Goal: Task Accomplishment & Management: Use online tool/utility

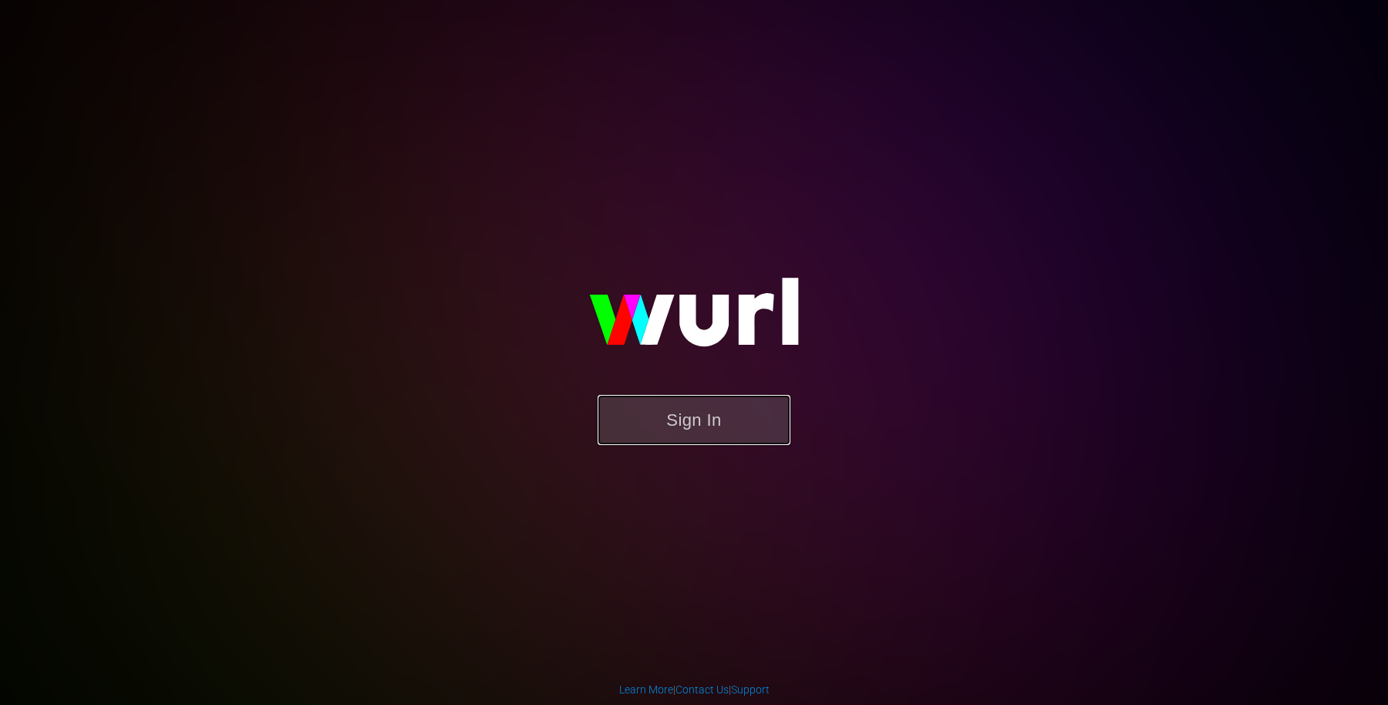
click at [652, 406] on button "Sign In" at bounding box center [694, 420] width 193 height 50
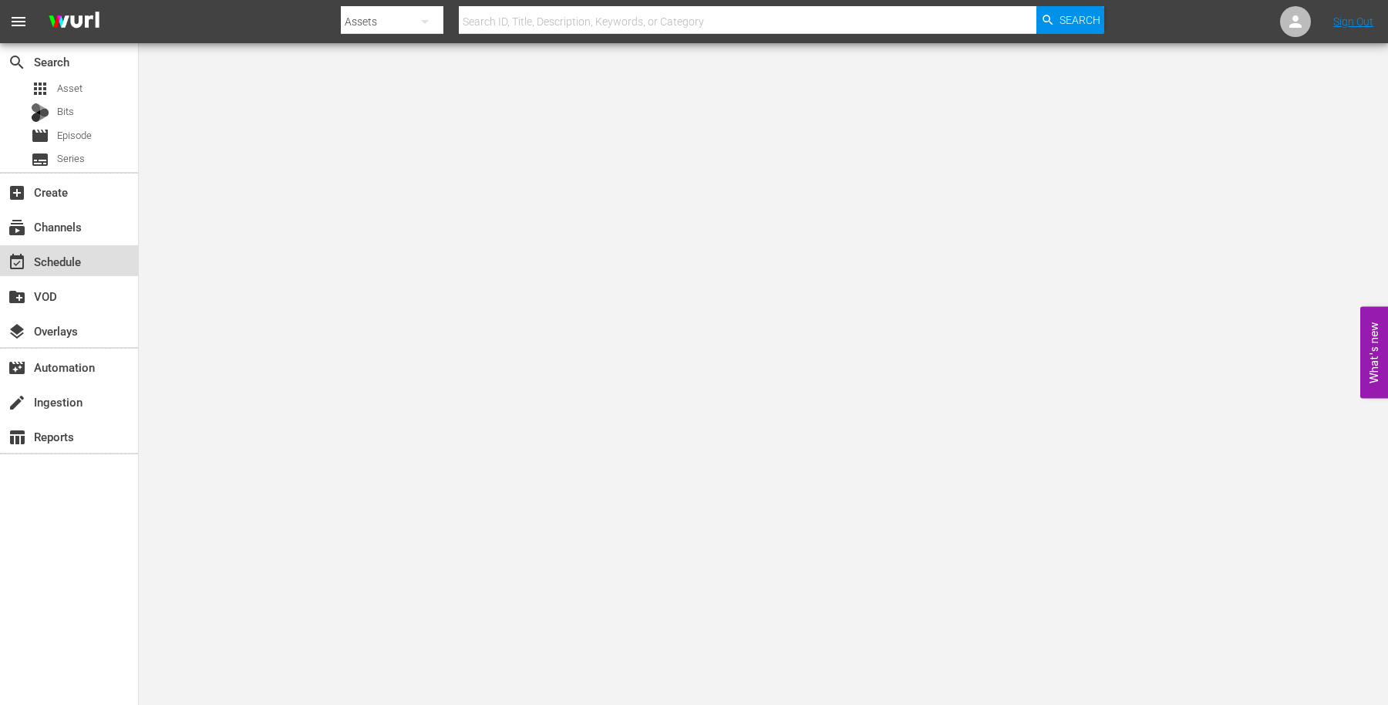
click at [106, 251] on div "event_available Schedule" at bounding box center [69, 260] width 138 height 31
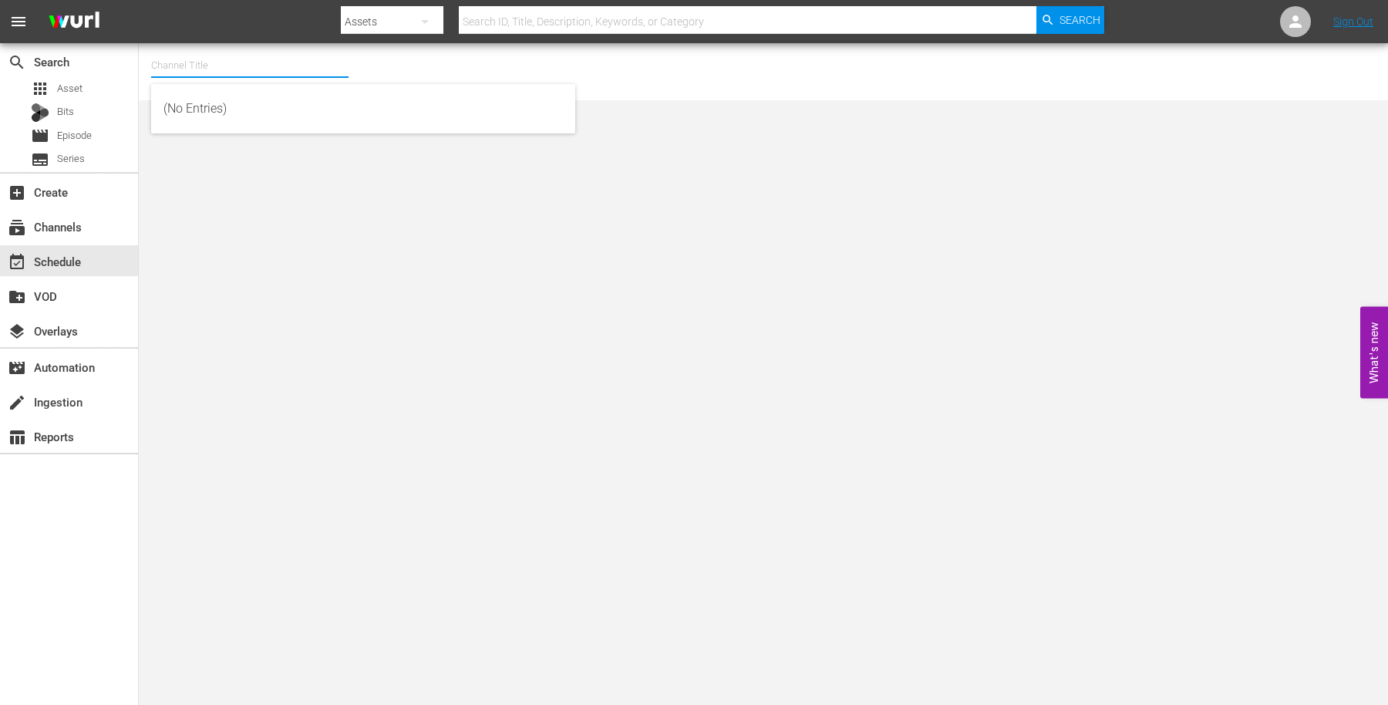
click at [190, 73] on input "text" at bounding box center [249, 65] width 197 height 37
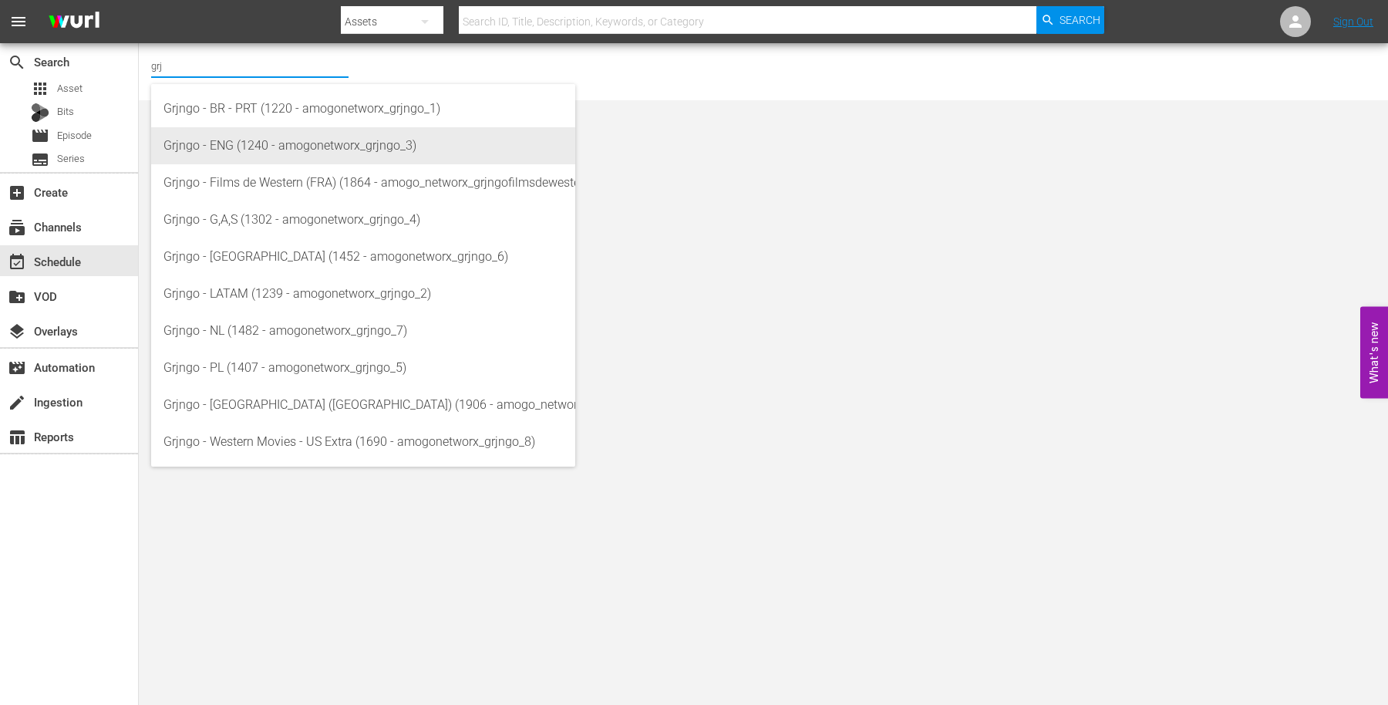
click at [264, 140] on div "Grjngo - ENG (1240 - amogonetworx_grjngo_3)" at bounding box center [362, 145] width 399 height 37
type input "Grjngo - ENG (1240 - amogonetworx_grjngo_3)"
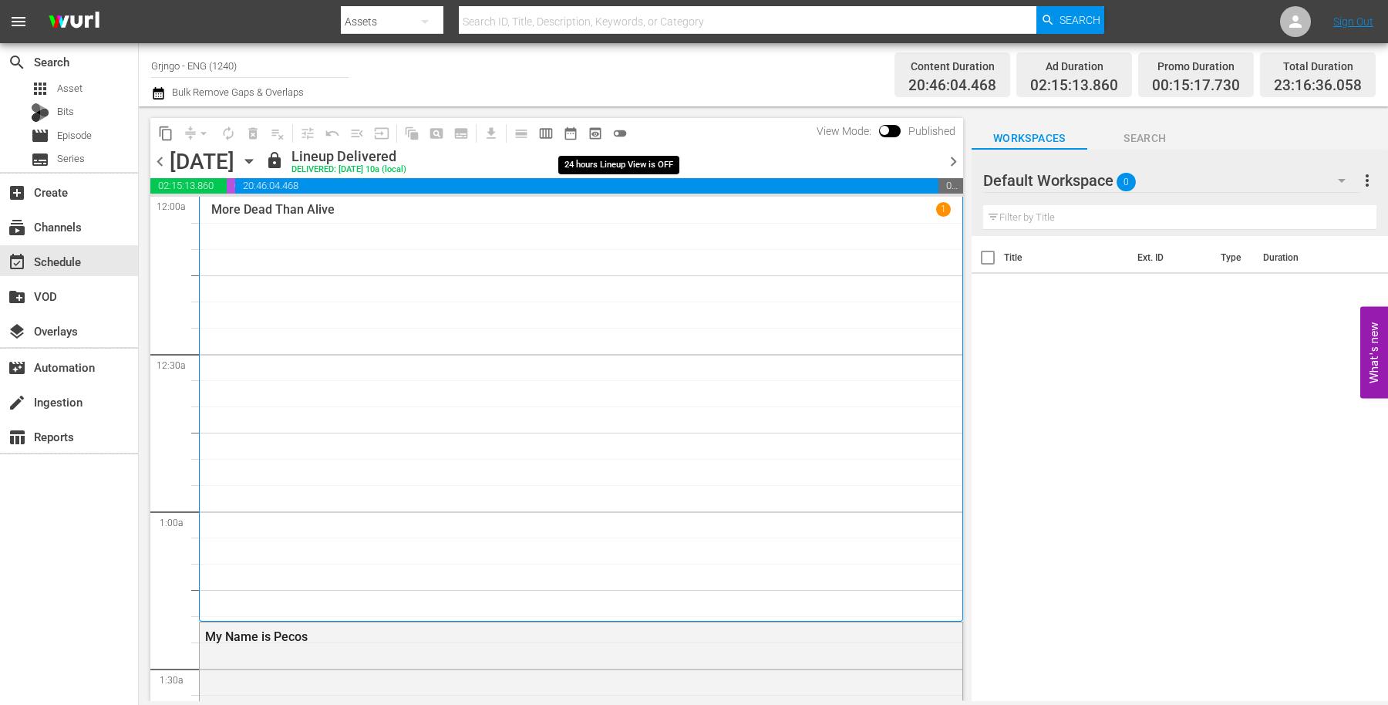
click at [621, 133] on span "toggle_off" at bounding box center [619, 133] width 15 height 15
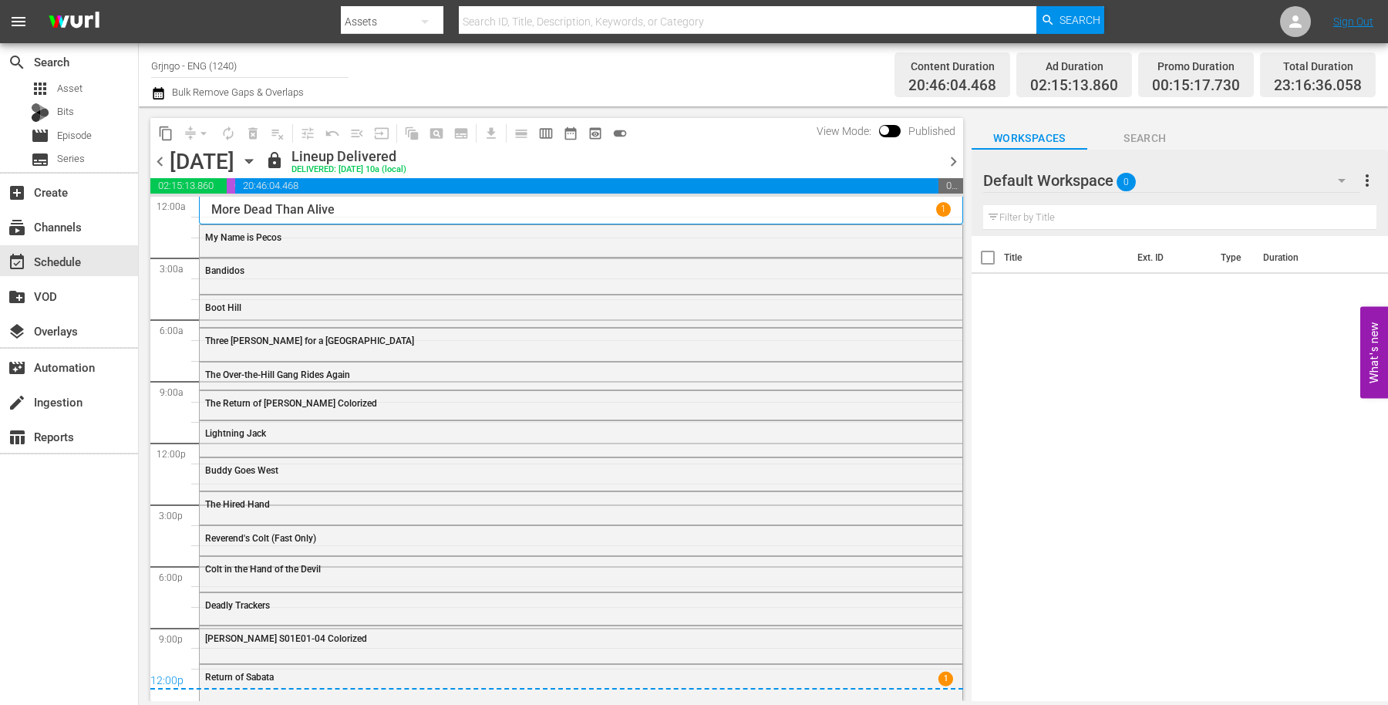
click at [953, 157] on span "chevron_right" at bounding box center [953, 161] width 19 height 19
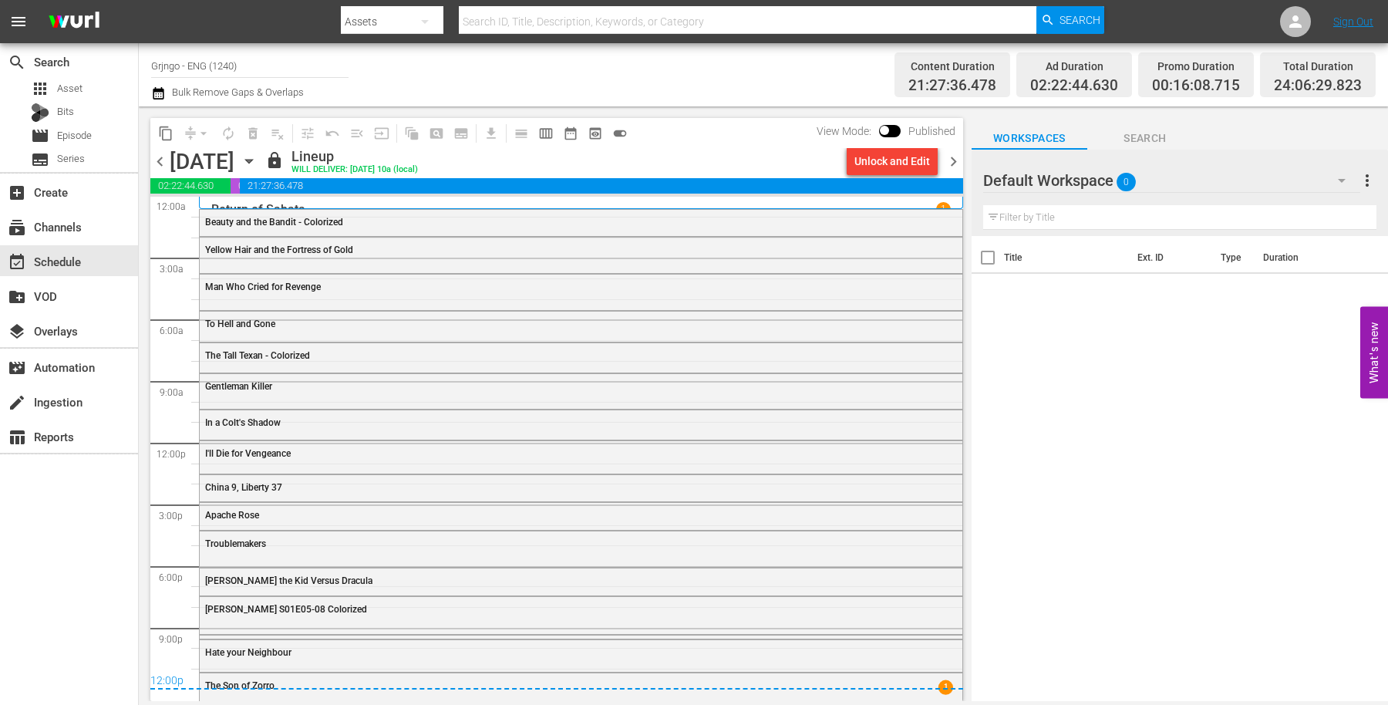
click at [252, 162] on icon "button" at bounding box center [248, 162] width 7 height 4
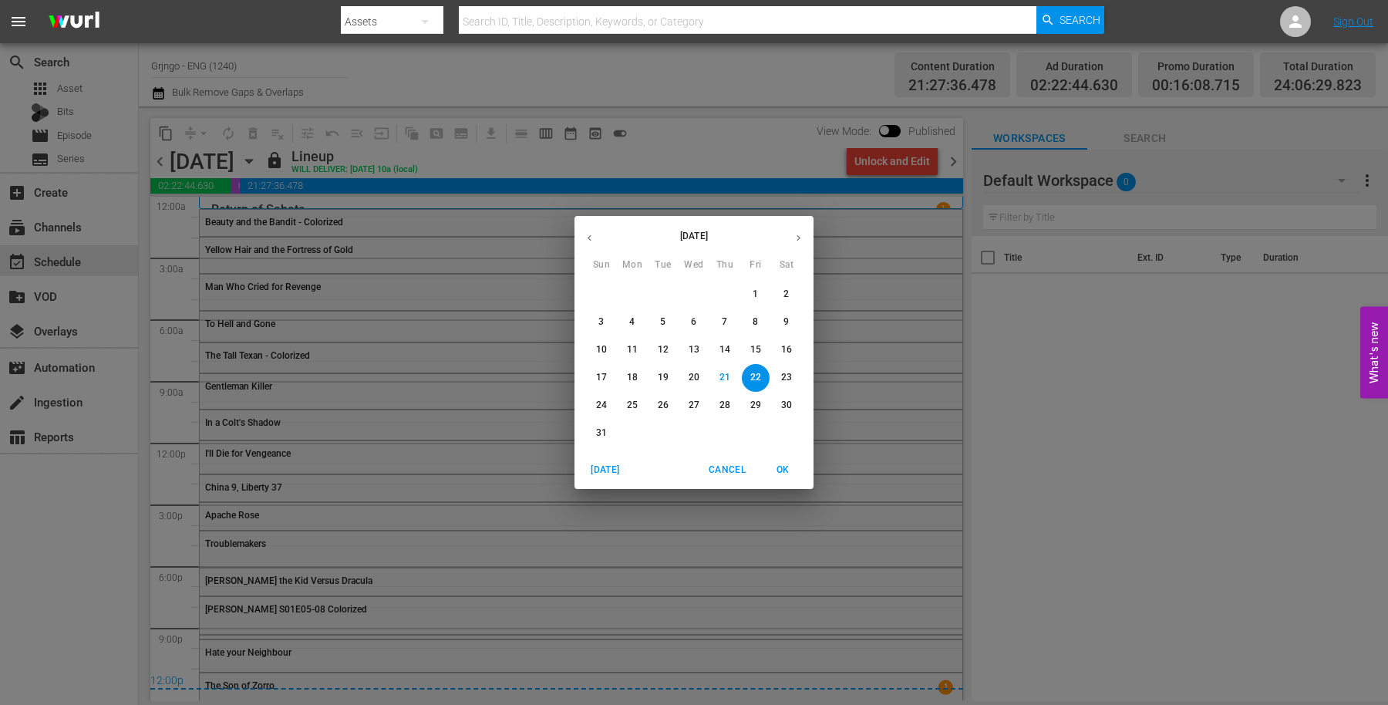
click at [797, 233] on icon "button" at bounding box center [799, 238] width 12 height 12
click at [629, 295] on p "1" at bounding box center [631, 294] width 5 height 13
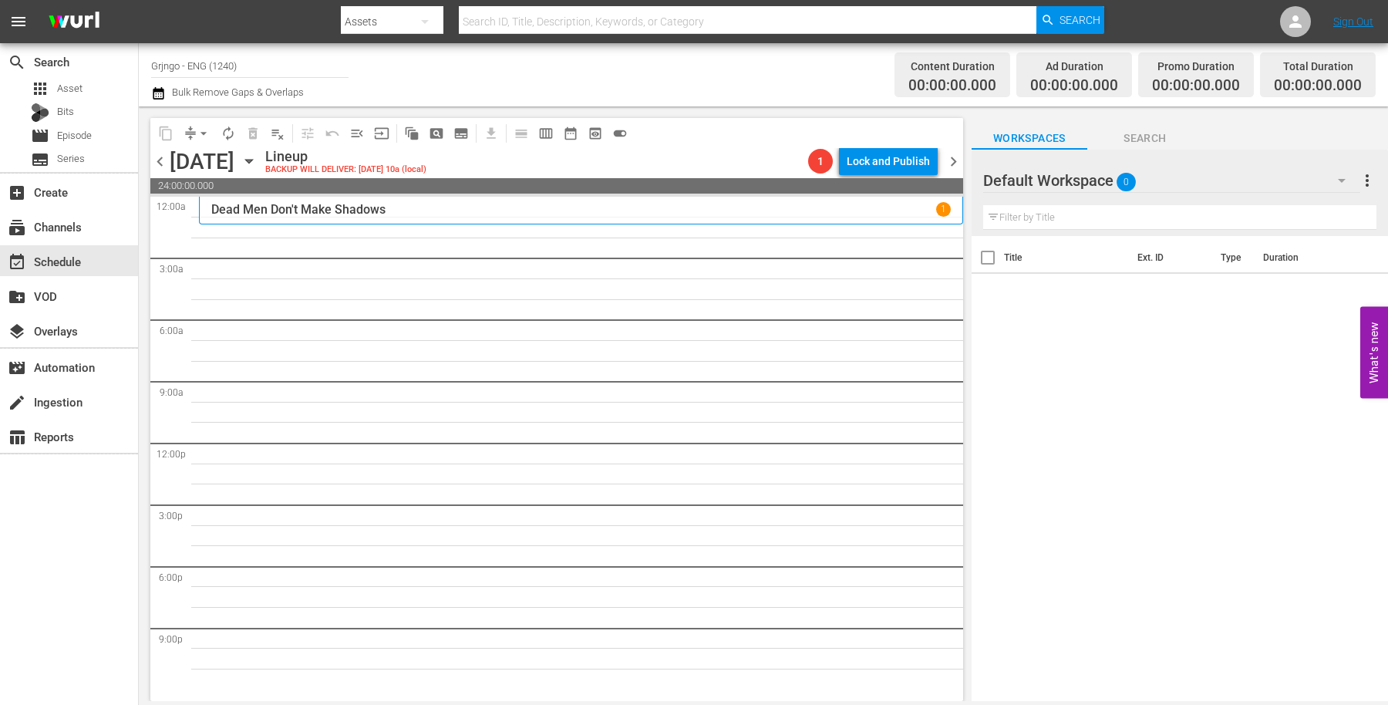
click at [1342, 181] on icon "button" at bounding box center [1342, 181] width 8 height 4
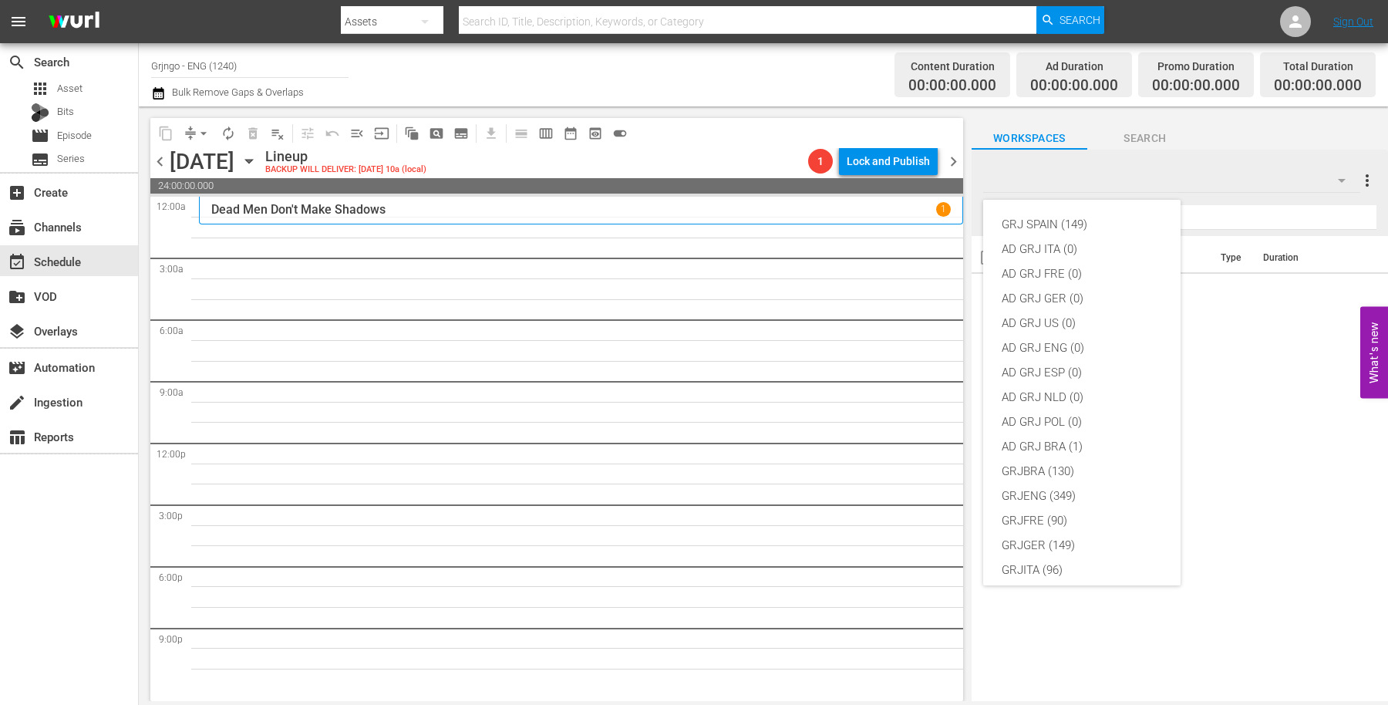
scroll to position [132, 0]
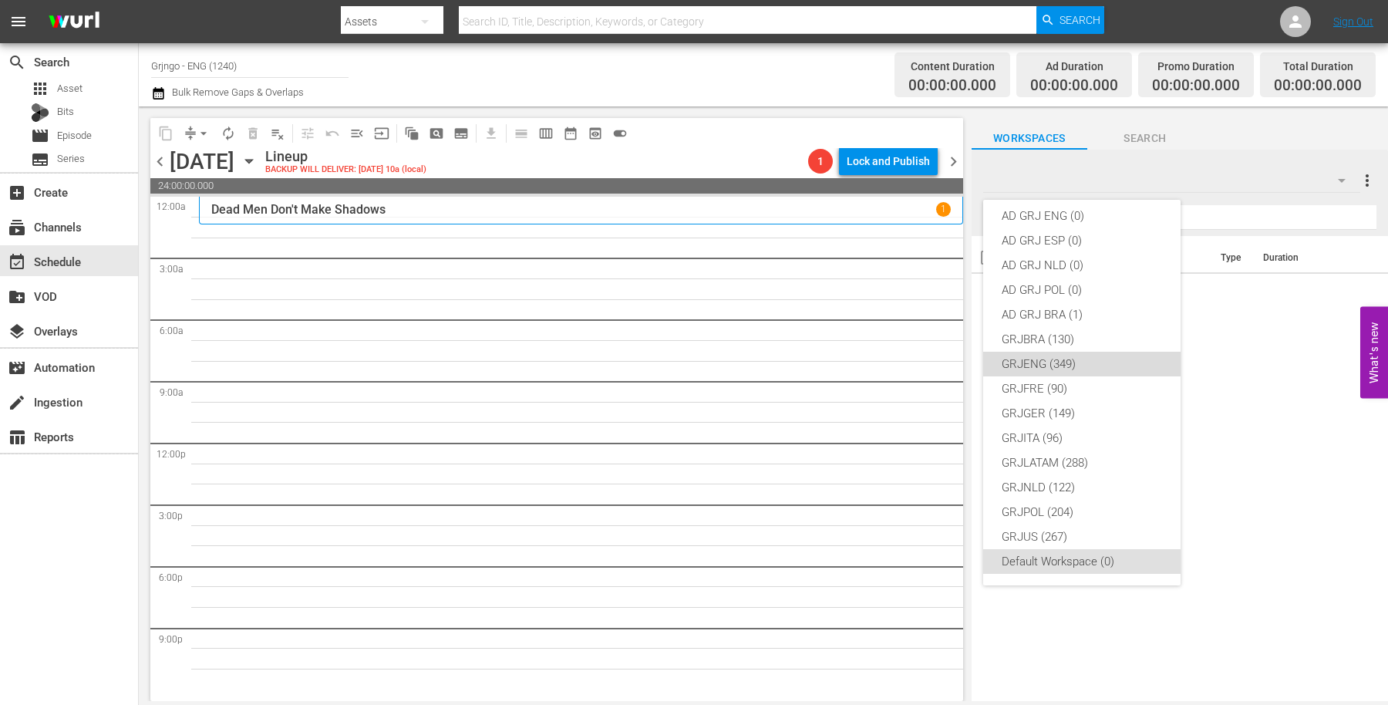
click at [1089, 359] on div "GRJENG (349)" at bounding box center [1082, 364] width 160 height 25
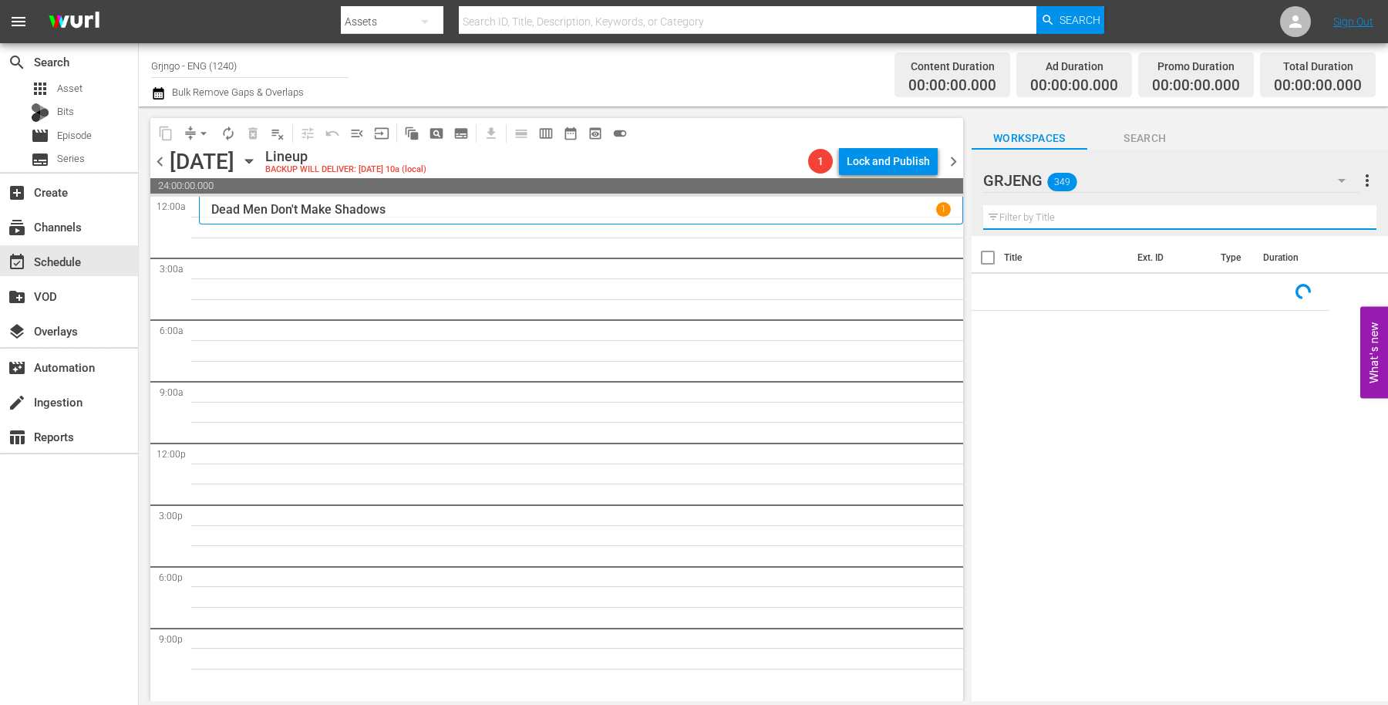
click at [1025, 221] on input "text" at bounding box center [1179, 217] width 393 height 25
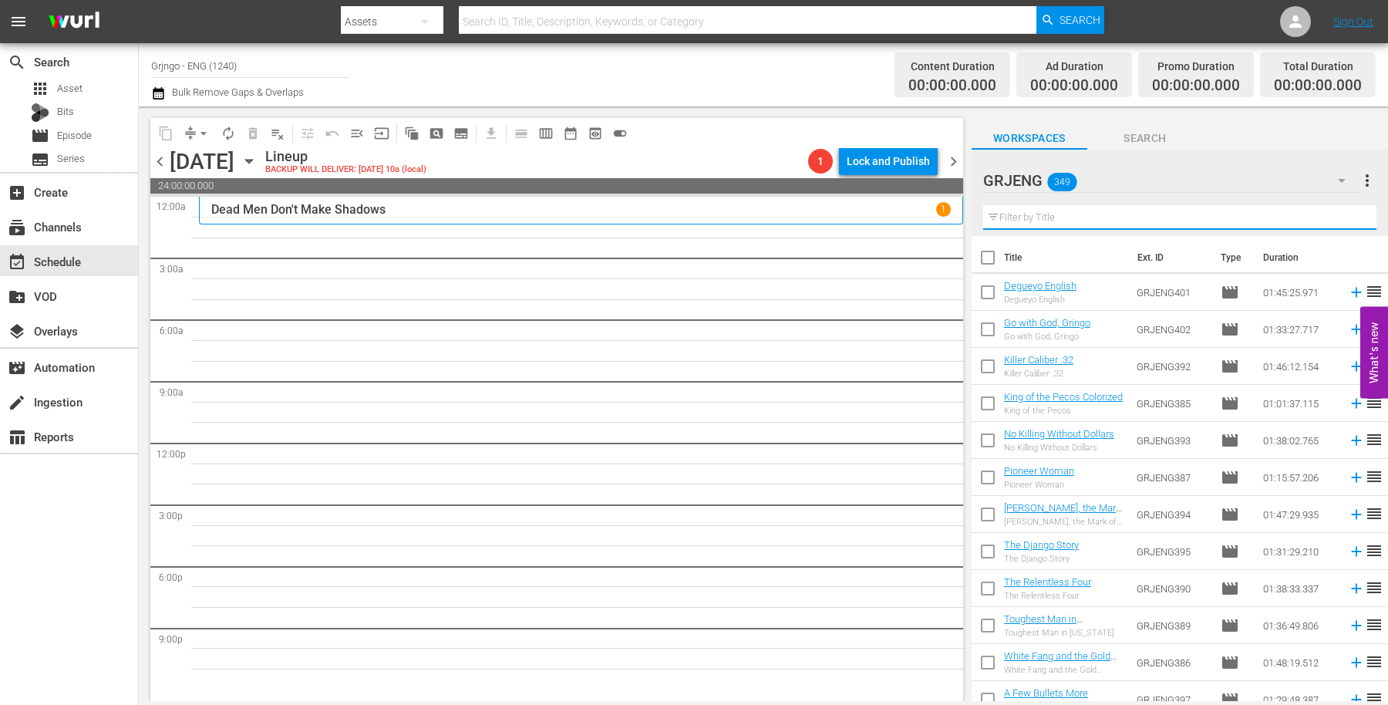
paste input "[US_STATE] Colt"
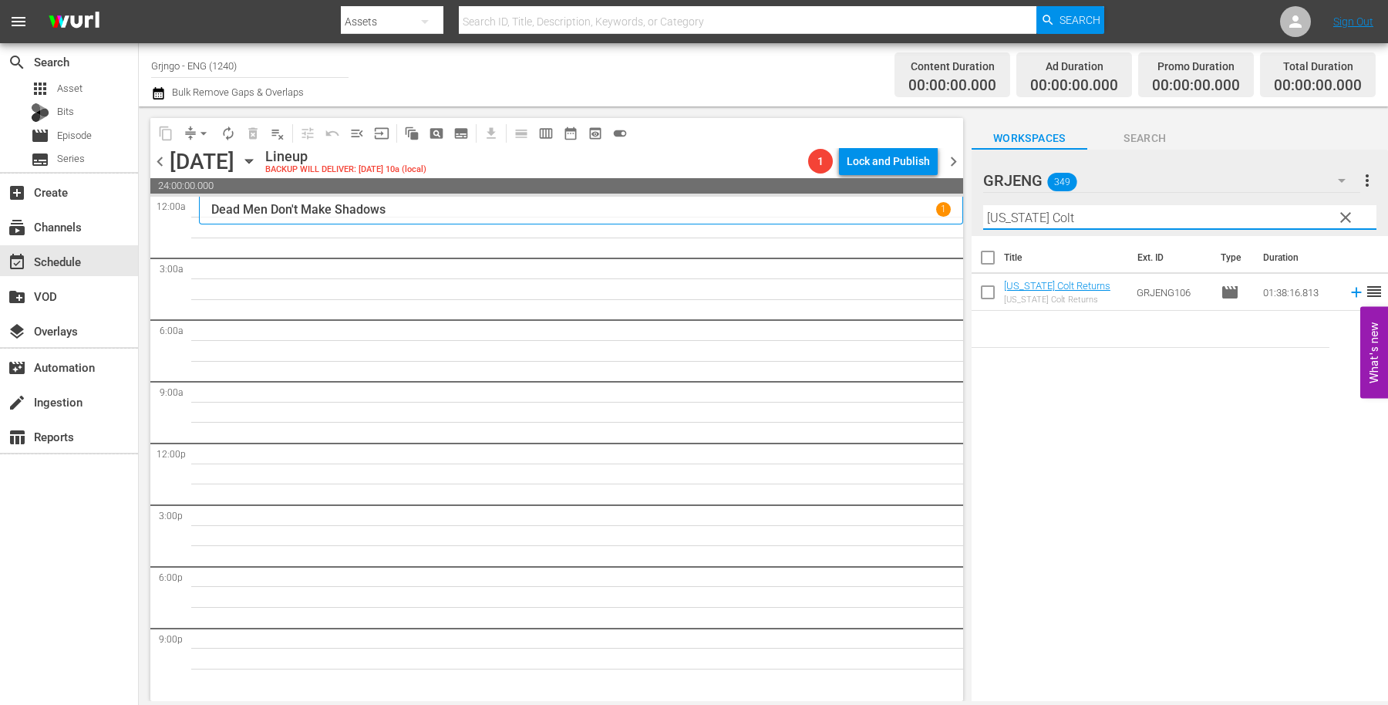
type input "[US_STATE] Colt"
click at [1344, 210] on span "clear" at bounding box center [1345, 217] width 19 height 19
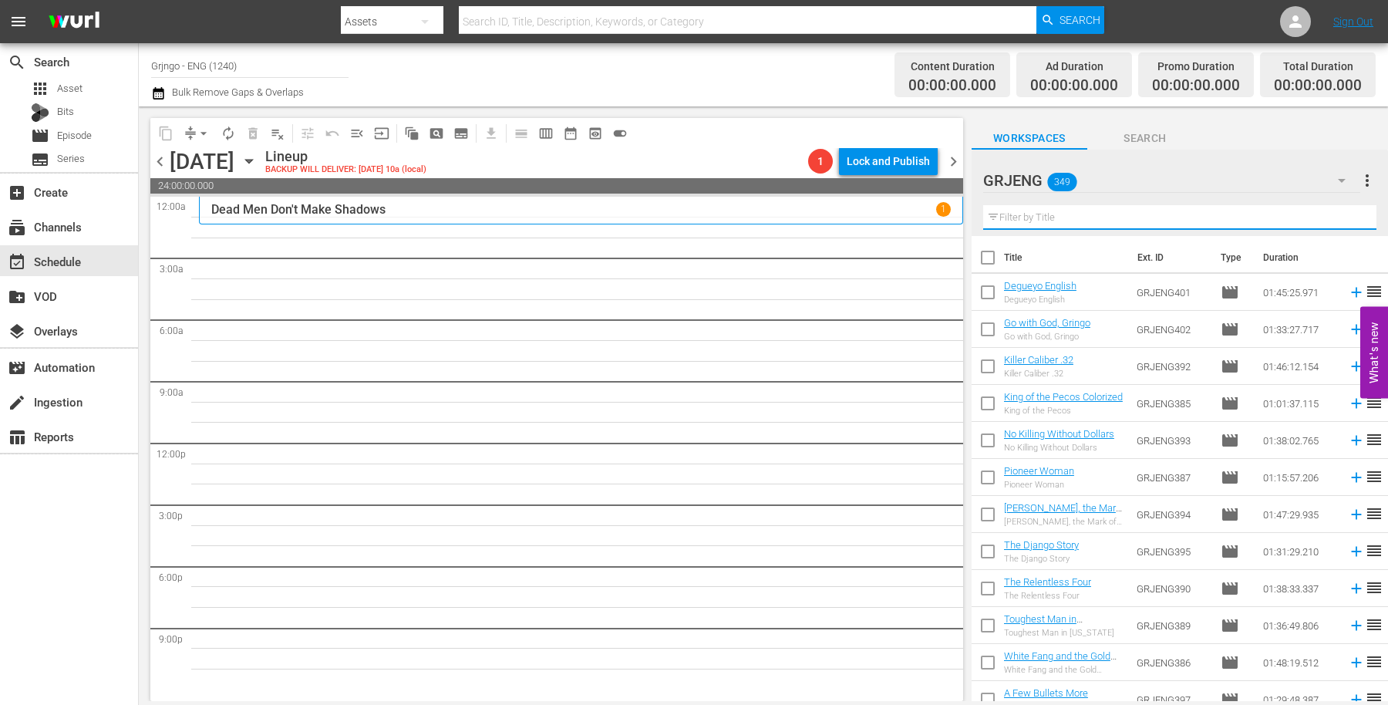
paste input "Blood for a Silver Dollar"
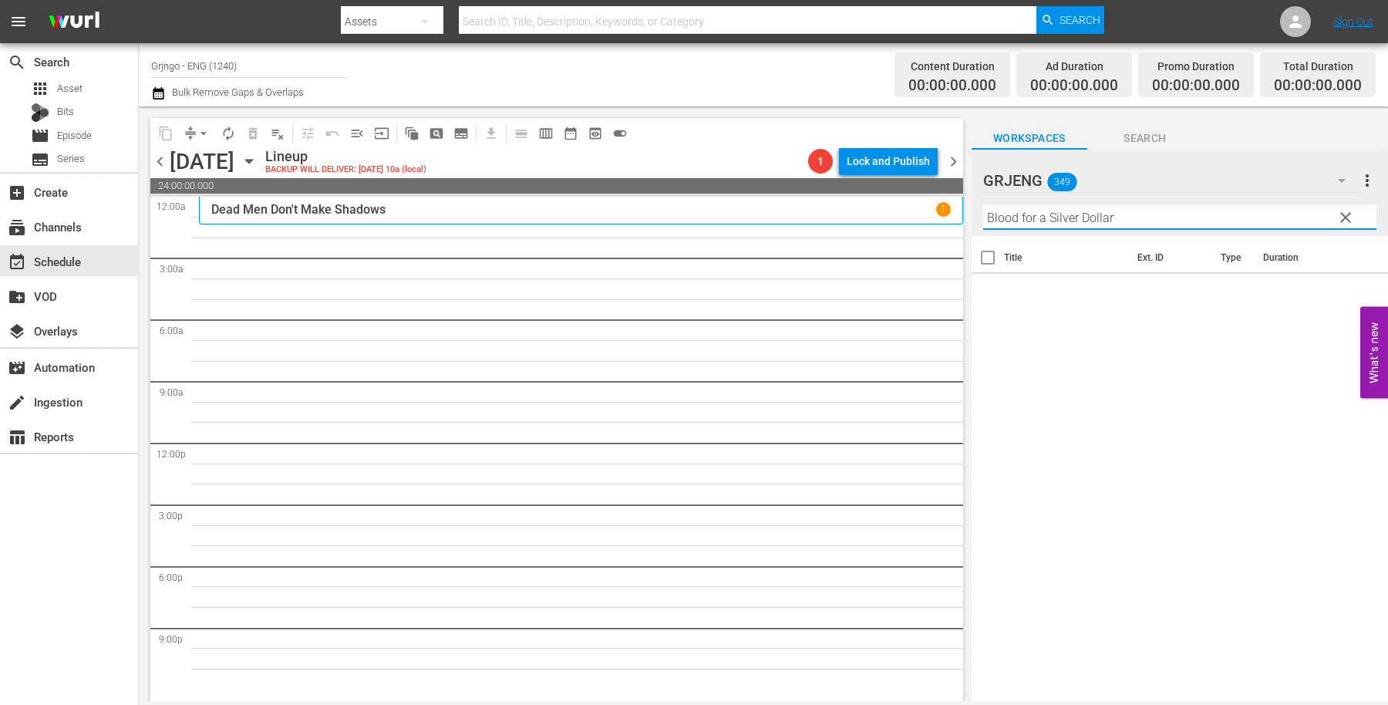
type input "Blood for a Silver Dollar"
click at [1343, 214] on span "clear" at bounding box center [1345, 217] width 19 height 19
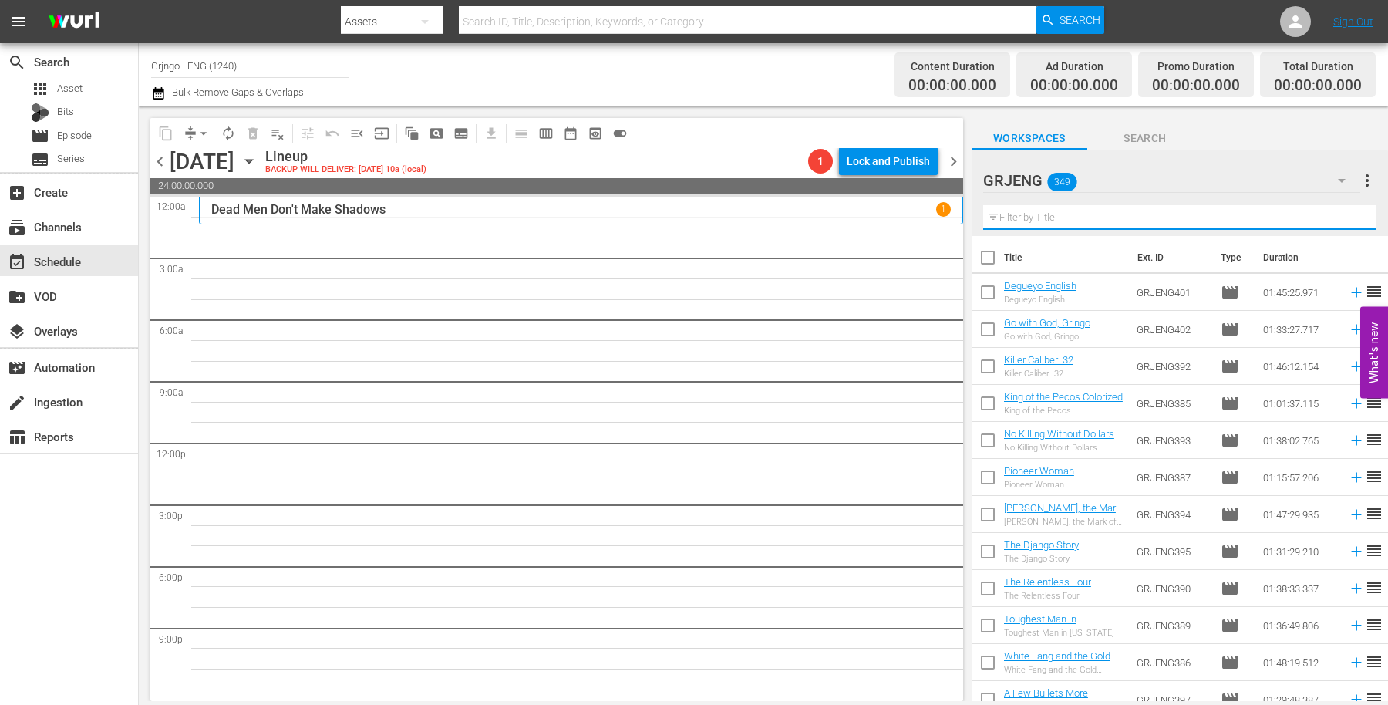
paste input "Long Days of Vengeance"
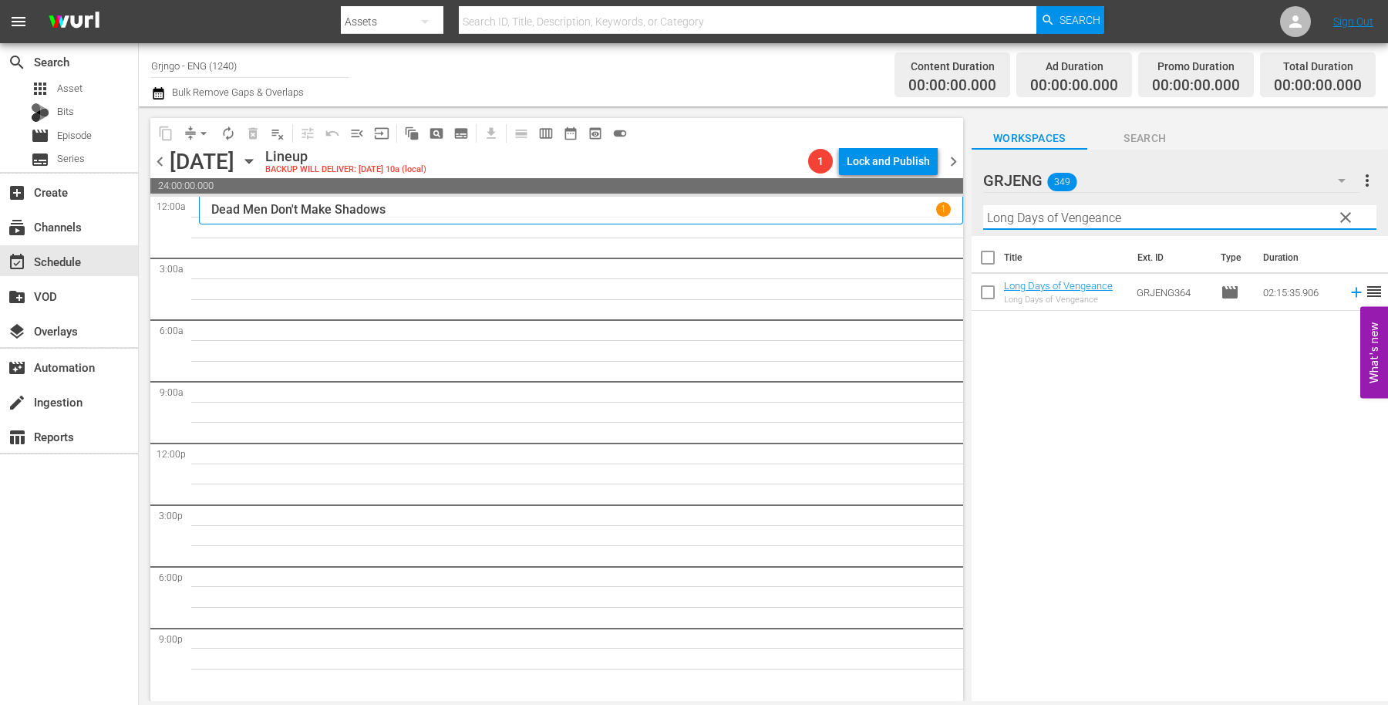
type input "Long Days of Vengeance"
click at [1349, 214] on span "clear" at bounding box center [1345, 217] width 19 height 19
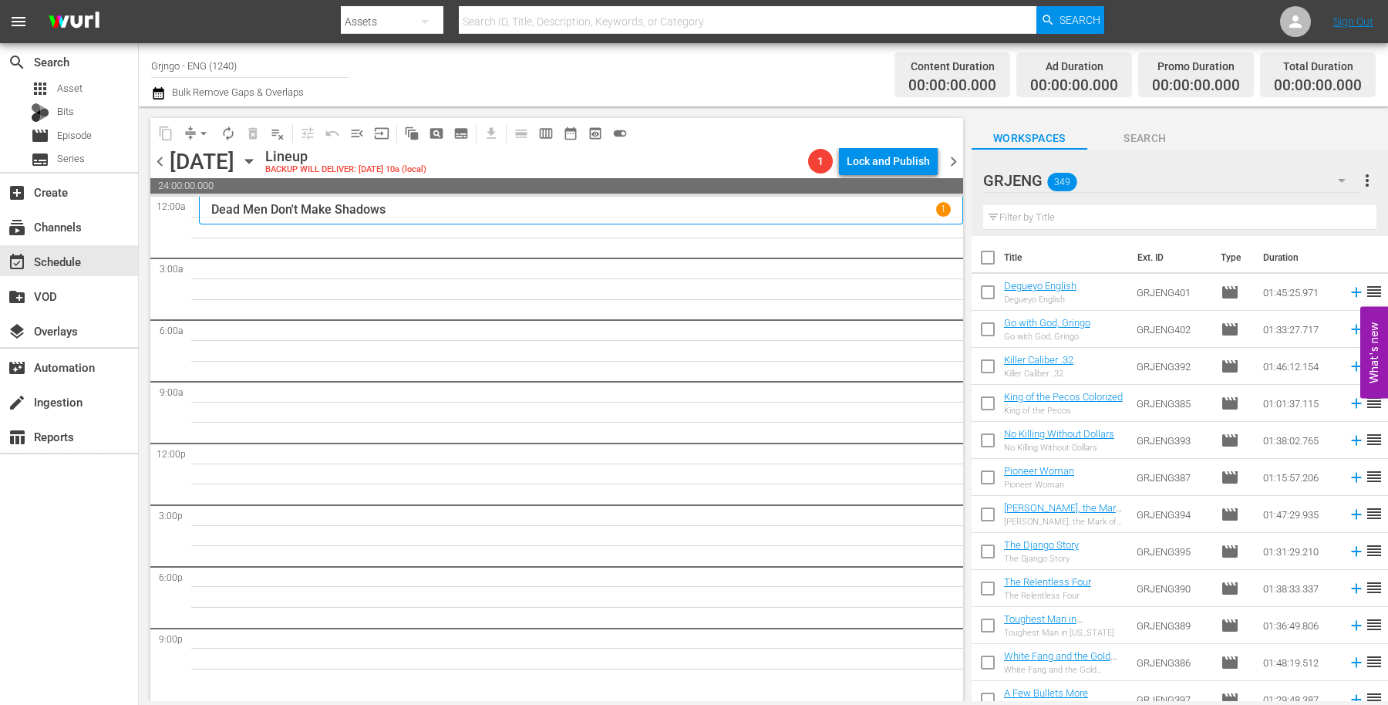
click at [1079, 209] on input "text" at bounding box center [1179, 217] width 393 height 25
paste input "Gunman of Ave [PERSON_NAME]"
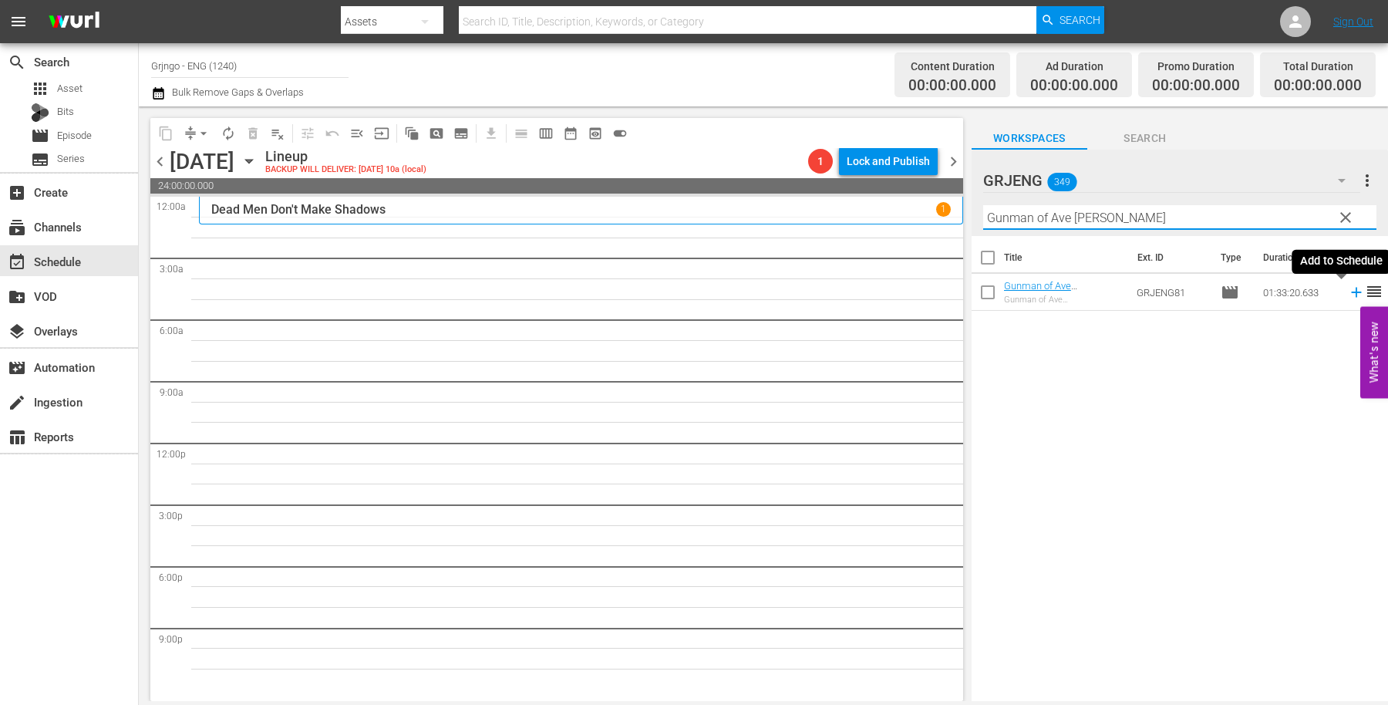
type input "Gunman of Ave [PERSON_NAME]"
click at [1351, 293] on icon at bounding box center [1356, 293] width 10 height 10
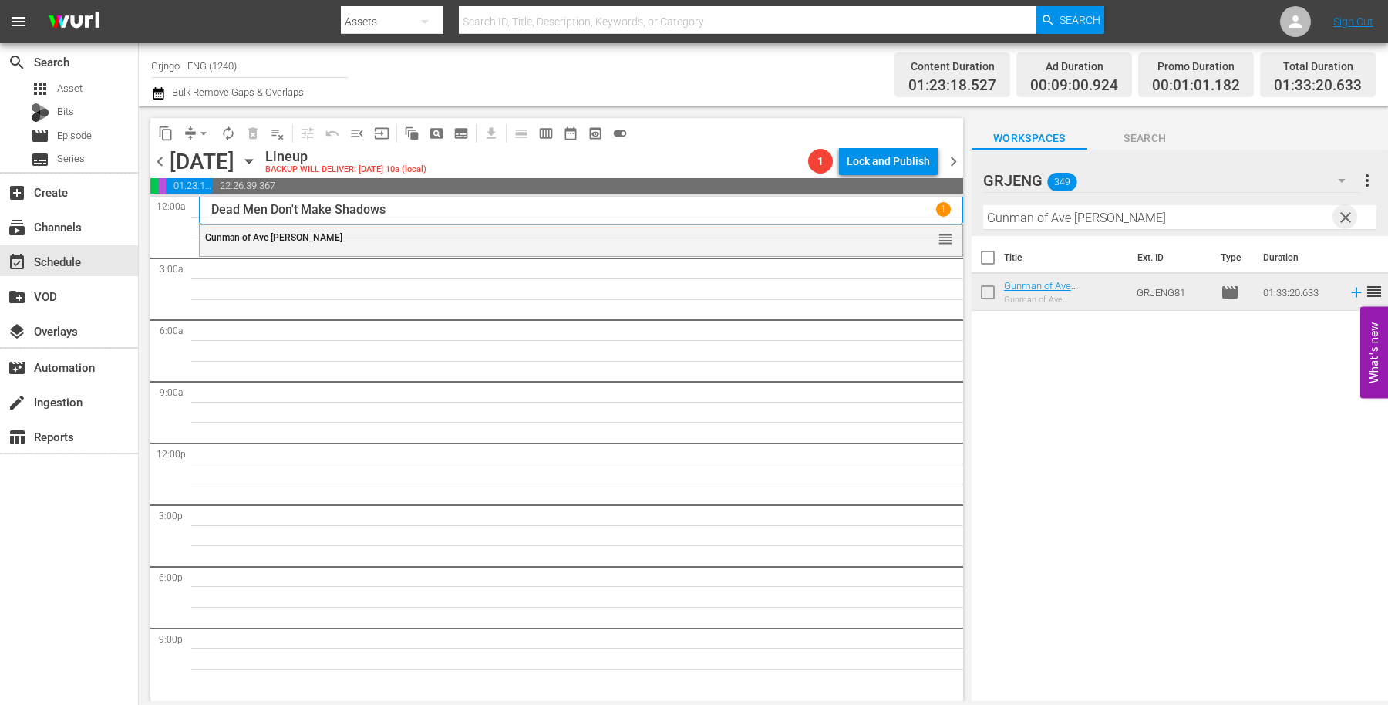
click at [1342, 217] on span "clear" at bounding box center [1345, 217] width 19 height 19
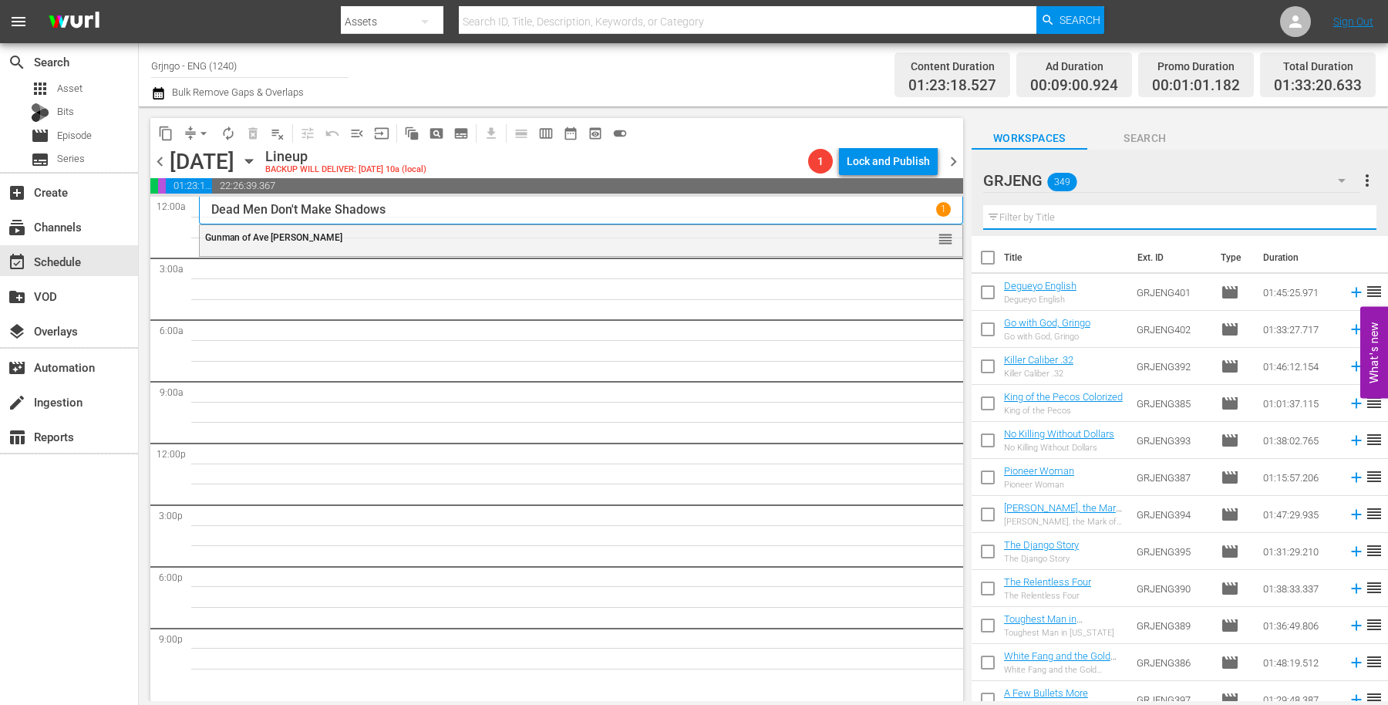
paste input "A Coffin from [GEOGRAPHIC_DATA]"
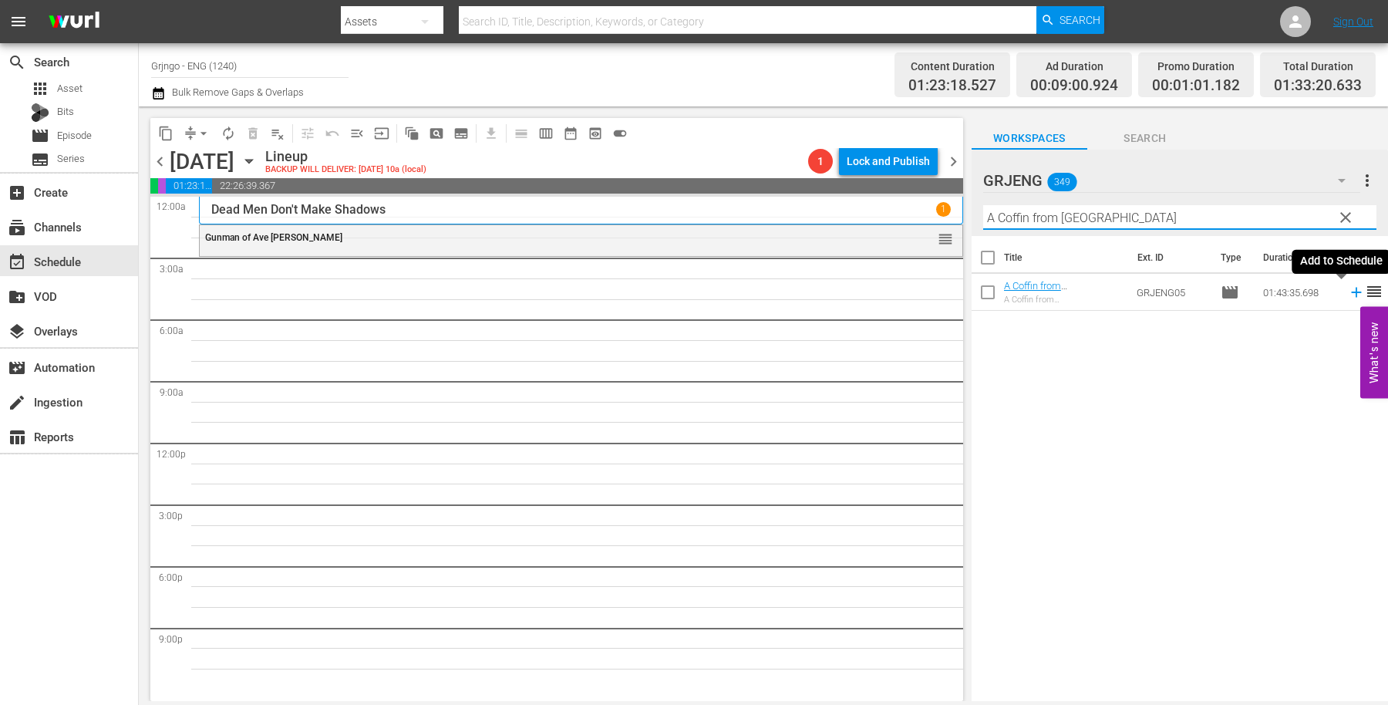
type input "A Coffin from [GEOGRAPHIC_DATA]"
click at [1348, 294] on icon at bounding box center [1356, 292] width 17 height 17
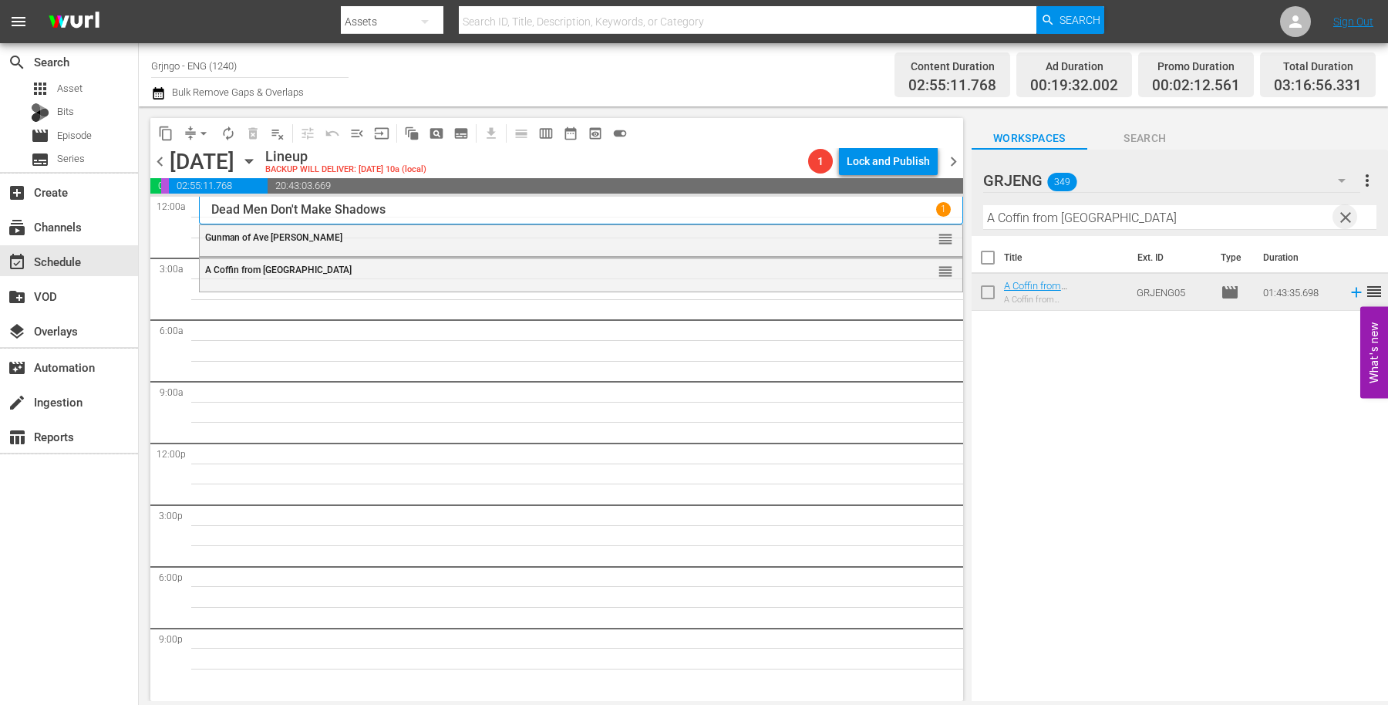
click at [1348, 218] on span "clear" at bounding box center [1345, 217] width 19 height 19
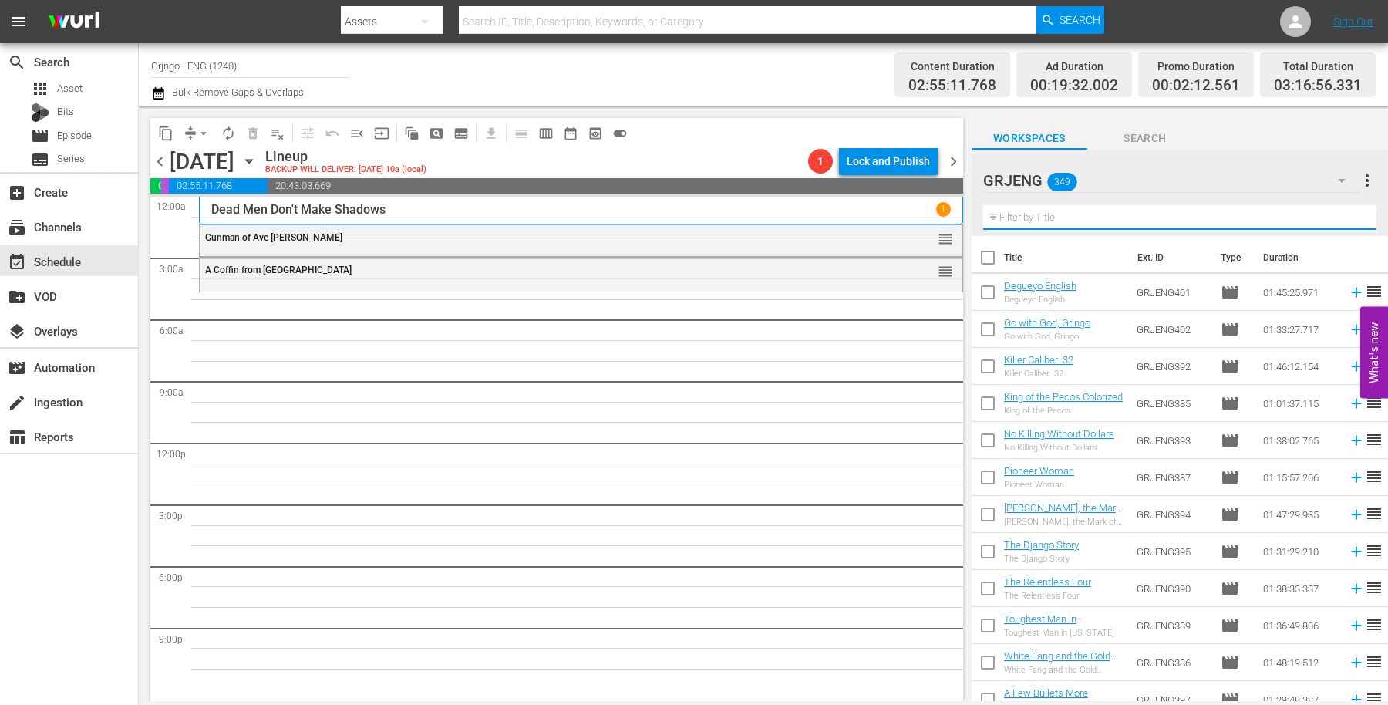
paste input "Django... Adios!"
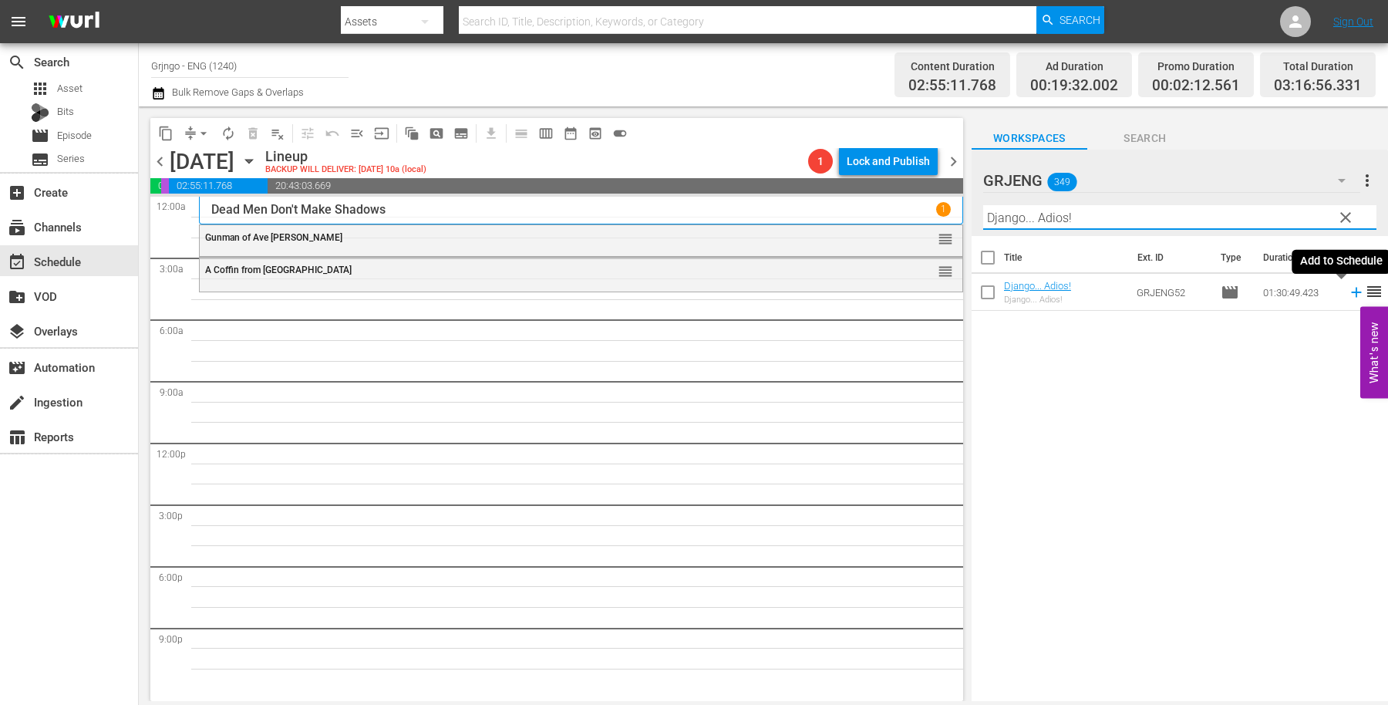
type input "Django... Adios!"
click at [1351, 291] on icon at bounding box center [1356, 293] width 10 height 10
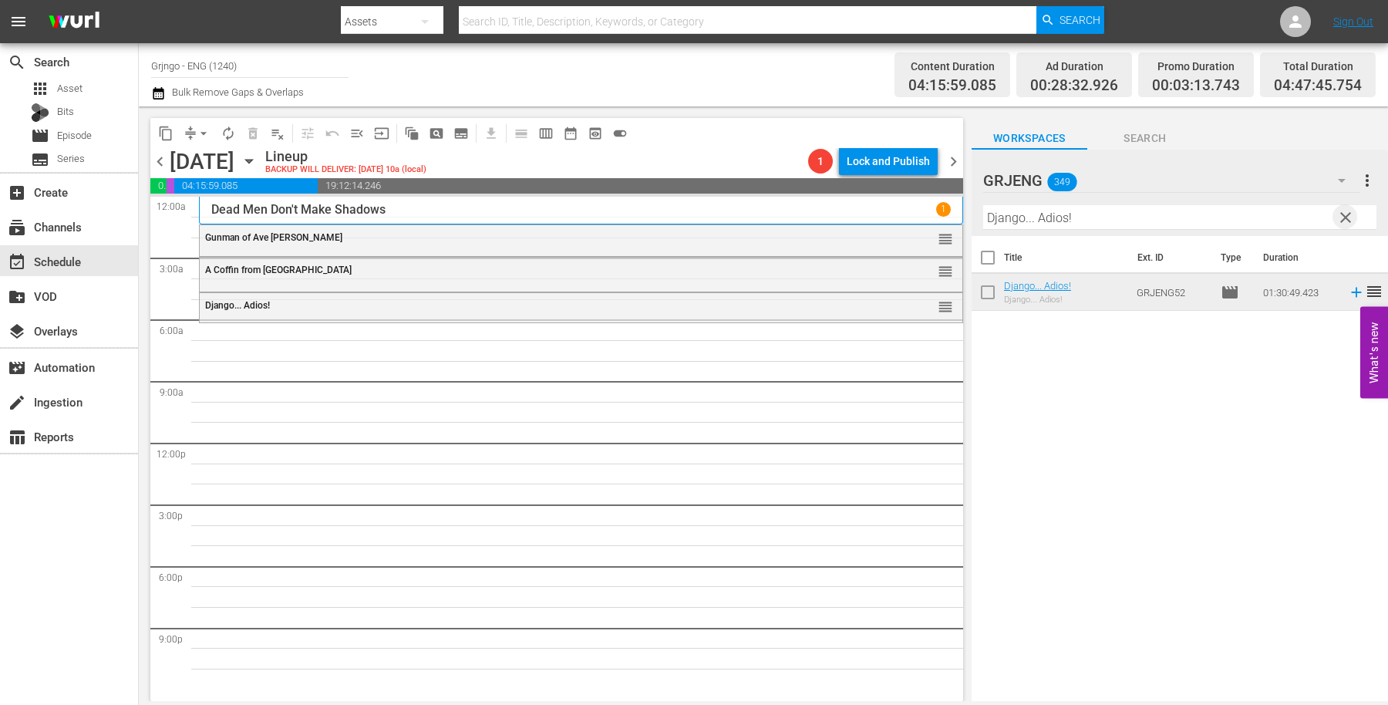
drag, startPoint x: 1344, startPoint y: 214, endPoint x: 1059, endPoint y: 213, distance: 285.3
click at [1344, 214] on span "clear" at bounding box center [1345, 217] width 19 height 19
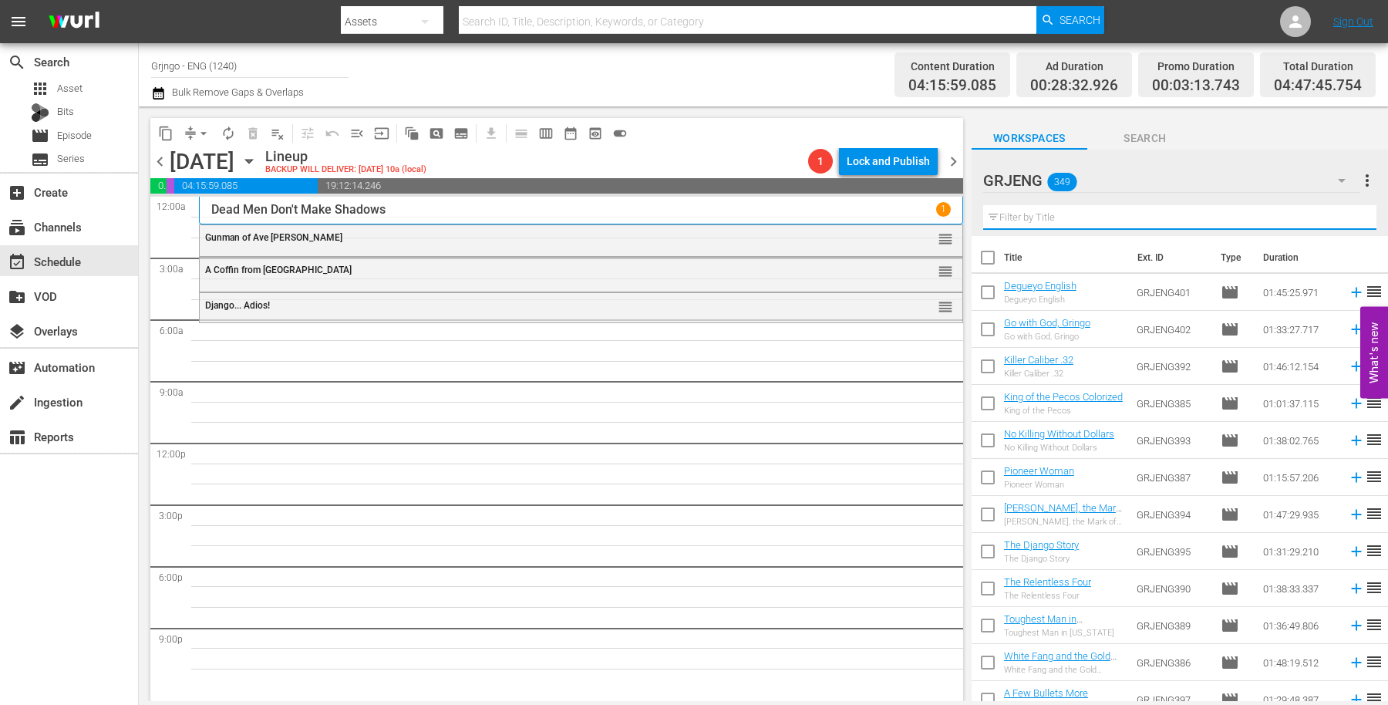
paste input "Apache Fury"
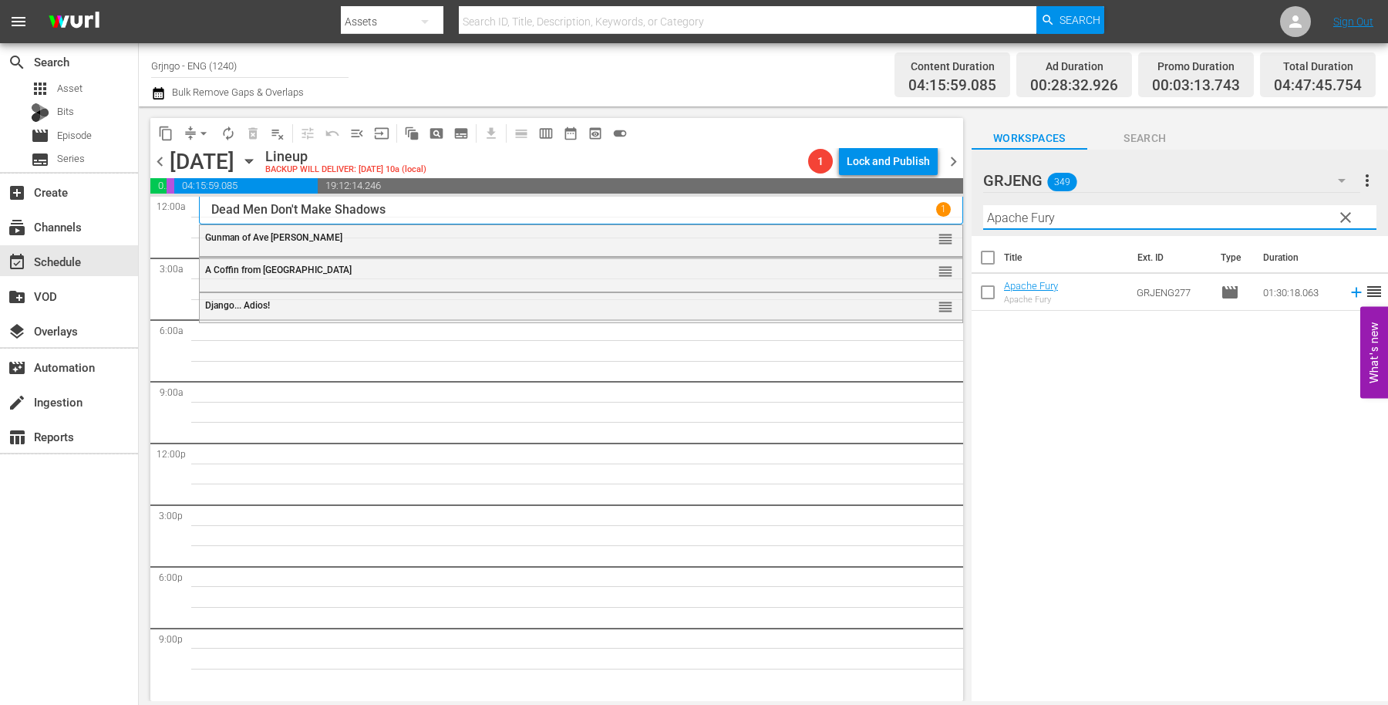
type input "Apache Fury"
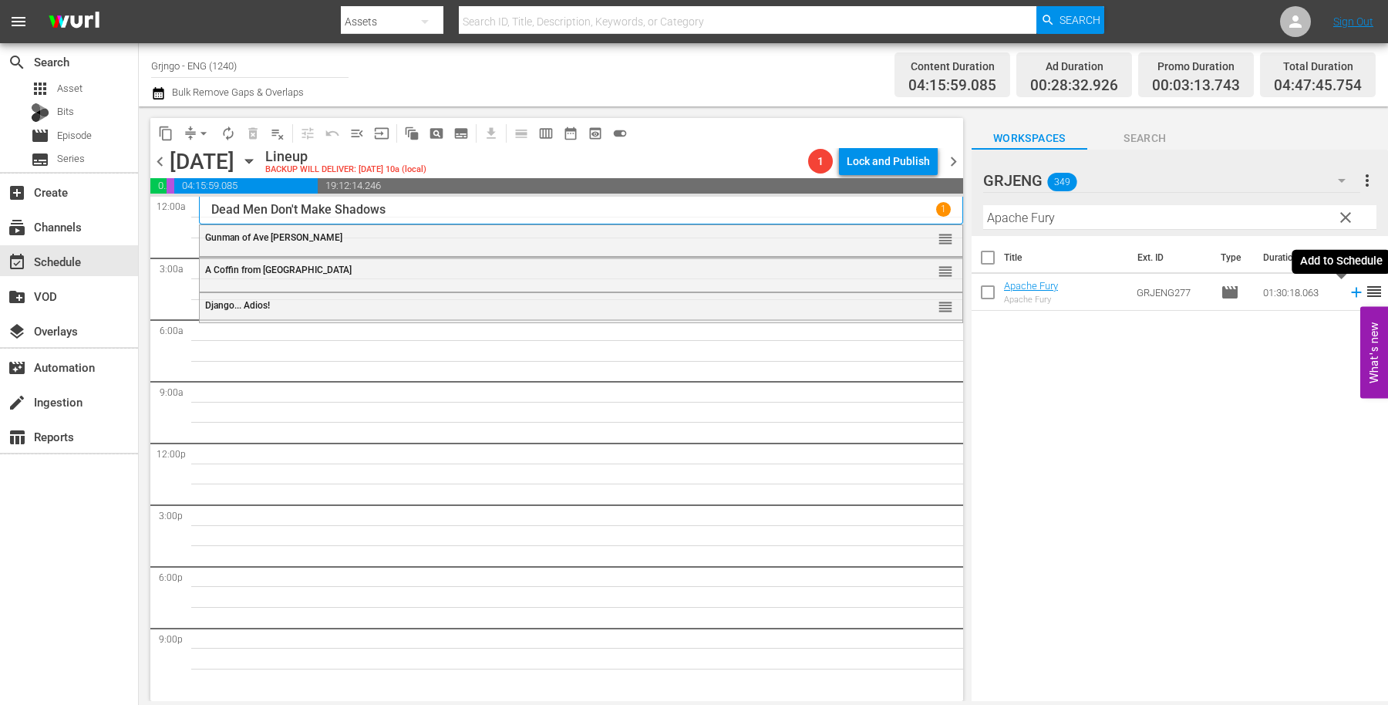
click at [1348, 295] on icon at bounding box center [1356, 292] width 17 height 17
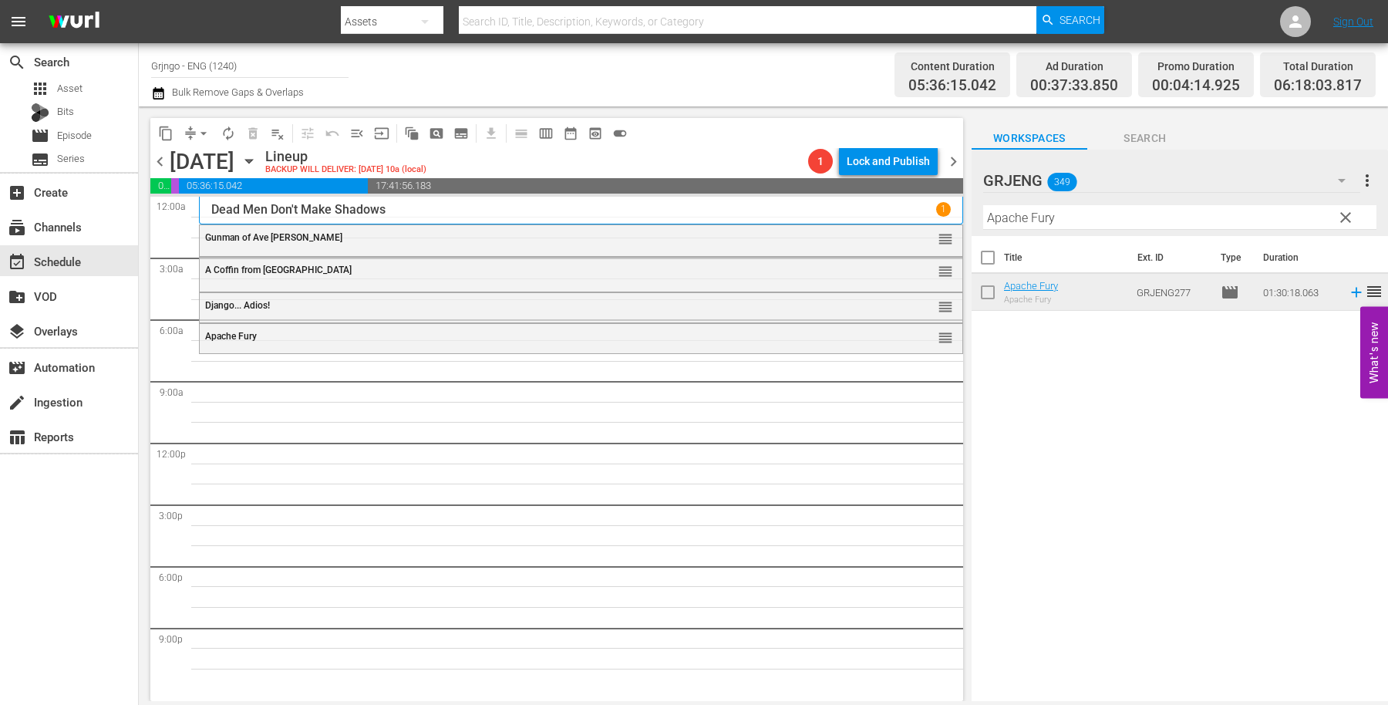
click at [1349, 212] on span "clear" at bounding box center [1345, 217] width 19 height 19
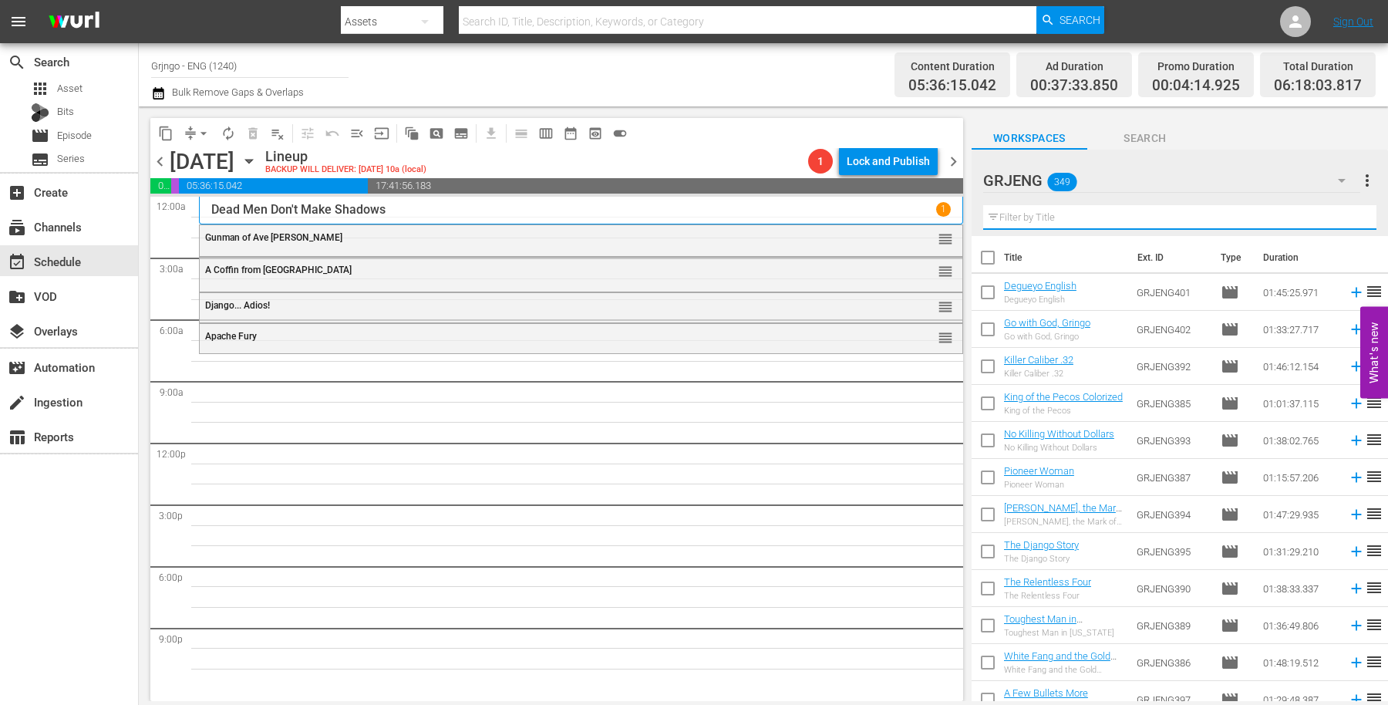
paste input "The Taste Of The Savage"
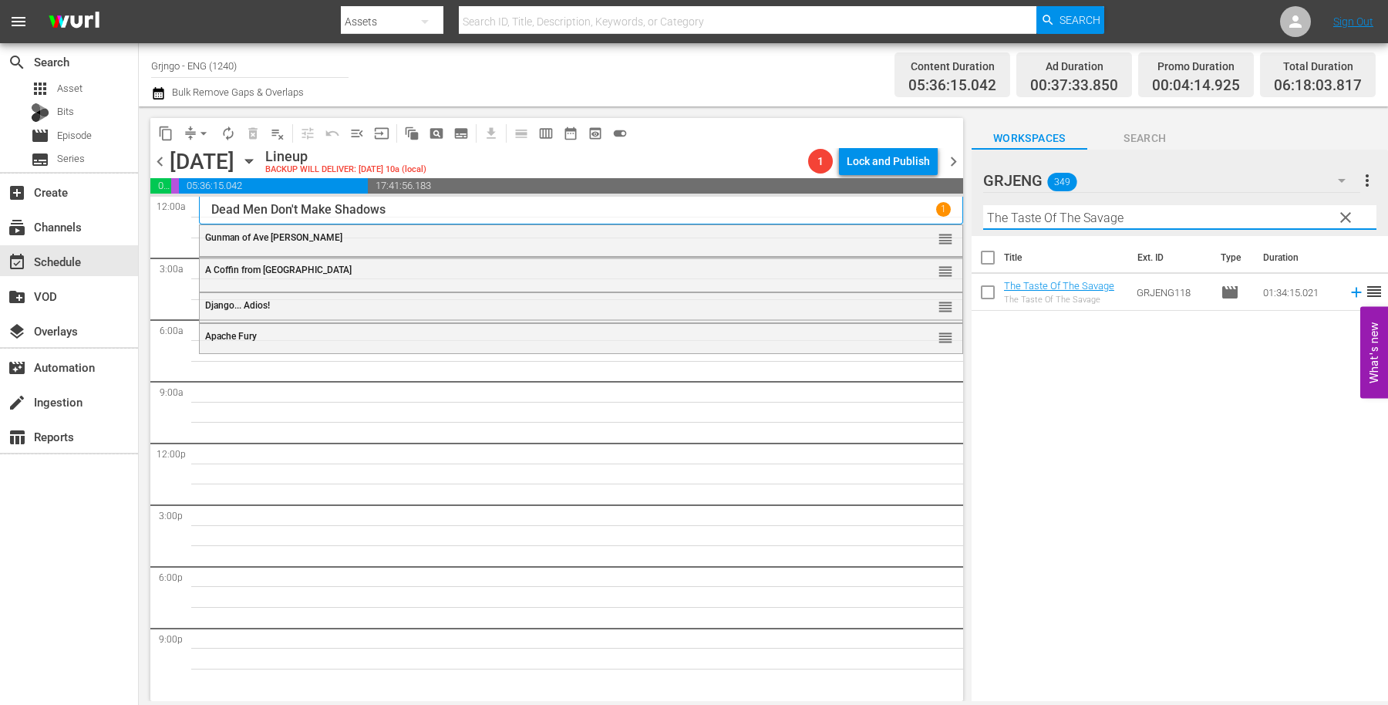
type input "The Taste Of The Savage"
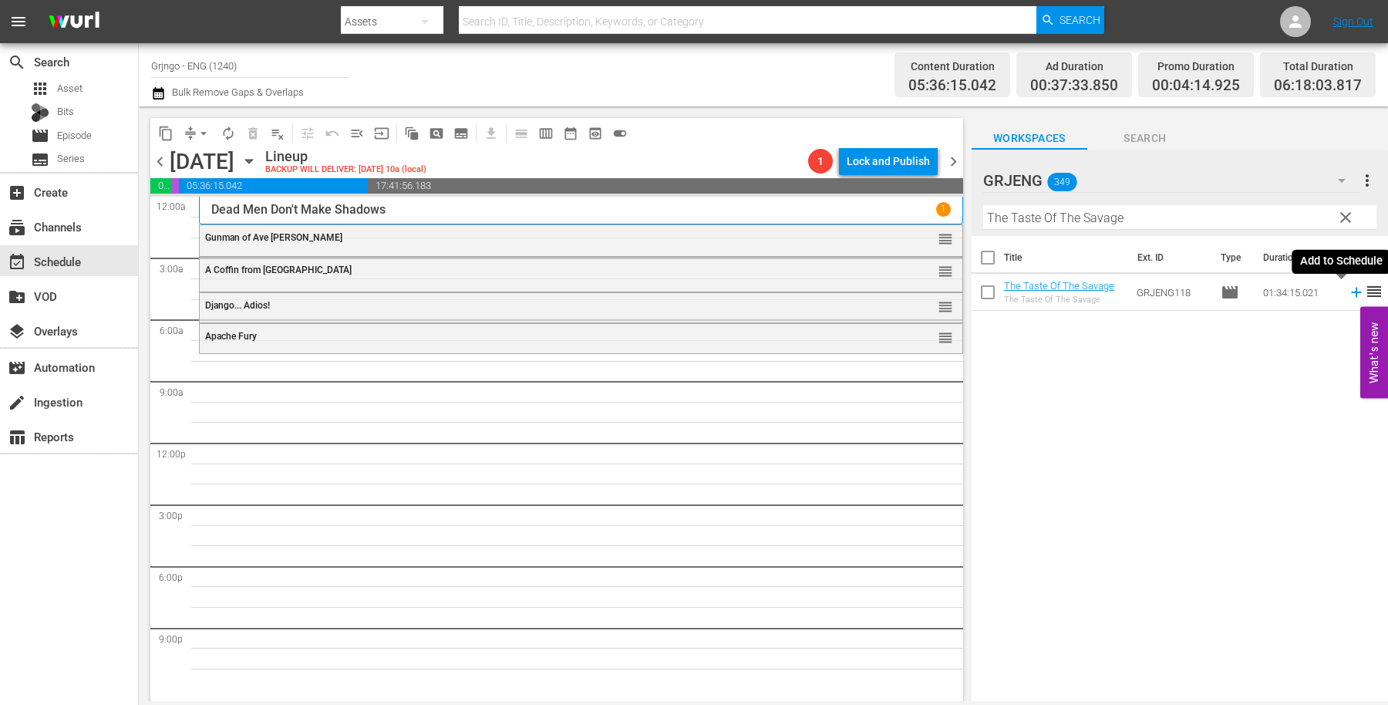
click at [1351, 288] on icon at bounding box center [1356, 293] width 10 height 10
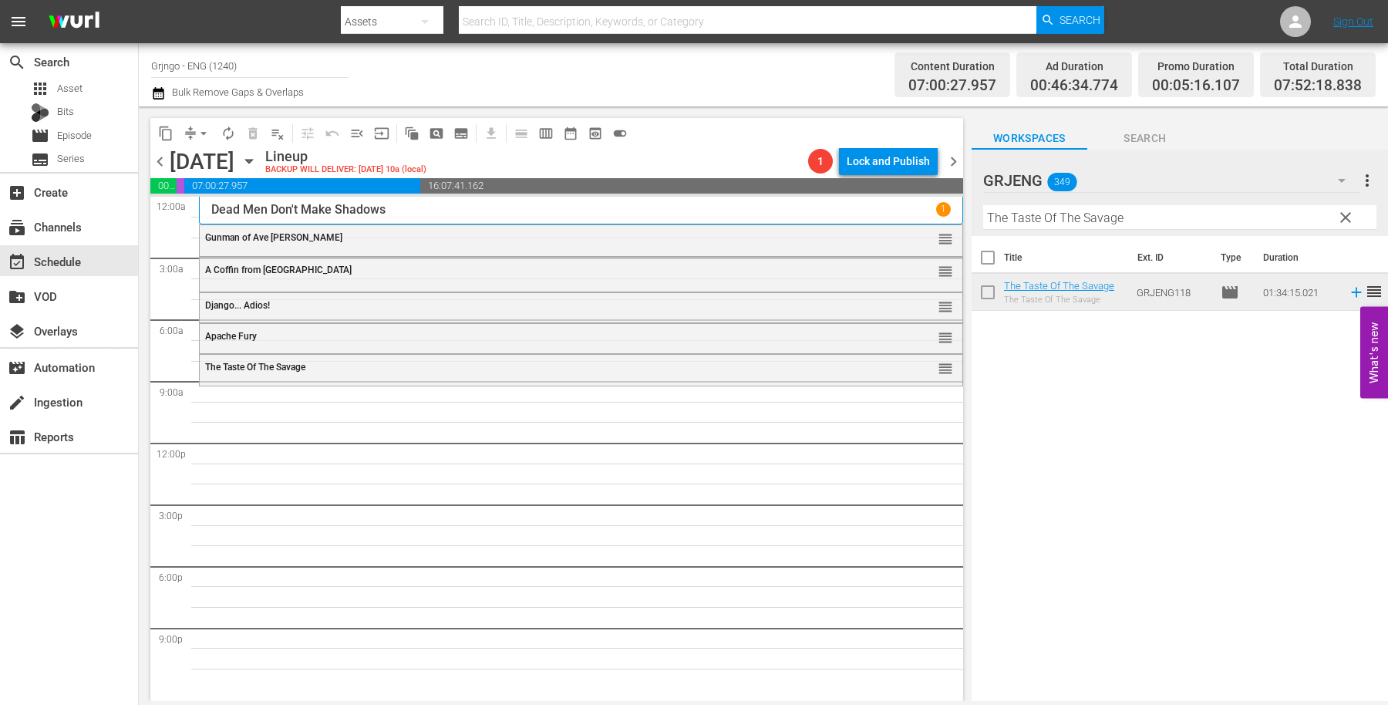
click at [1340, 219] on span "clear" at bounding box center [1345, 217] width 19 height 19
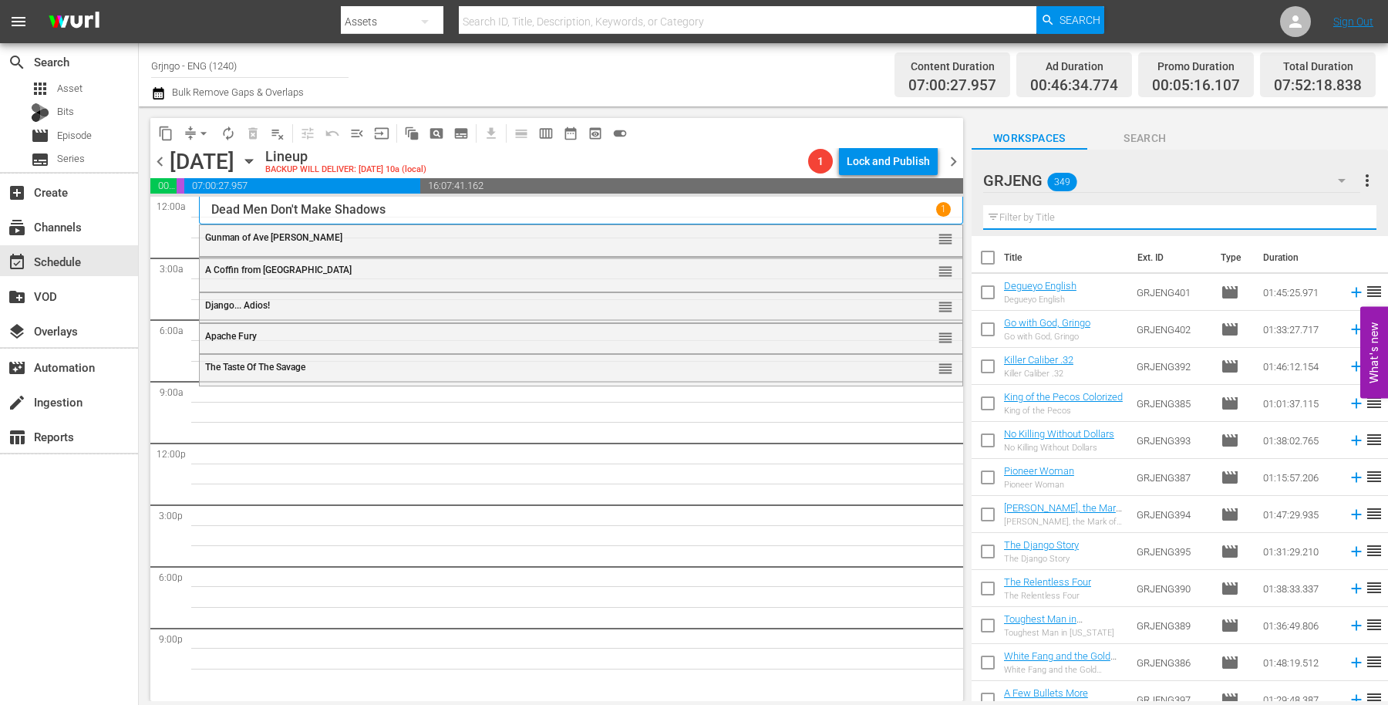
paste input "Life is Tough, Eh Providence"
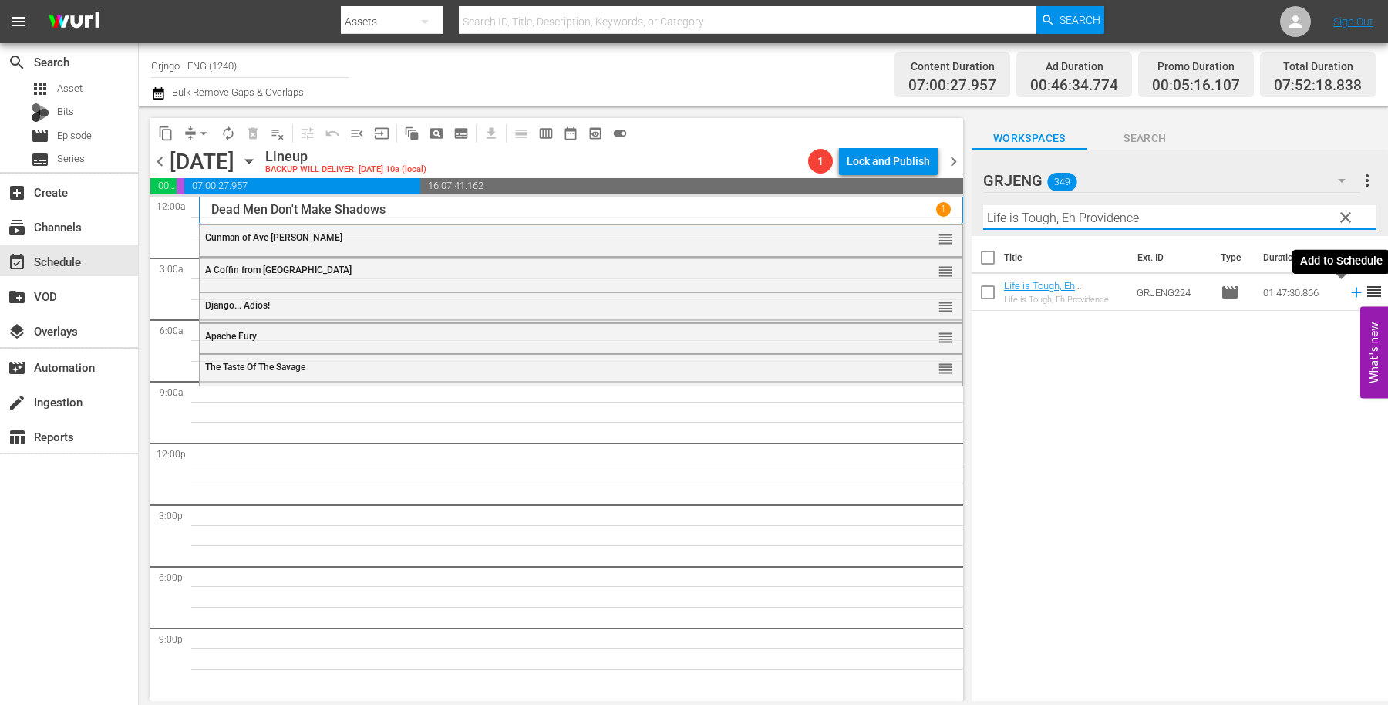
type input "Life is Tough, Eh Providence"
click at [1348, 291] on icon at bounding box center [1356, 292] width 17 height 17
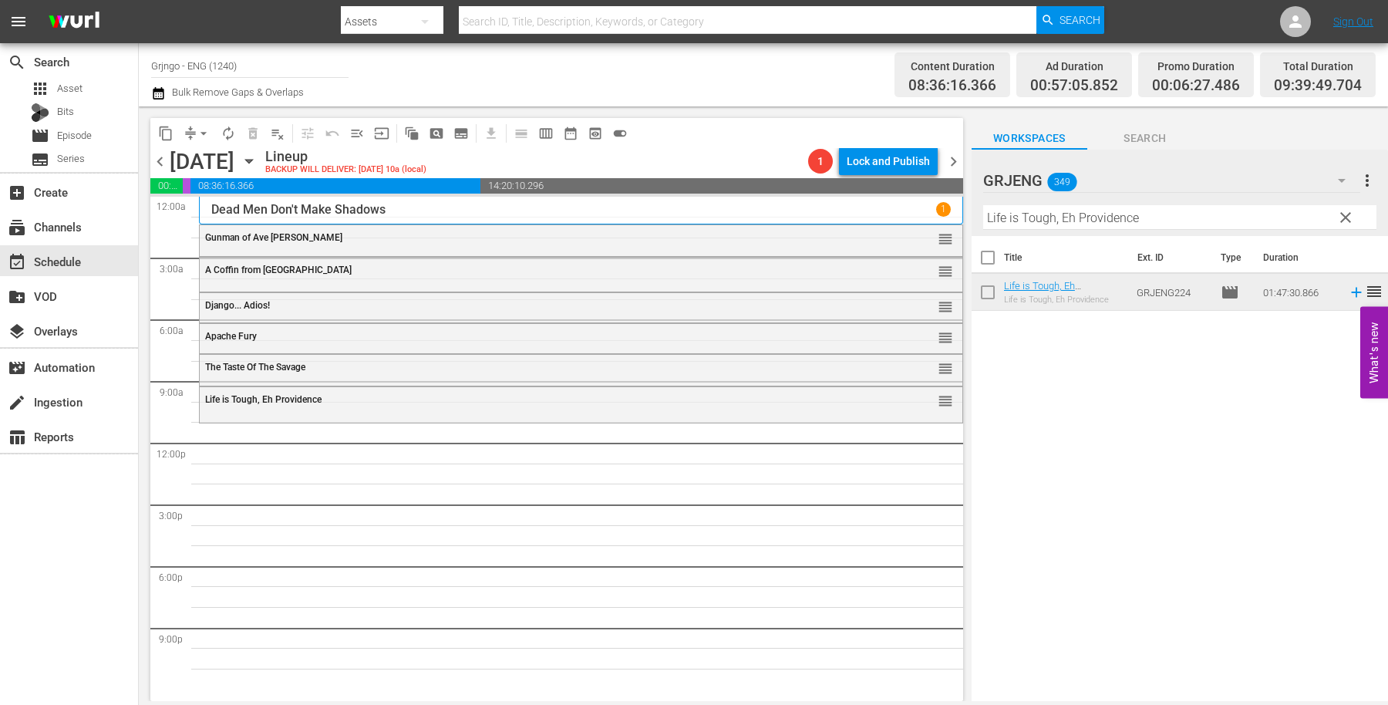
click at [1345, 215] on span "clear" at bounding box center [1345, 217] width 19 height 19
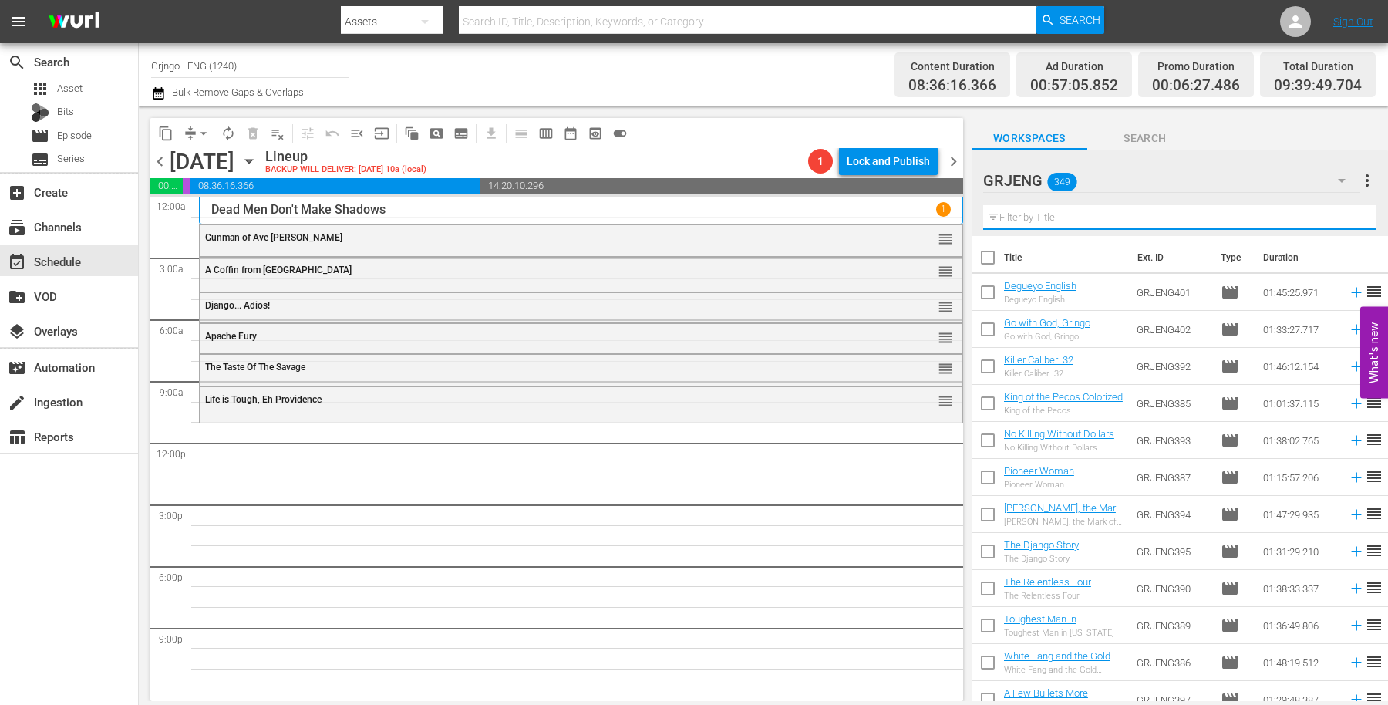
paste input "Tulsa"
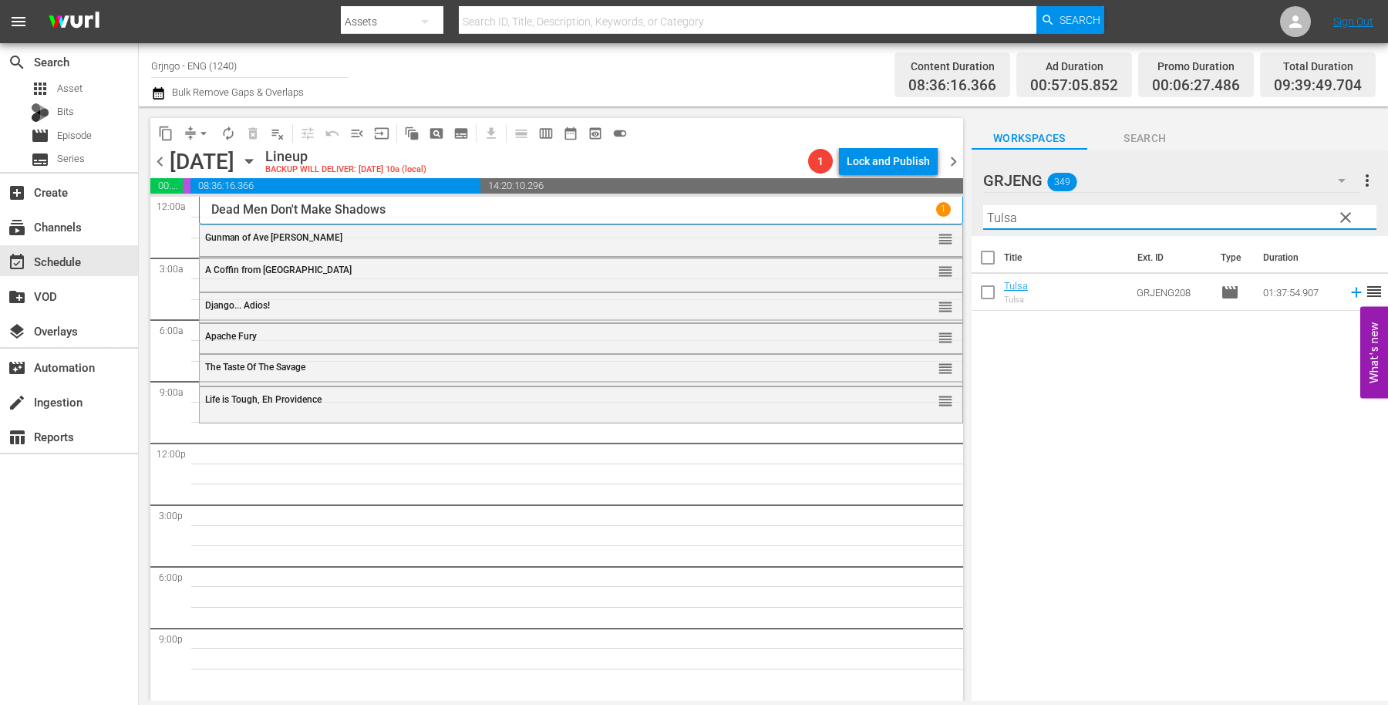
type input "Tulsa"
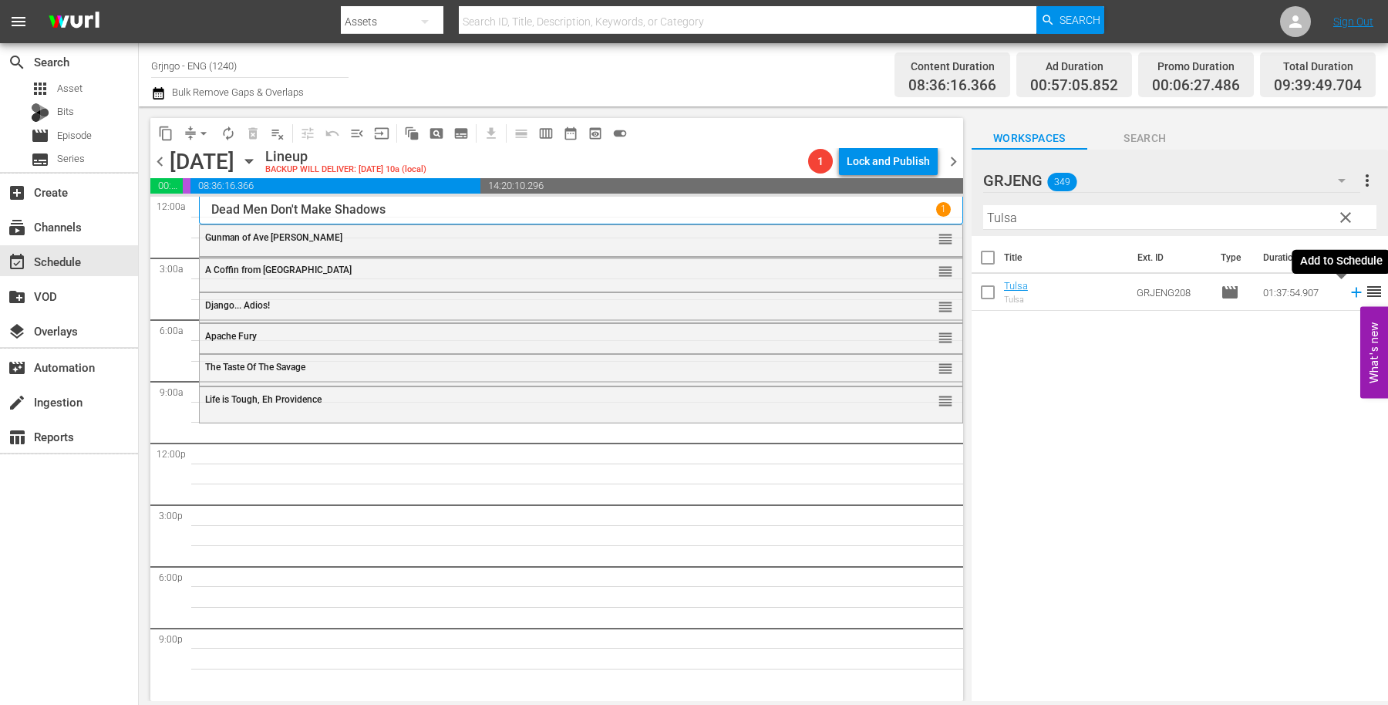
click at [1348, 291] on icon at bounding box center [1356, 292] width 17 height 17
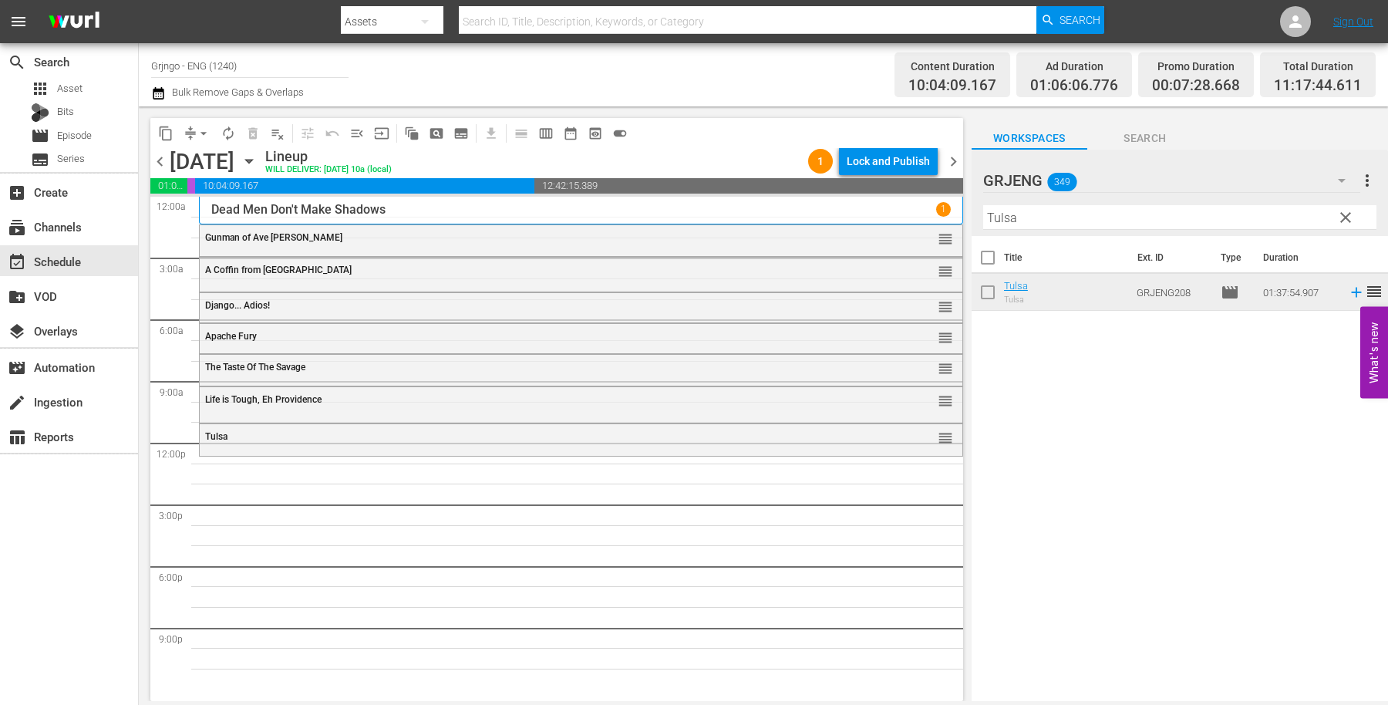
click at [1342, 214] on span "clear" at bounding box center [1345, 217] width 19 height 19
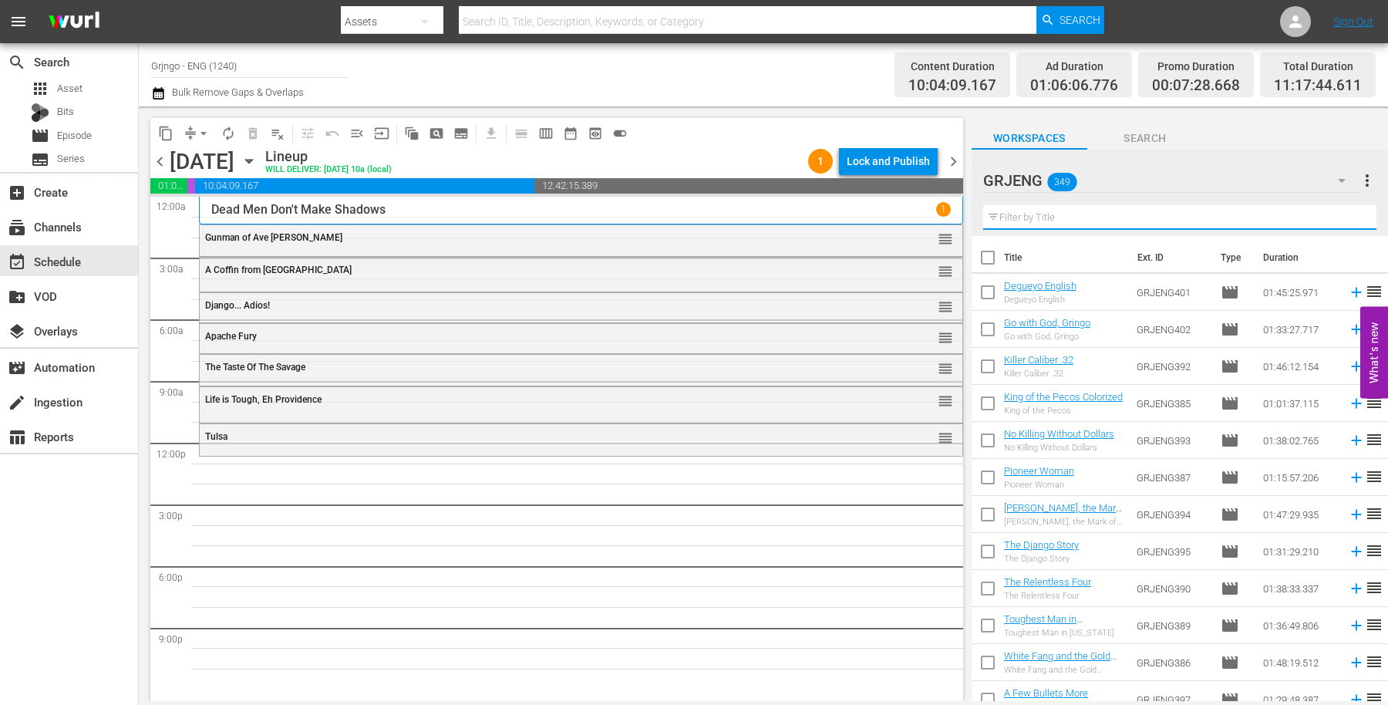
paste input "Bonanza Compilation Episodes 22, 23, 24"
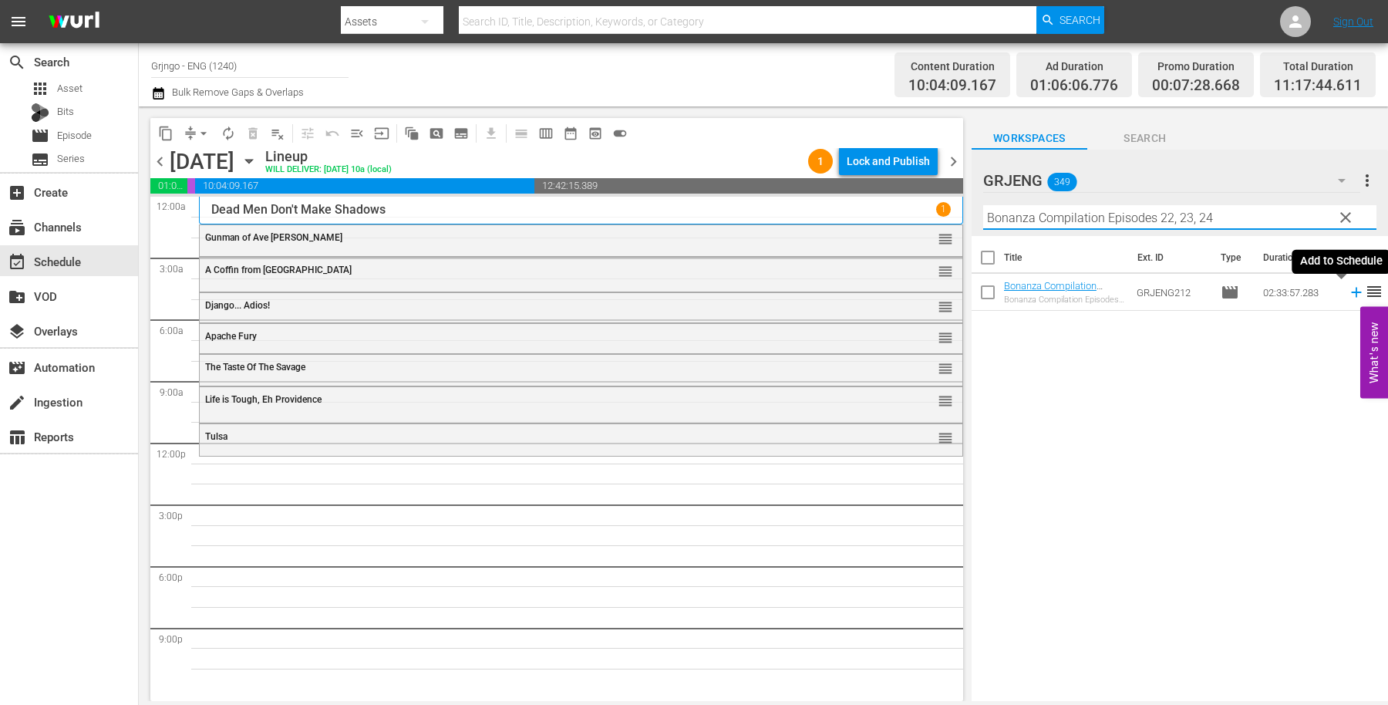
type input "Bonanza Compilation Episodes 22, 23, 24"
click at [1351, 291] on icon at bounding box center [1356, 293] width 10 height 10
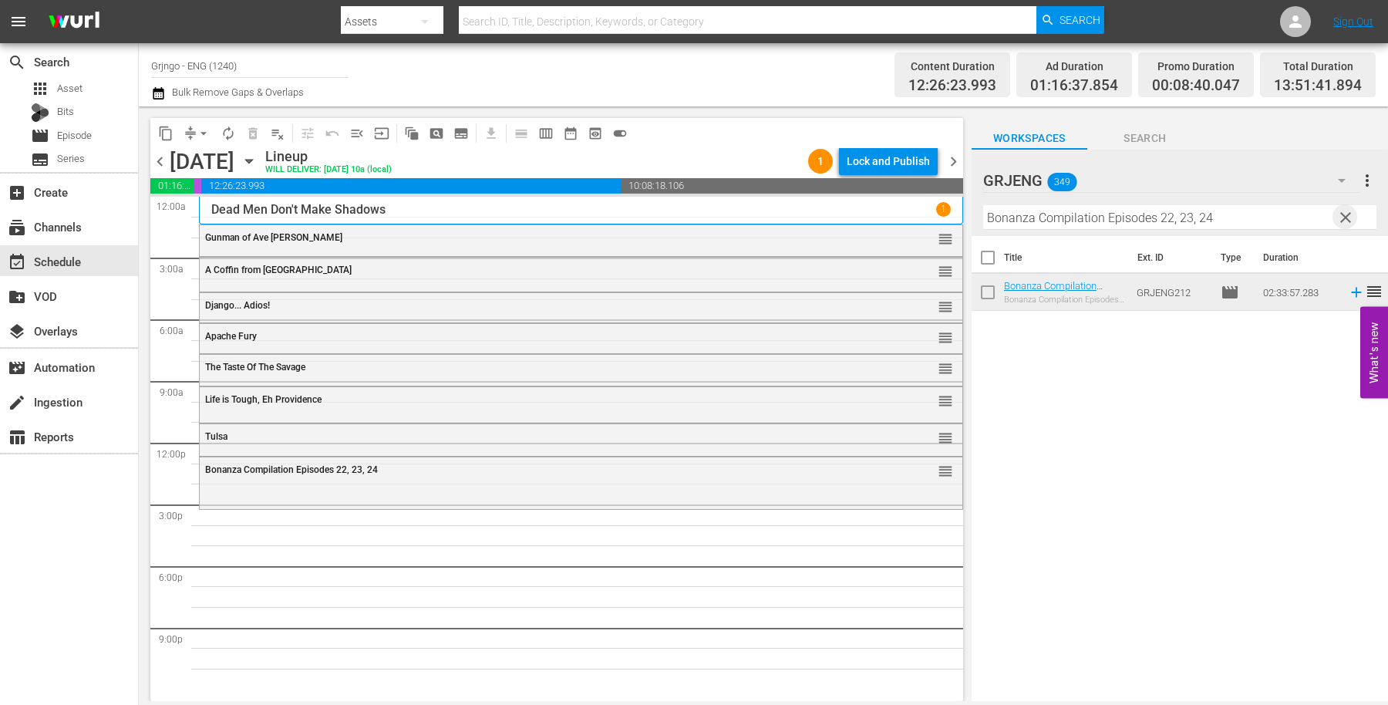
click at [1350, 217] on span "clear" at bounding box center [1345, 217] width 19 height 19
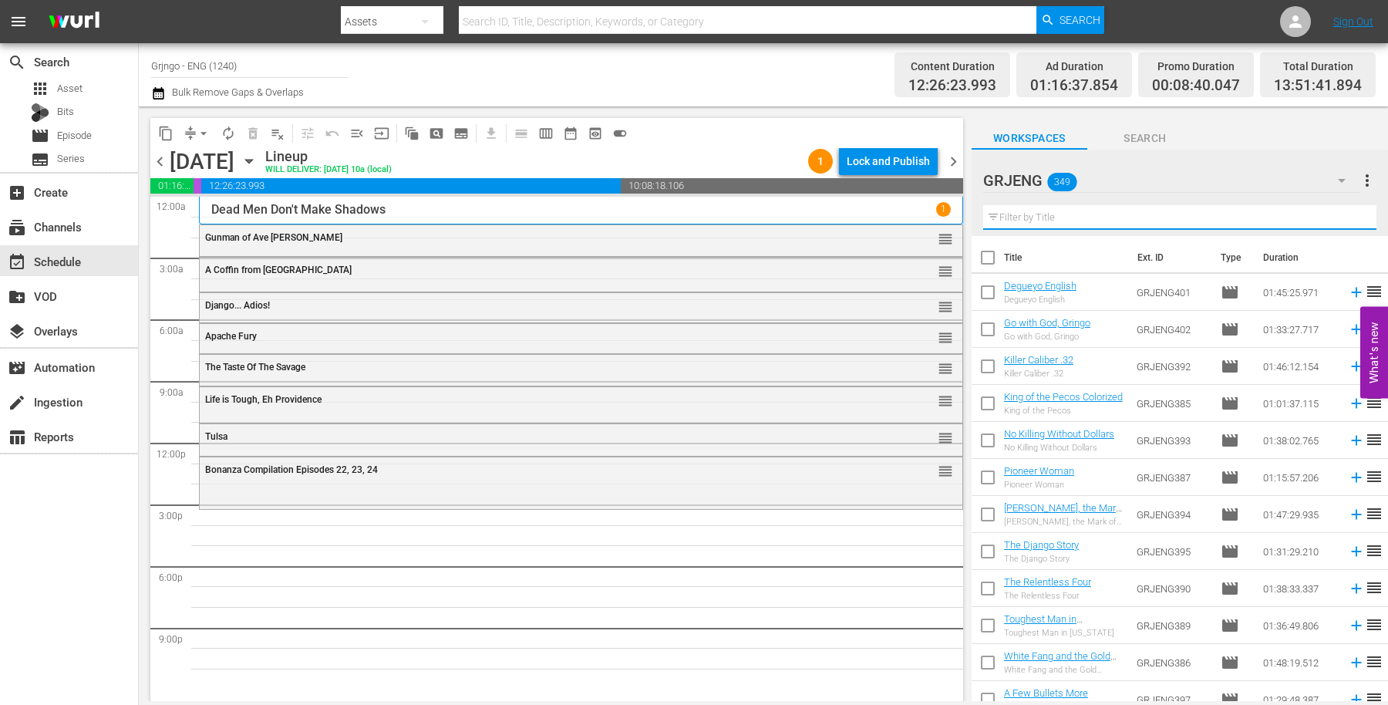
paste input "The Reward's Yours... The Man's Mine"
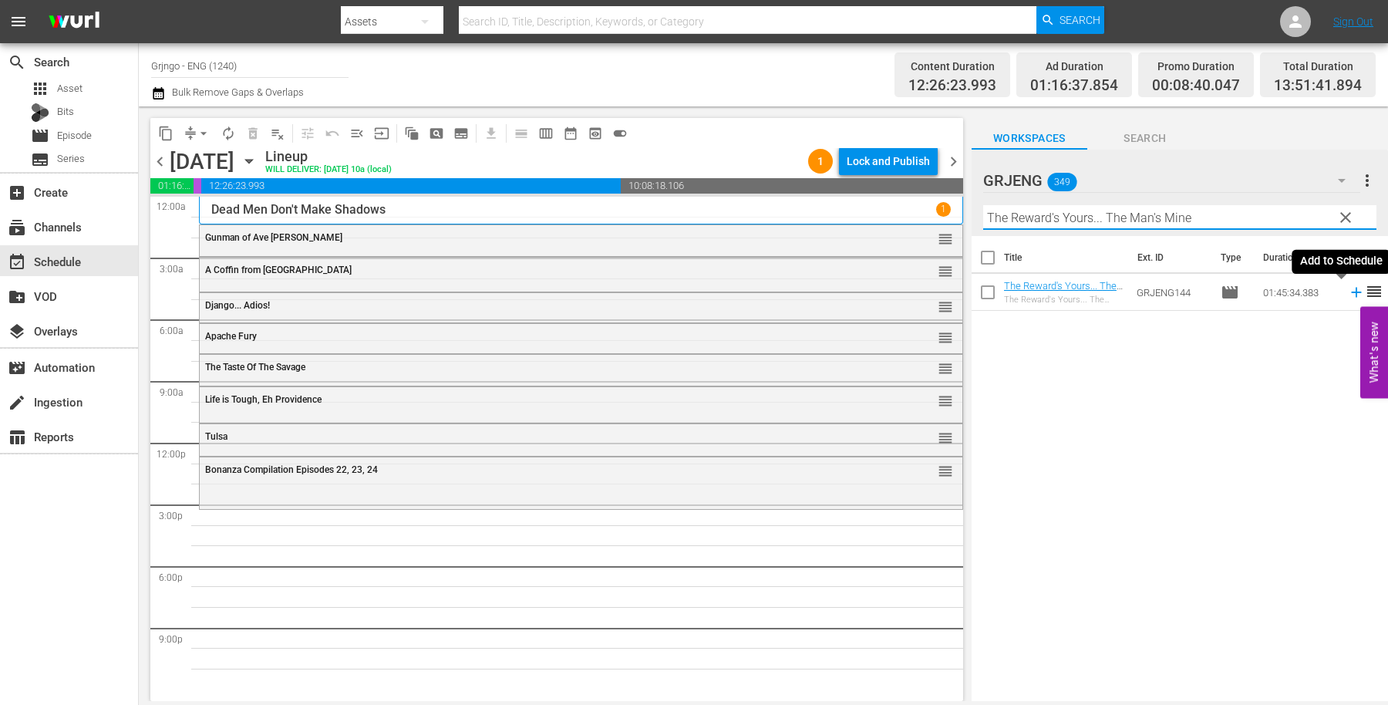
type input "The Reward's Yours... The Man's Mine"
click at [1348, 287] on icon at bounding box center [1356, 292] width 17 height 17
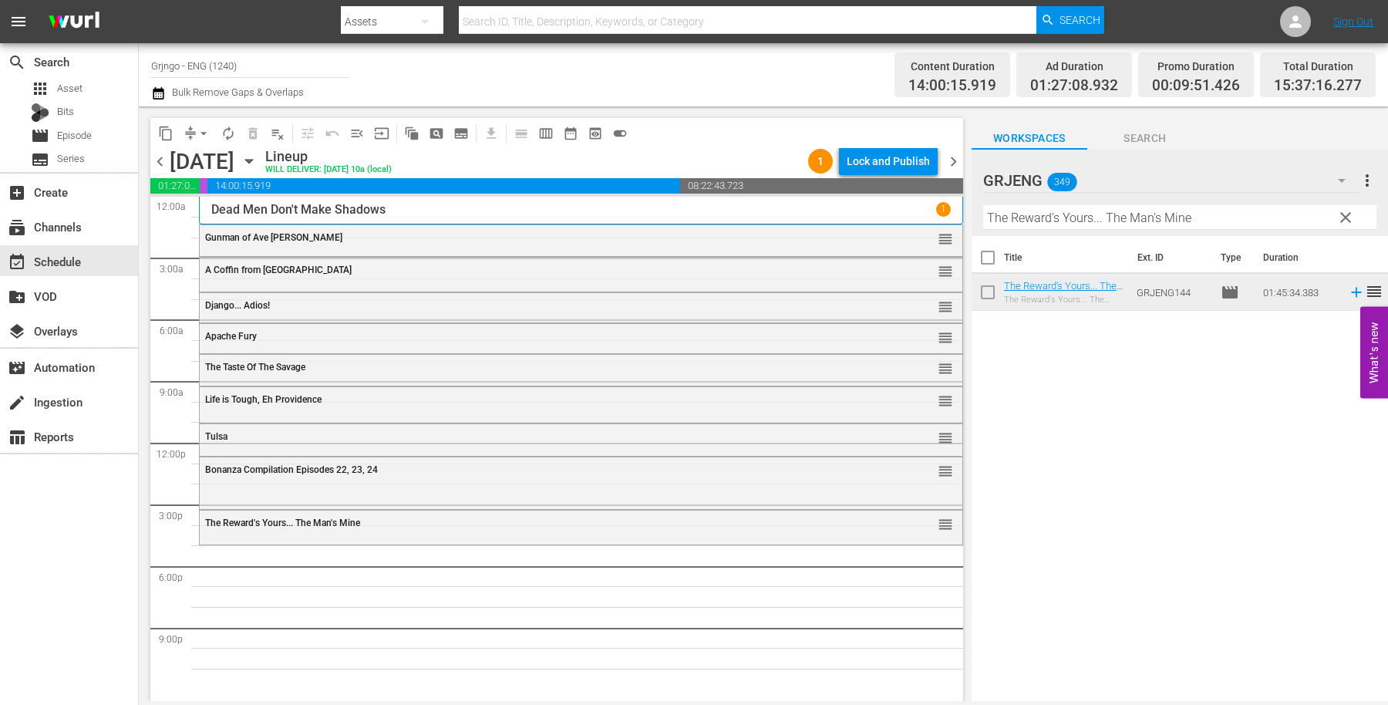
click at [1342, 213] on span "clear" at bounding box center [1345, 217] width 19 height 19
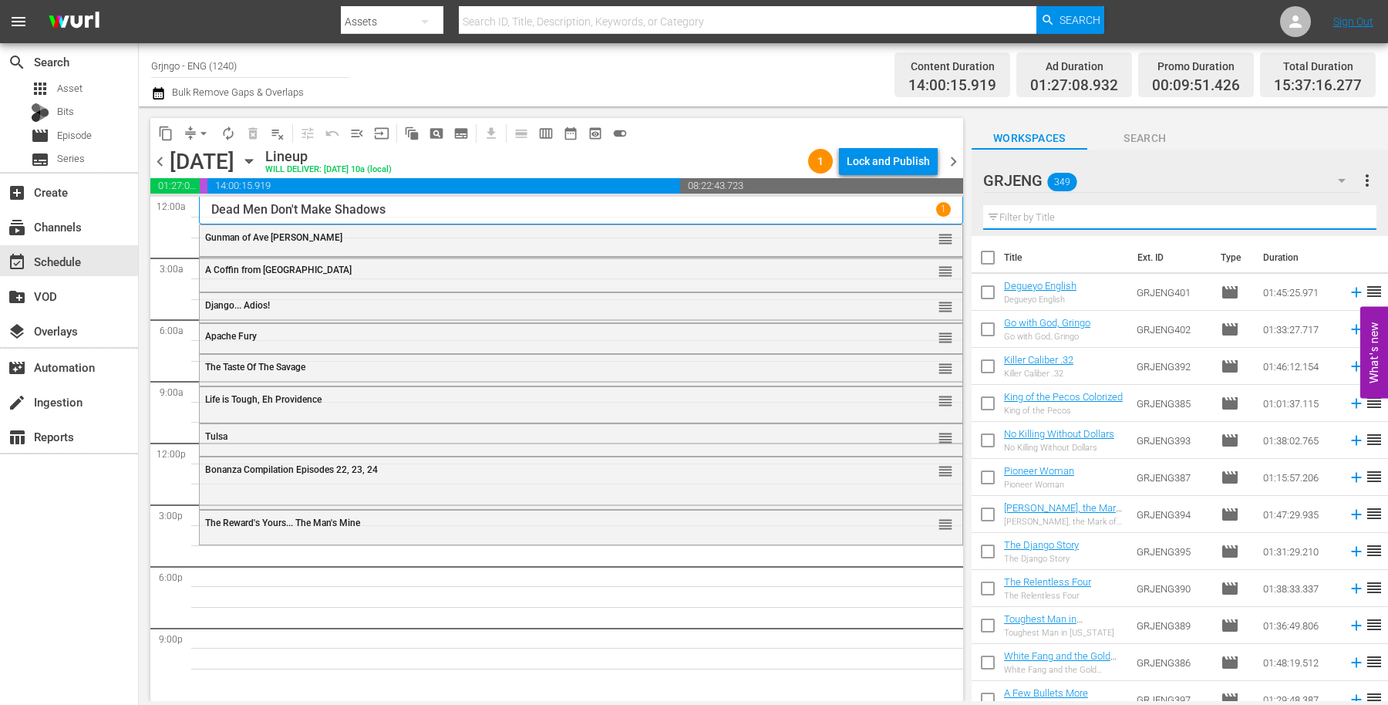
paste input "10,000 Dollars for a Massacre"
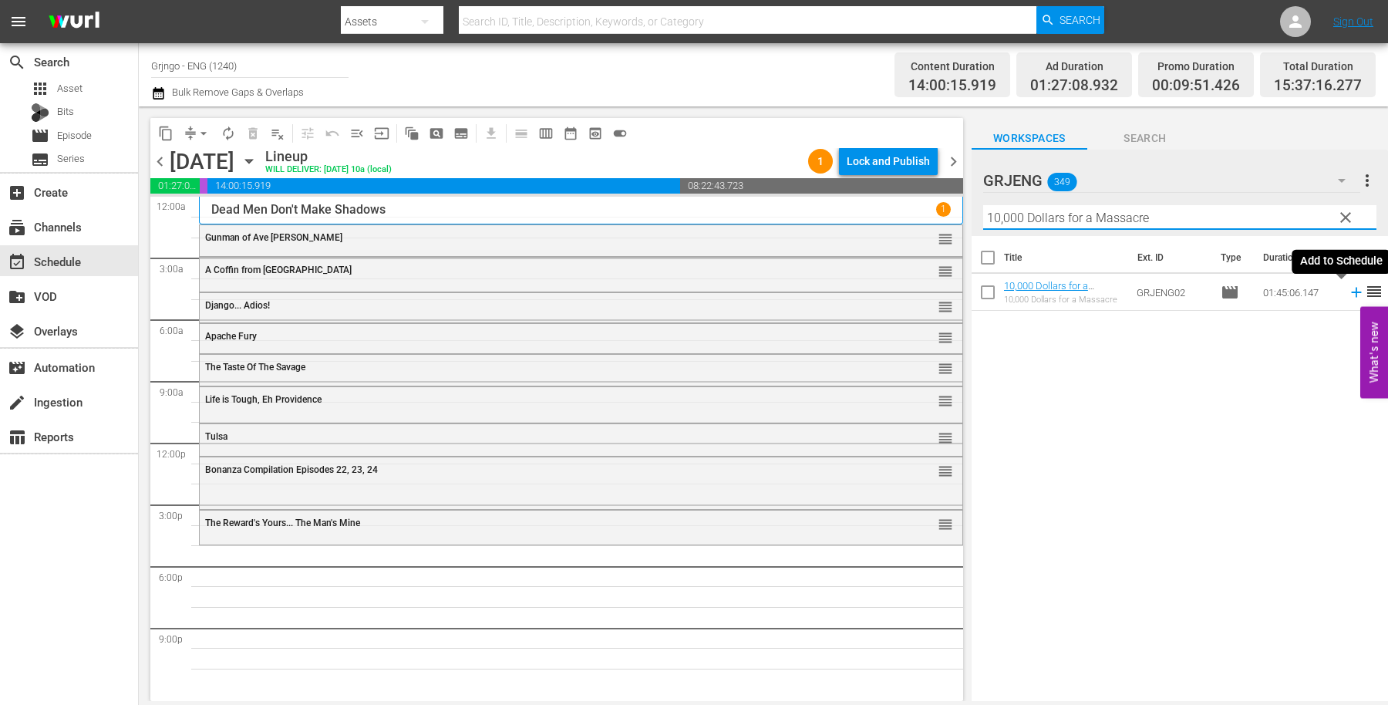
type input "10,000 Dollars for a Massacre"
click at [1348, 288] on icon at bounding box center [1356, 292] width 17 height 17
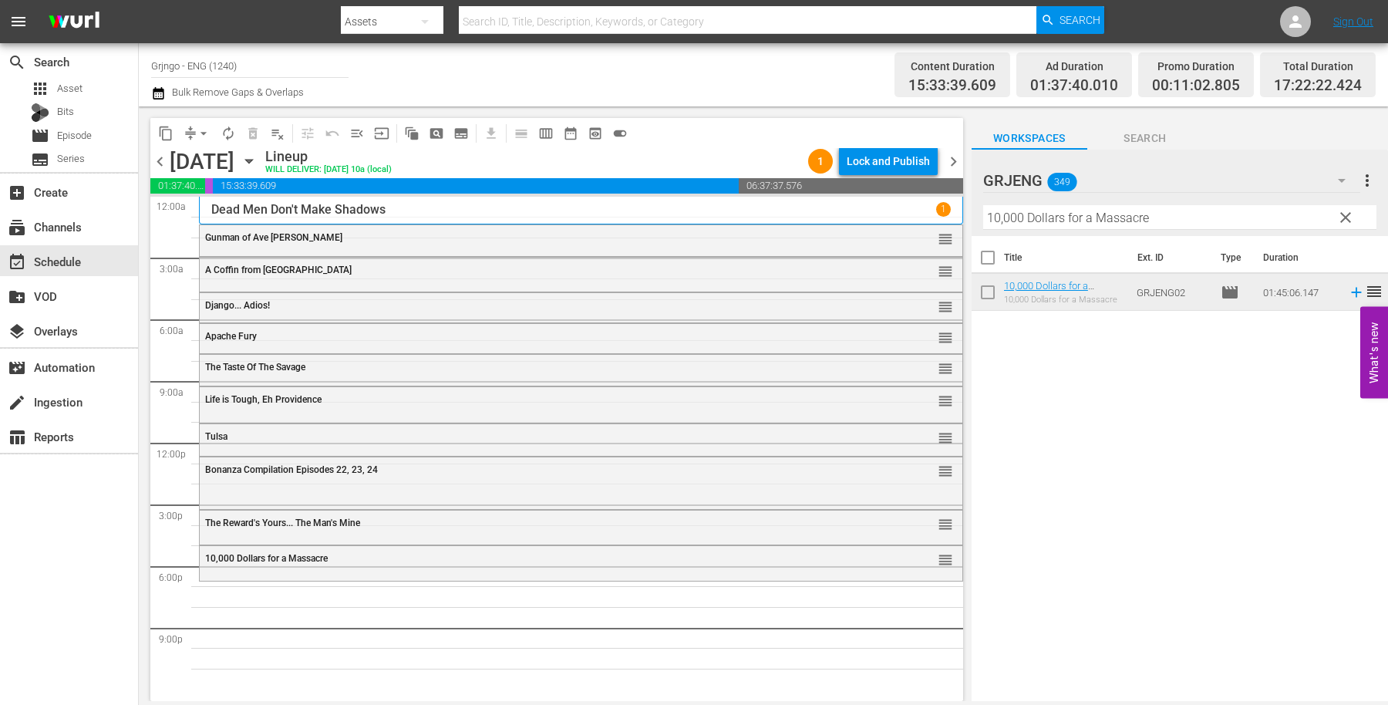
click at [1340, 217] on span "clear" at bounding box center [1345, 217] width 19 height 19
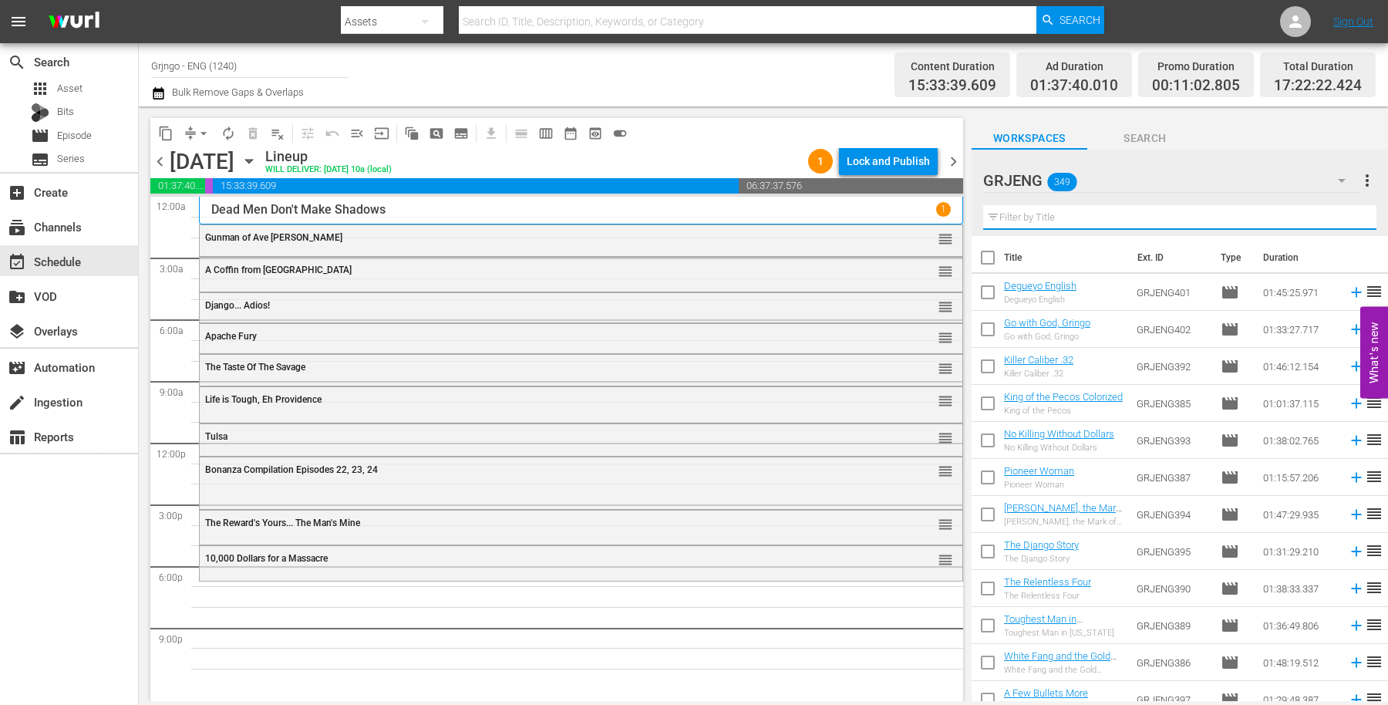
paste input "May [DEMOGRAPHIC_DATA] Forgive You... But I Won't"
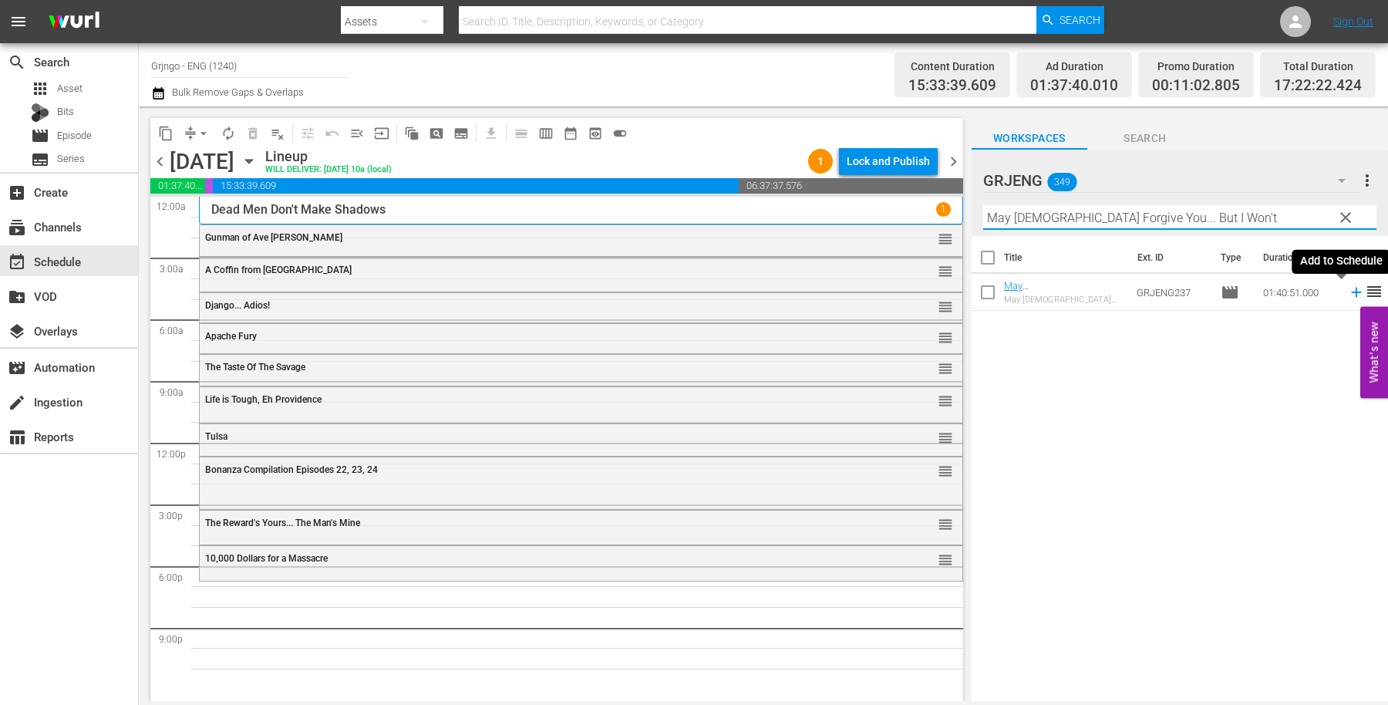
type input "May [DEMOGRAPHIC_DATA] Forgive You... But I Won't"
click at [1351, 293] on icon at bounding box center [1356, 293] width 10 height 10
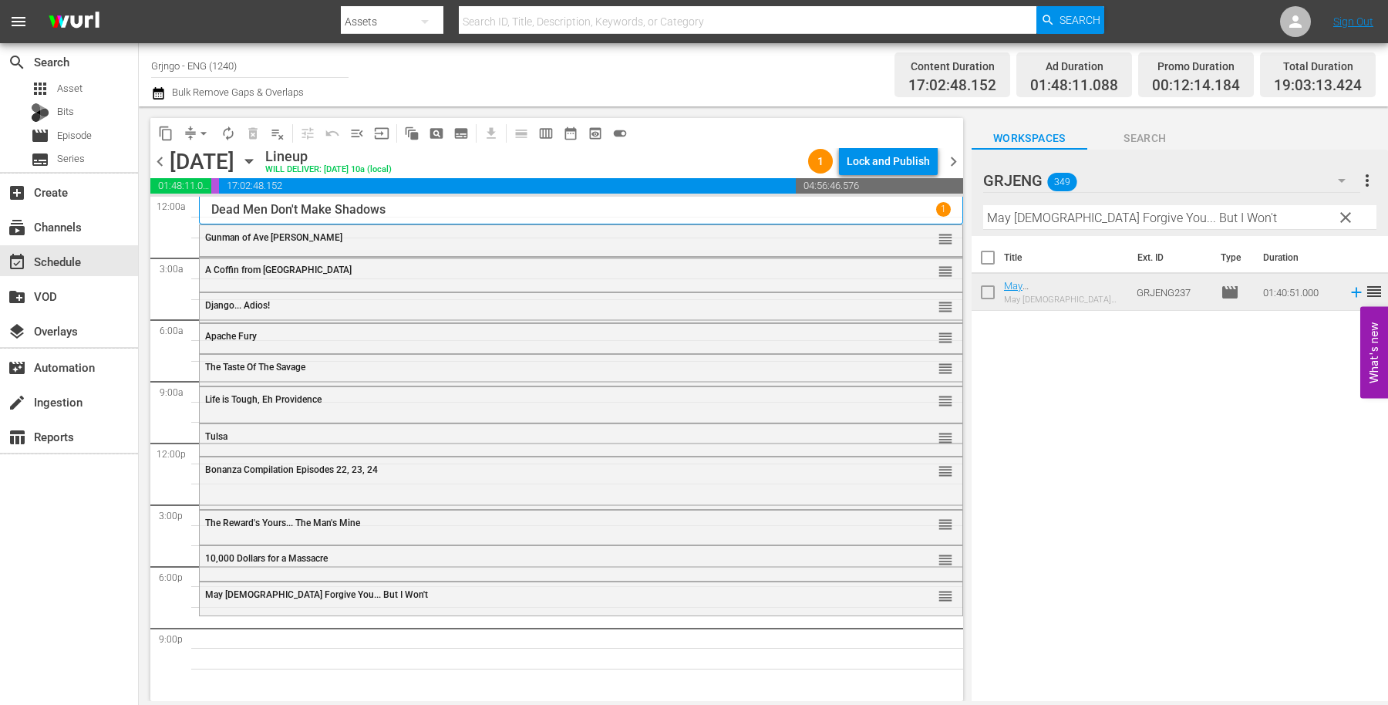
click at [1343, 214] on span "clear" at bounding box center [1345, 217] width 19 height 19
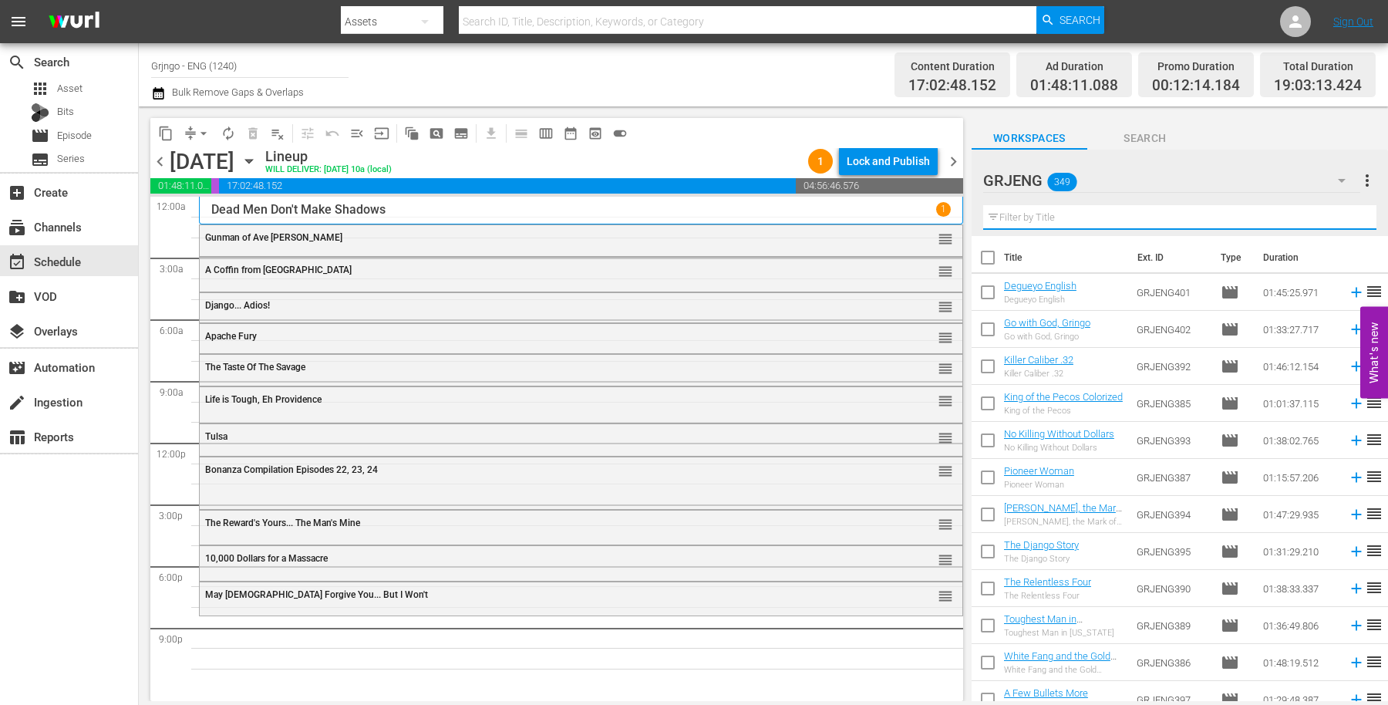
paste input "I Want Him Dead"
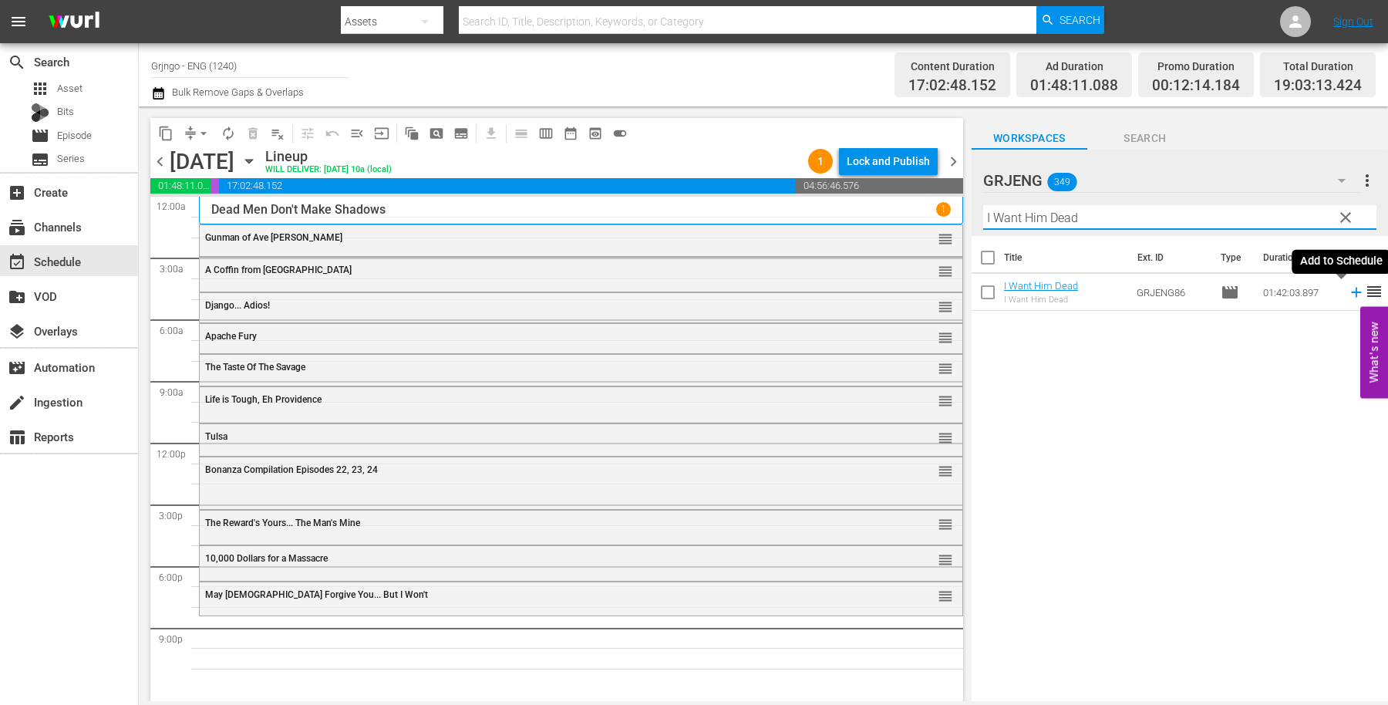
type input "I Want Him Dead"
click at [1351, 292] on icon at bounding box center [1356, 293] width 10 height 10
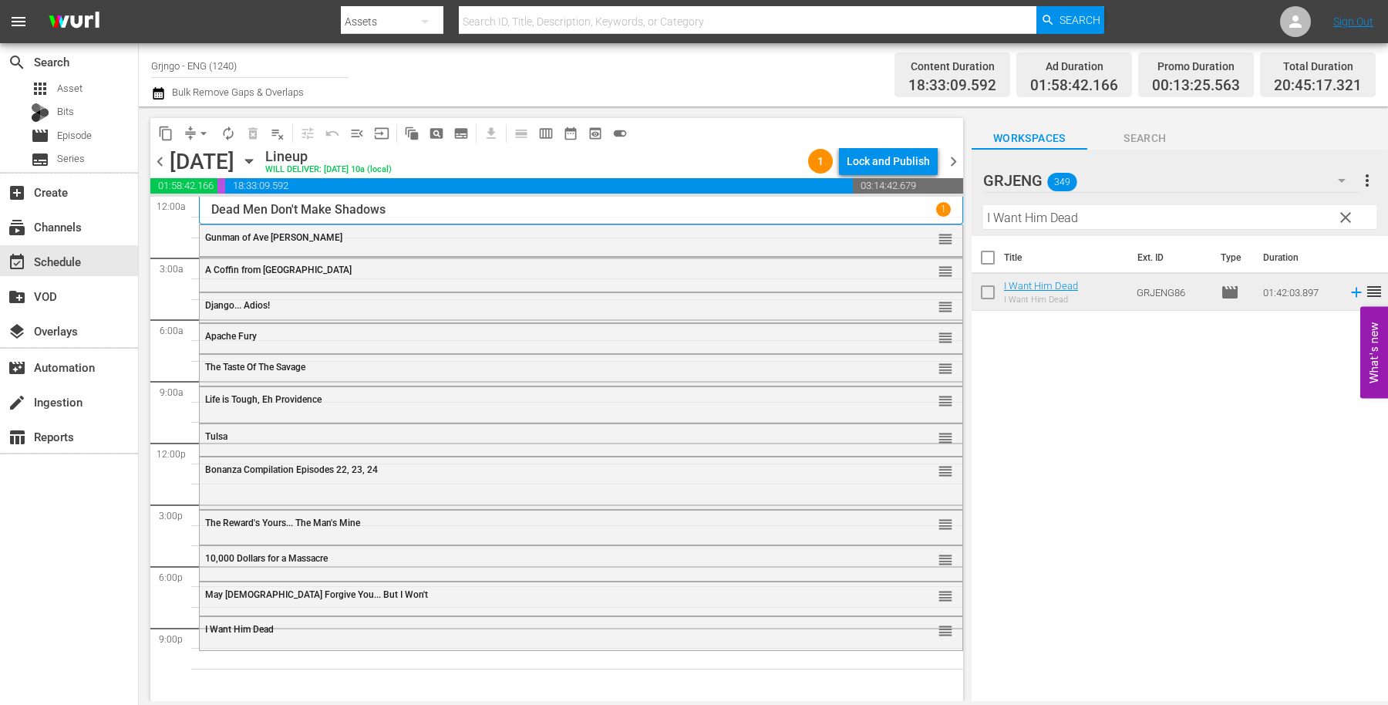
click at [1347, 217] on span "clear" at bounding box center [1345, 217] width 19 height 19
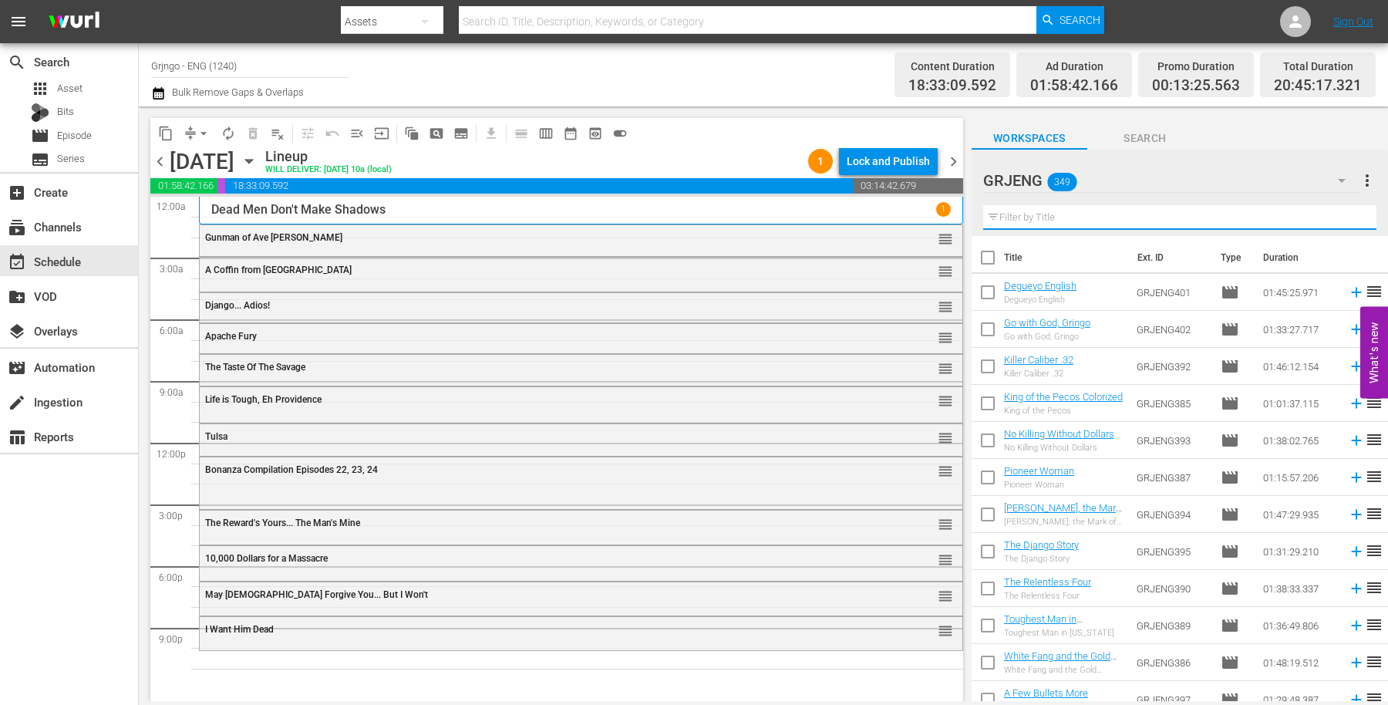
paste input "I Am Sartana, Your Angel of Death"
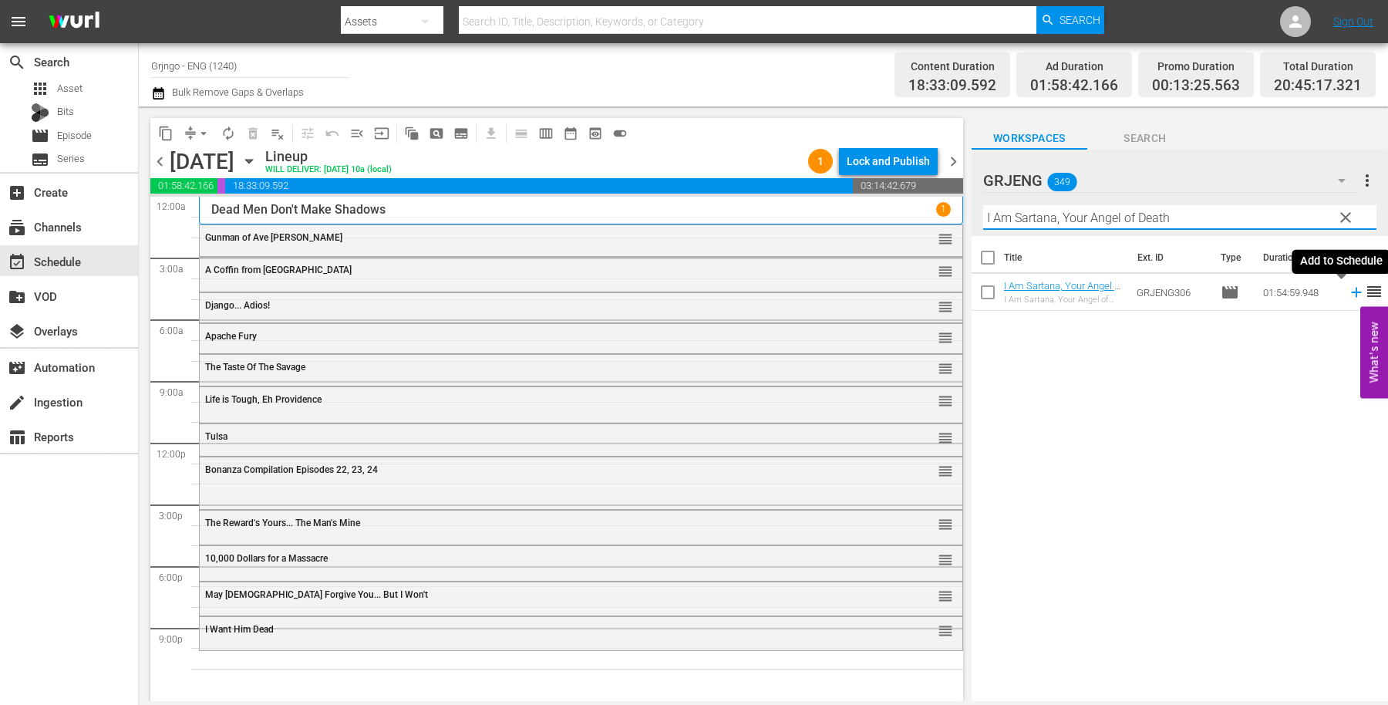
type input "I Am Sartana, Your Angel of Death"
click at [1348, 291] on icon at bounding box center [1356, 292] width 17 height 17
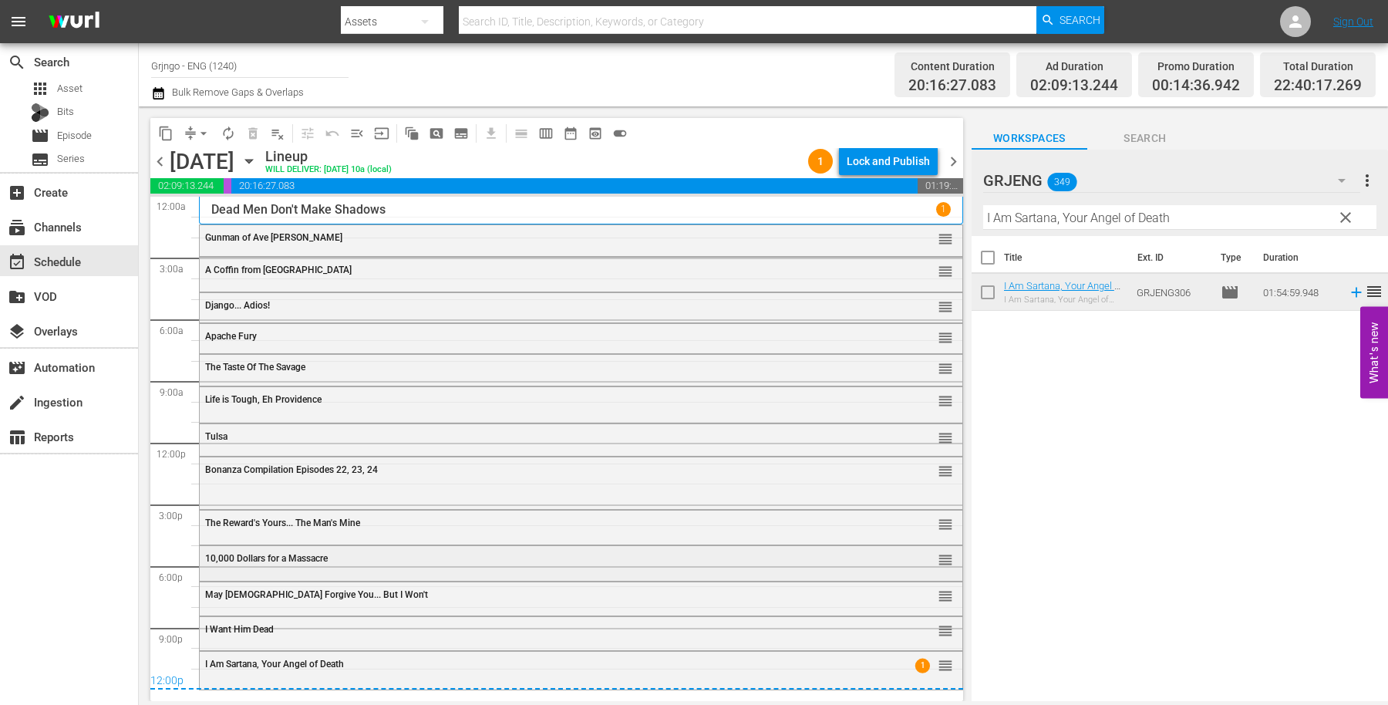
click at [228, 565] on div "10,000 Dollars for a Massacre reorder" at bounding box center [581, 559] width 763 height 26
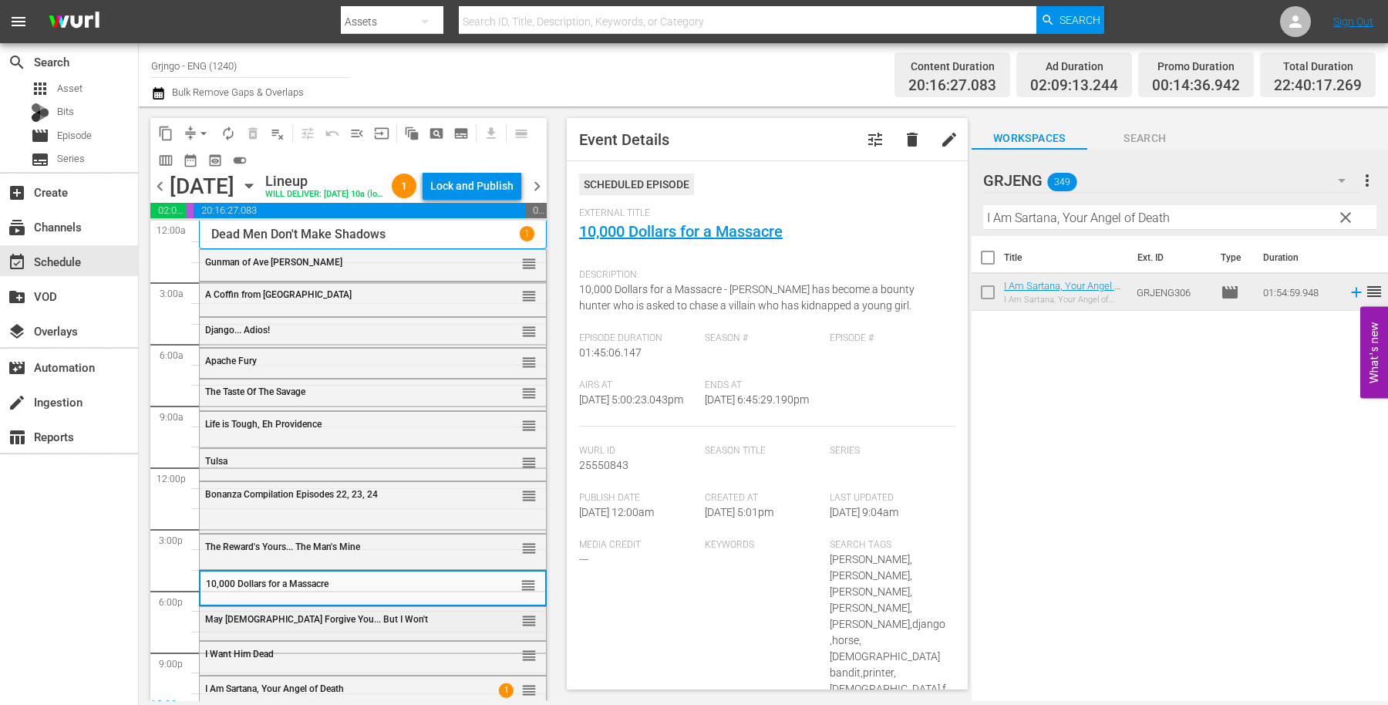
click at [317, 625] on span "May [DEMOGRAPHIC_DATA] Forgive You... But I Won't" at bounding box center [316, 619] width 223 height 11
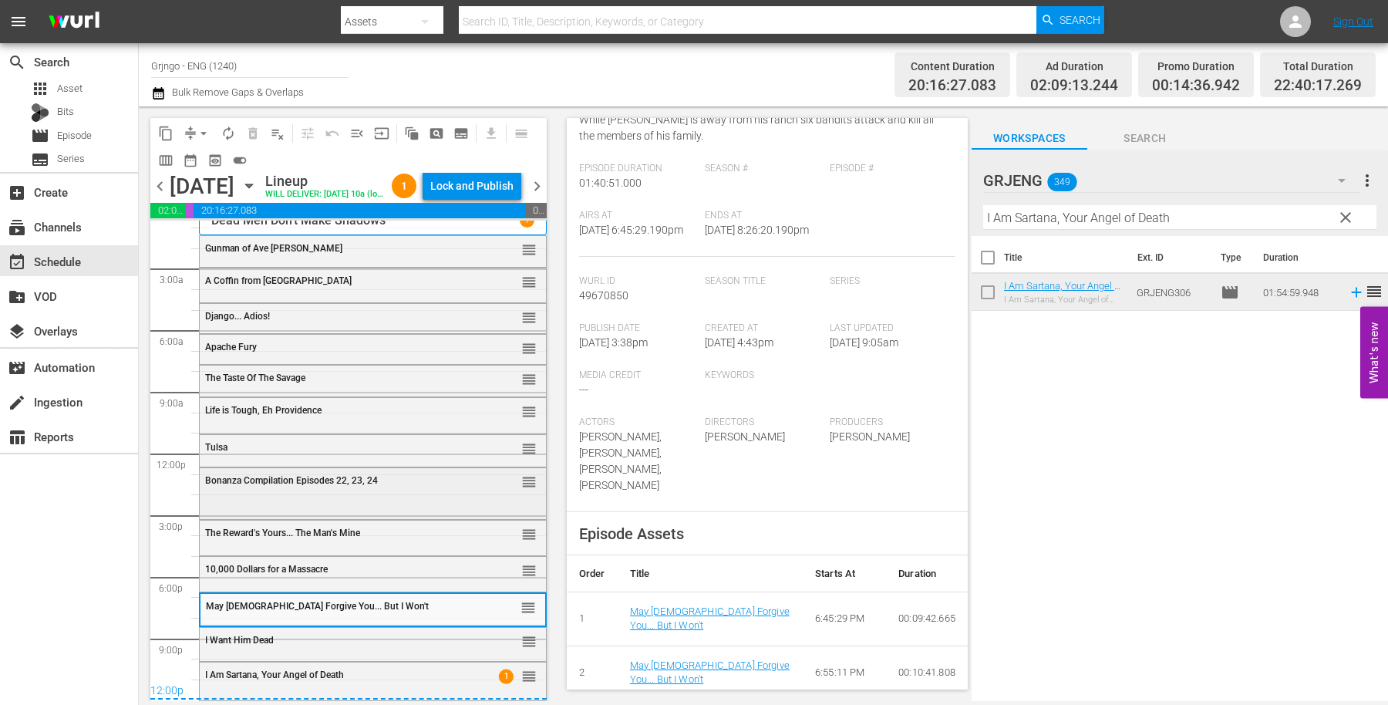
scroll to position [39, 0]
click at [224, 638] on span "I Want Him Dead" at bounding box center [239, 640] width 69 height 11
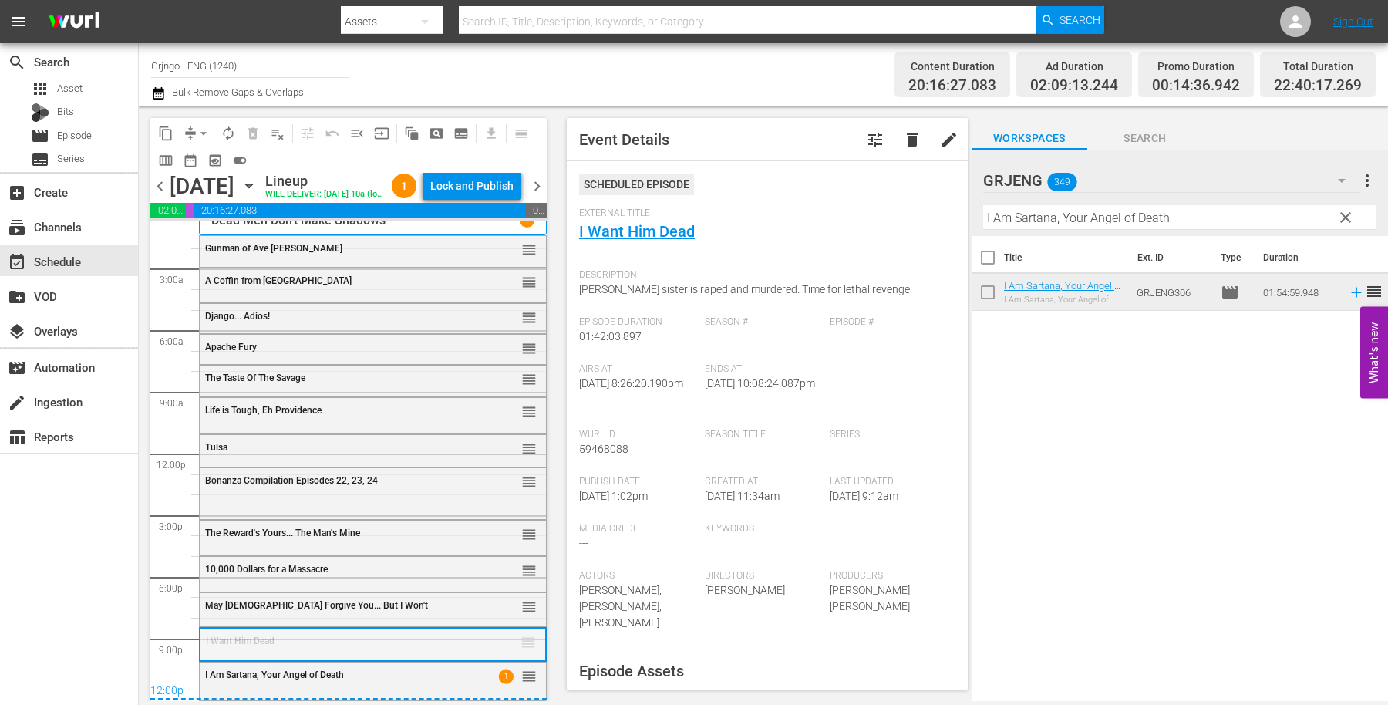
drag, startPoint x: 514, startPoint y: 638, endPoint x: 482, endPoint y: 348, distance: 292.4
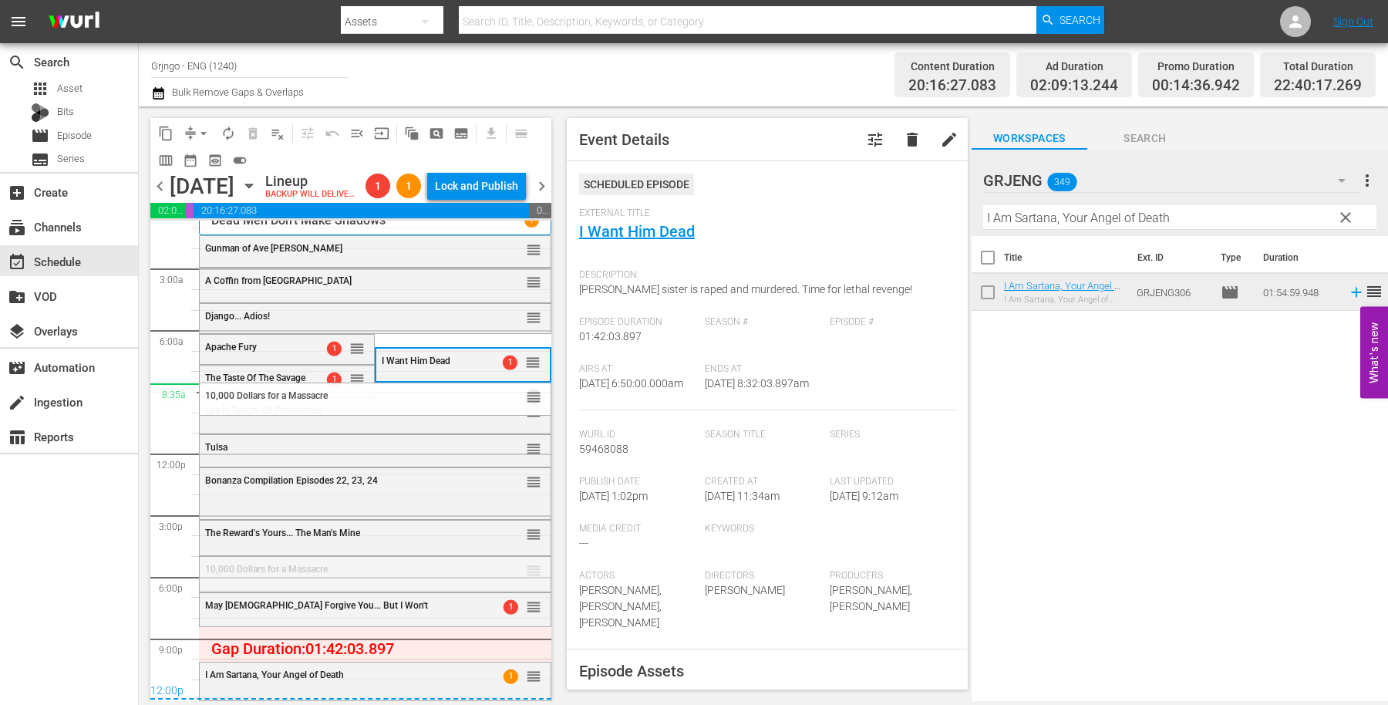
drag, startPoint x: 518, startPoint y: 571, endPoint x: 517, endPoint y: 382, distance: 188.1
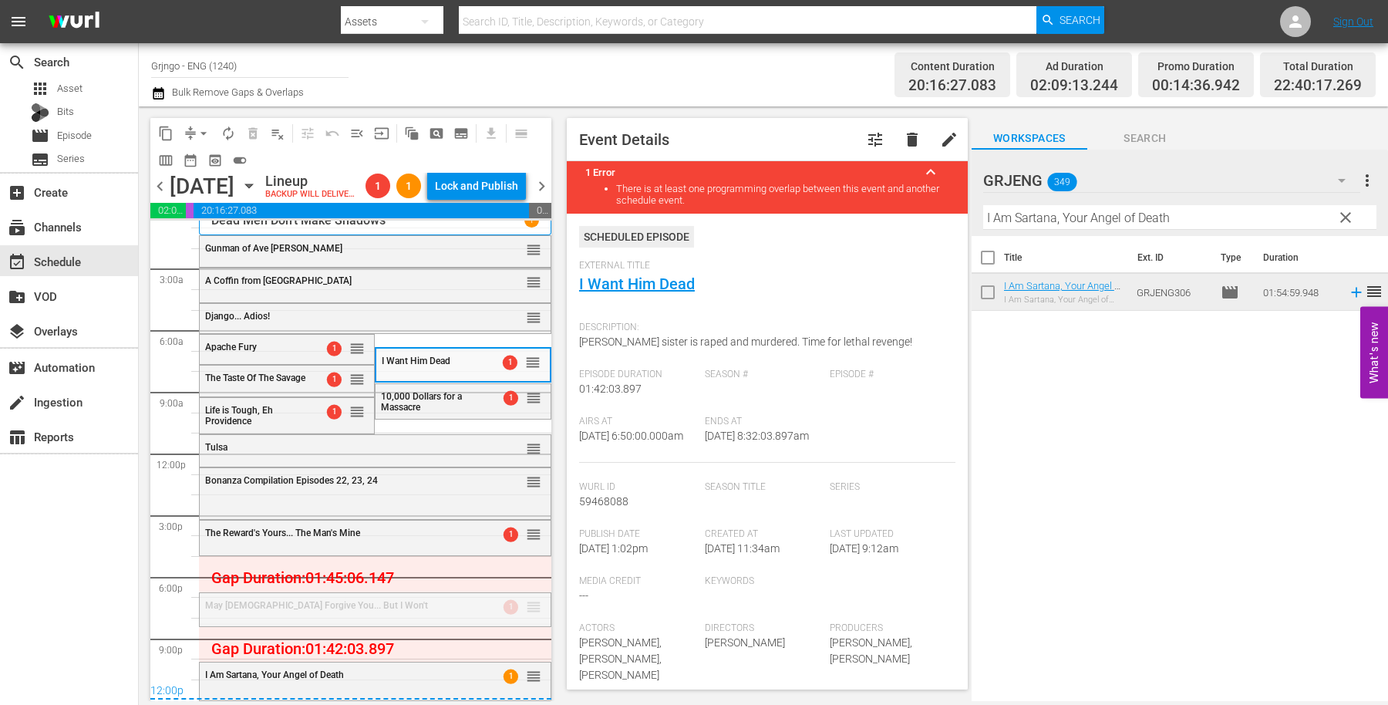
drag, startPoint x: 516, startPoint y: 606, endPoint x: 520, endPoint y: 555, distance: 51.1
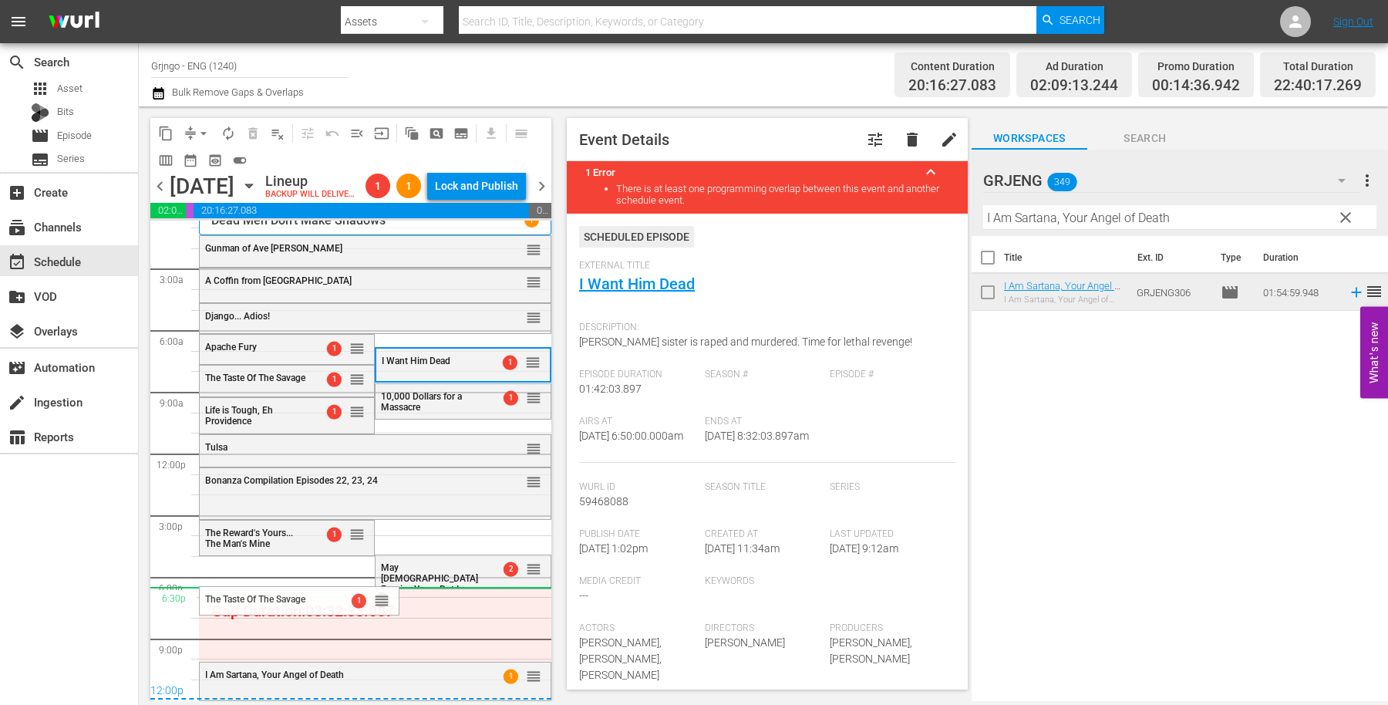
drag, startPoint x: 338, startPoint y: 382, endPoint x: 321, endPoint y: 588, distance: 206.6
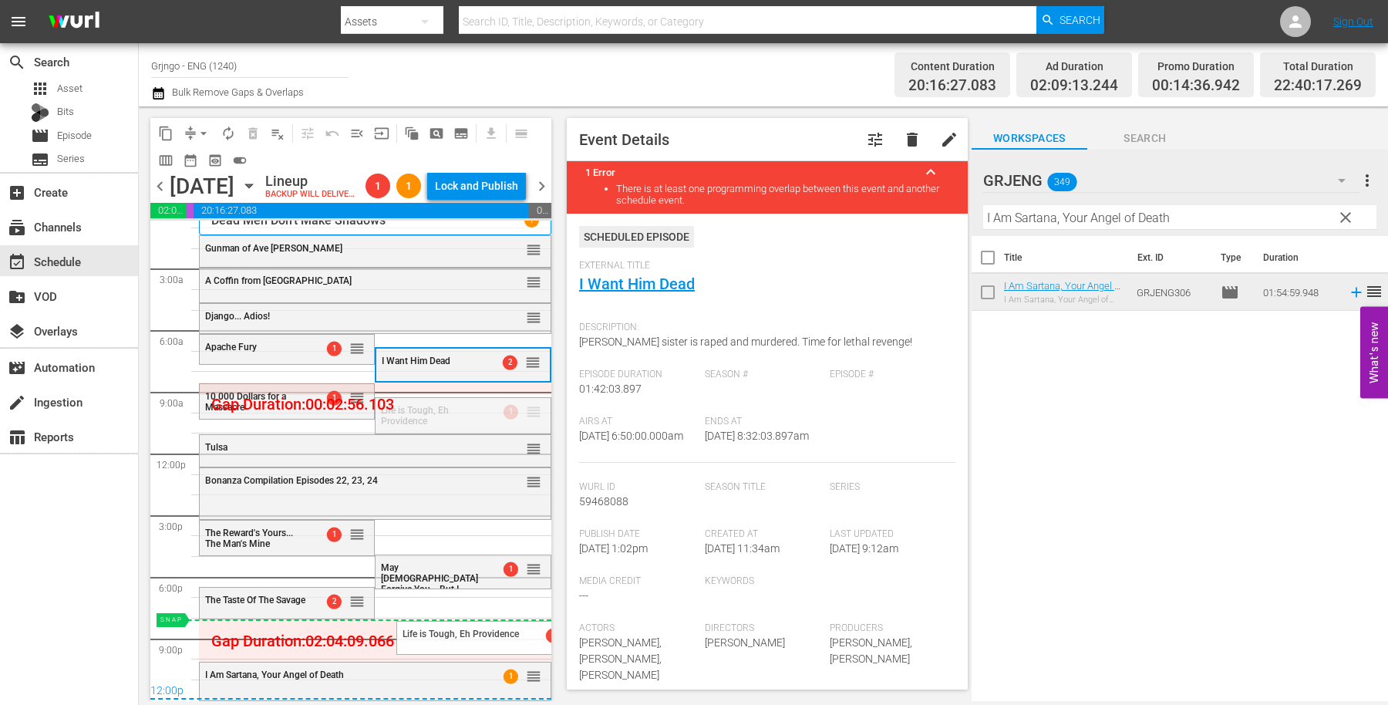
drag, startPoint x: 514, startPoint y: 412, endPoint x: 447, endPoint y: 618, distance: 216.5
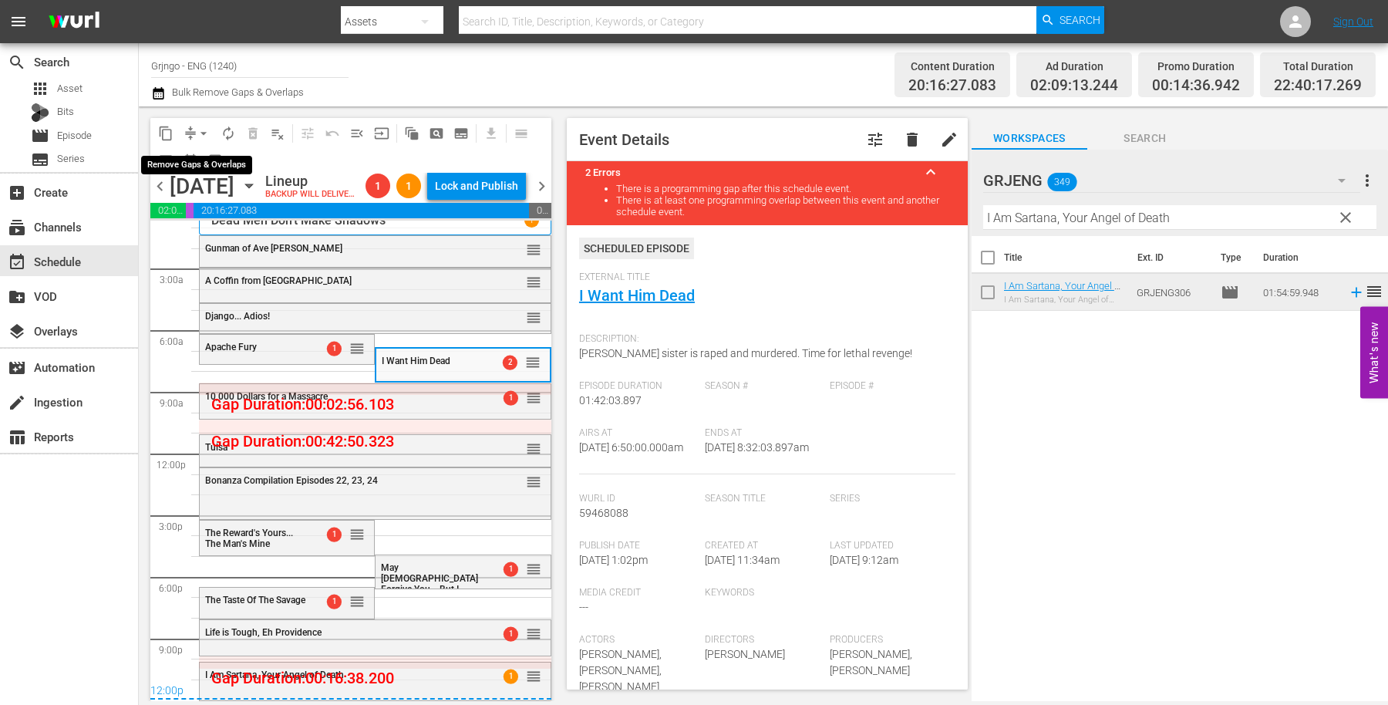
click at [207, 128] on span "arrow_drop_down" at bounding box center [203, 133] width 15 height 15
click at [217, 218] on li "Align to End of Previous Day" at bounding box center [204, 214] width 162 height 25
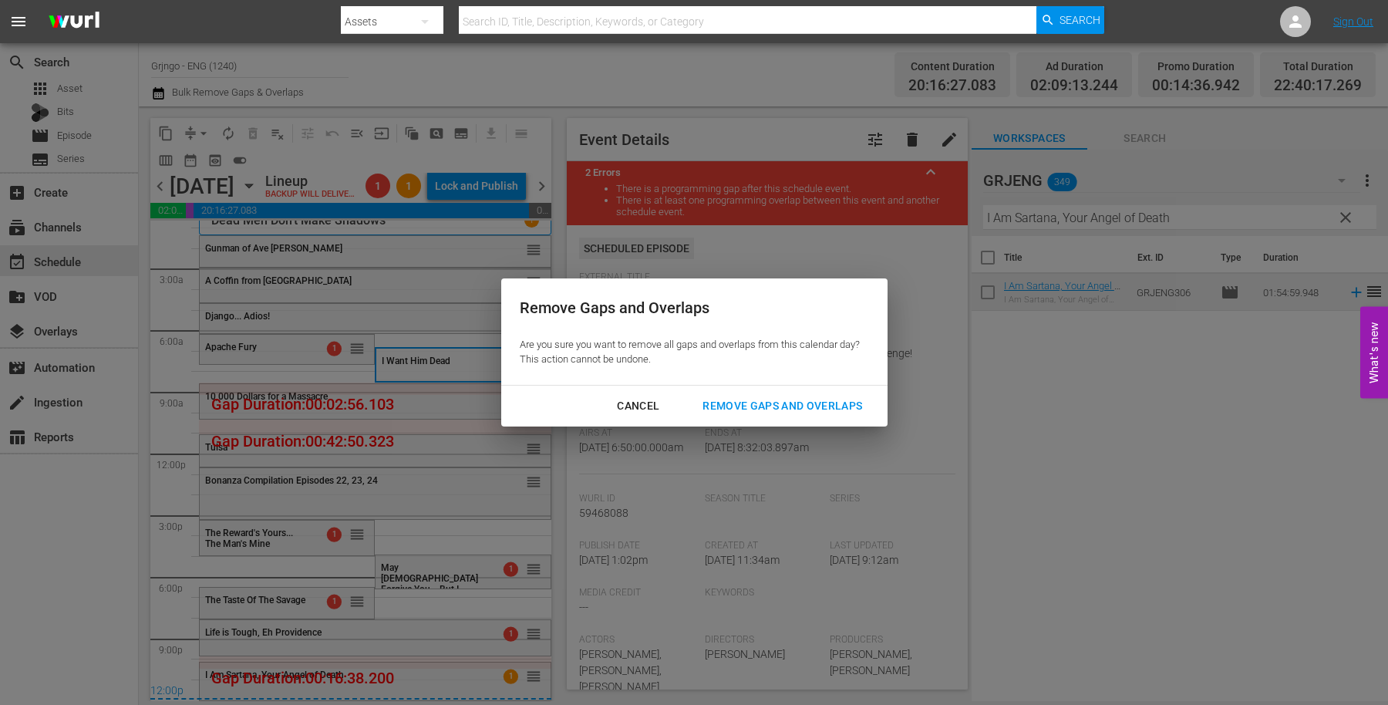
click at [759, 411] on div "Remove Gaps and Overlaps" at bounding box center [782, 405] width 184 height 19
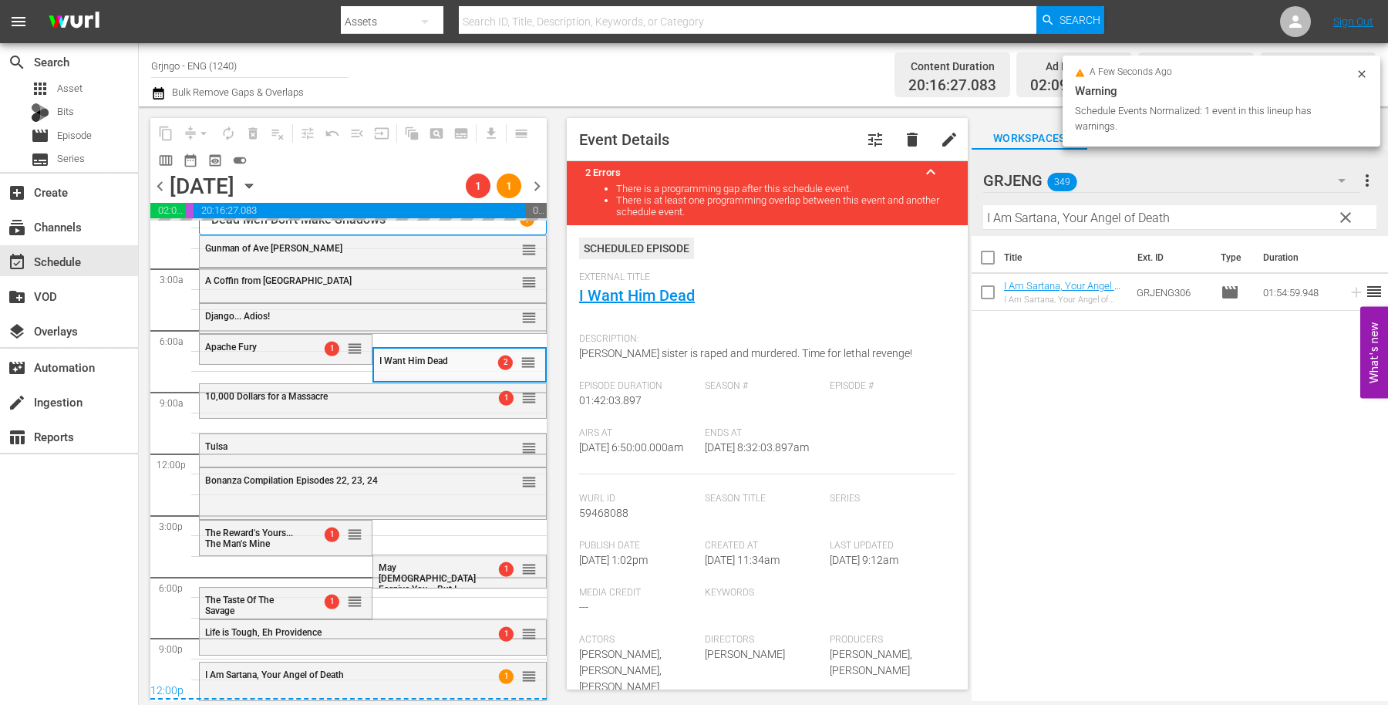
scroll to position [14, 0]
click at [163, 183] on div "chevron_left [DATE] [DATE] 1 1 chevron_right" at bounding box center [348, 188] width 396 height 30
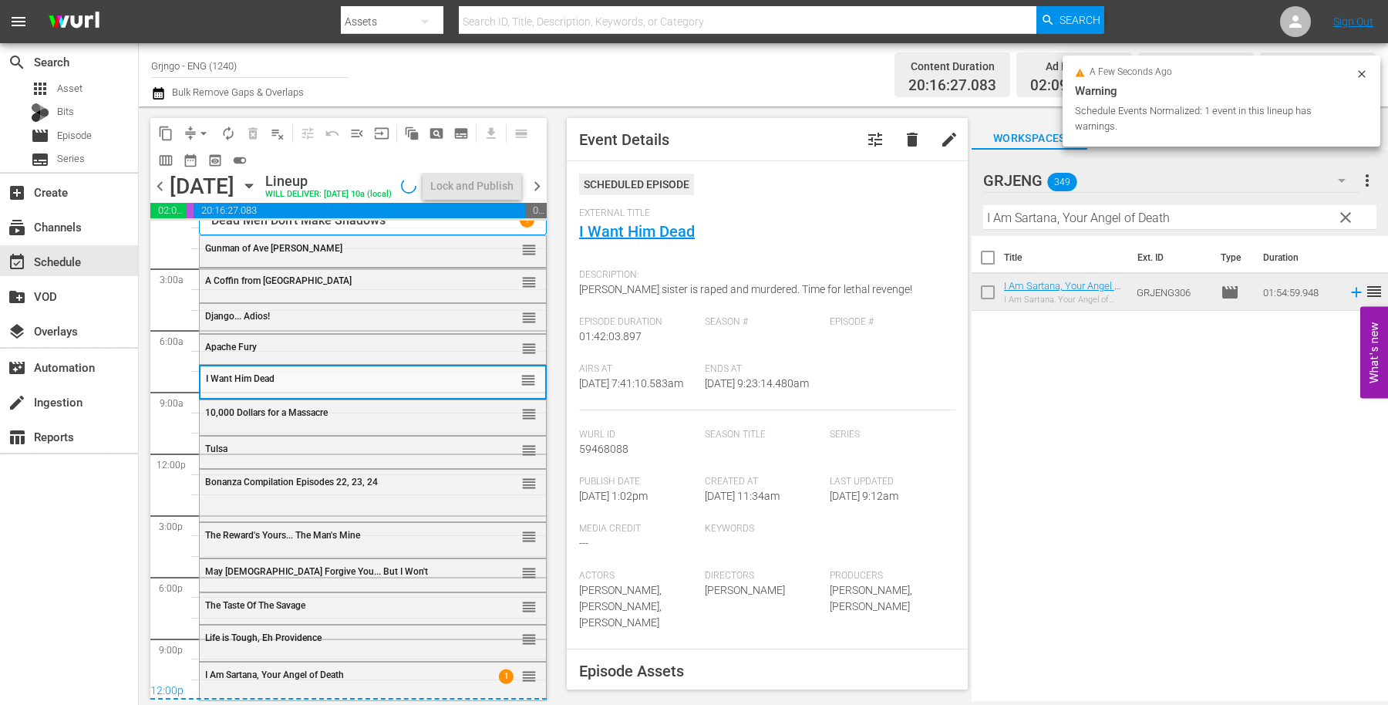
scroll to position [39, 0]
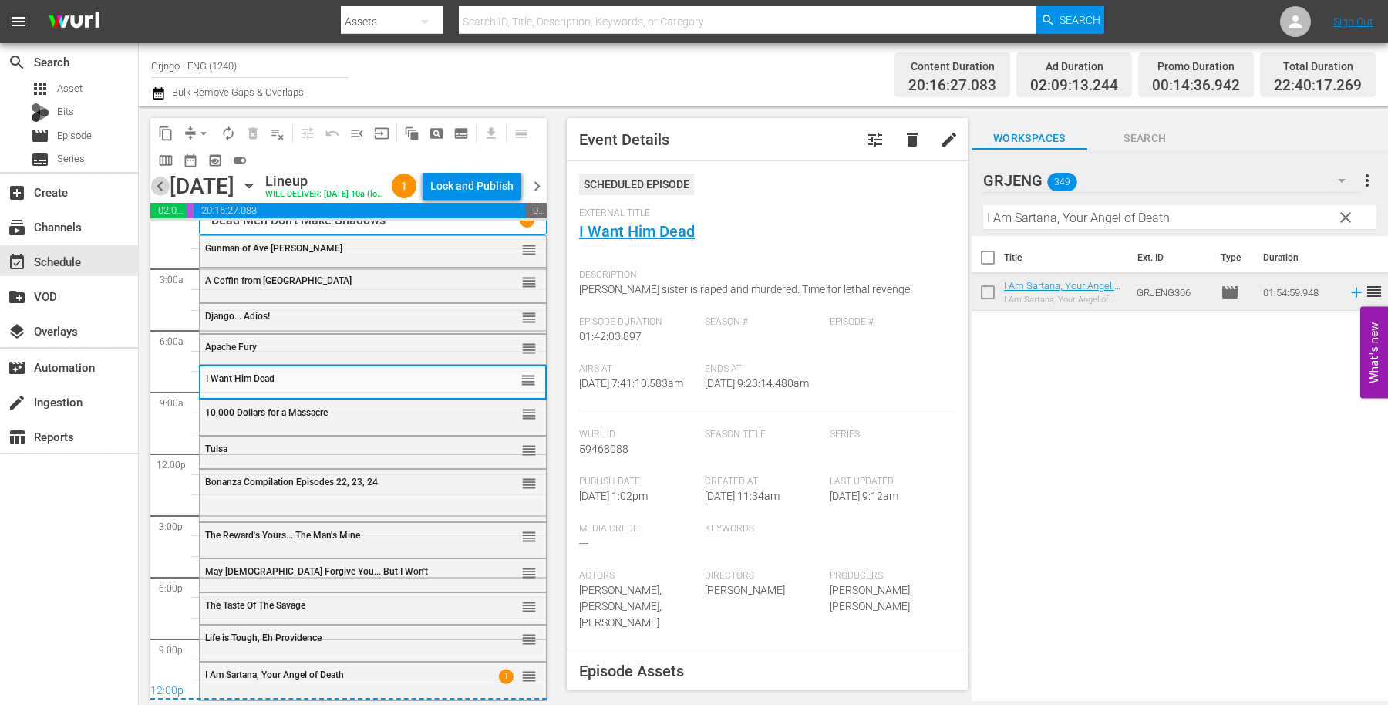
click at [162, 196] on span "chevron_left" at bounding box center [159, 186] width 19 height 19
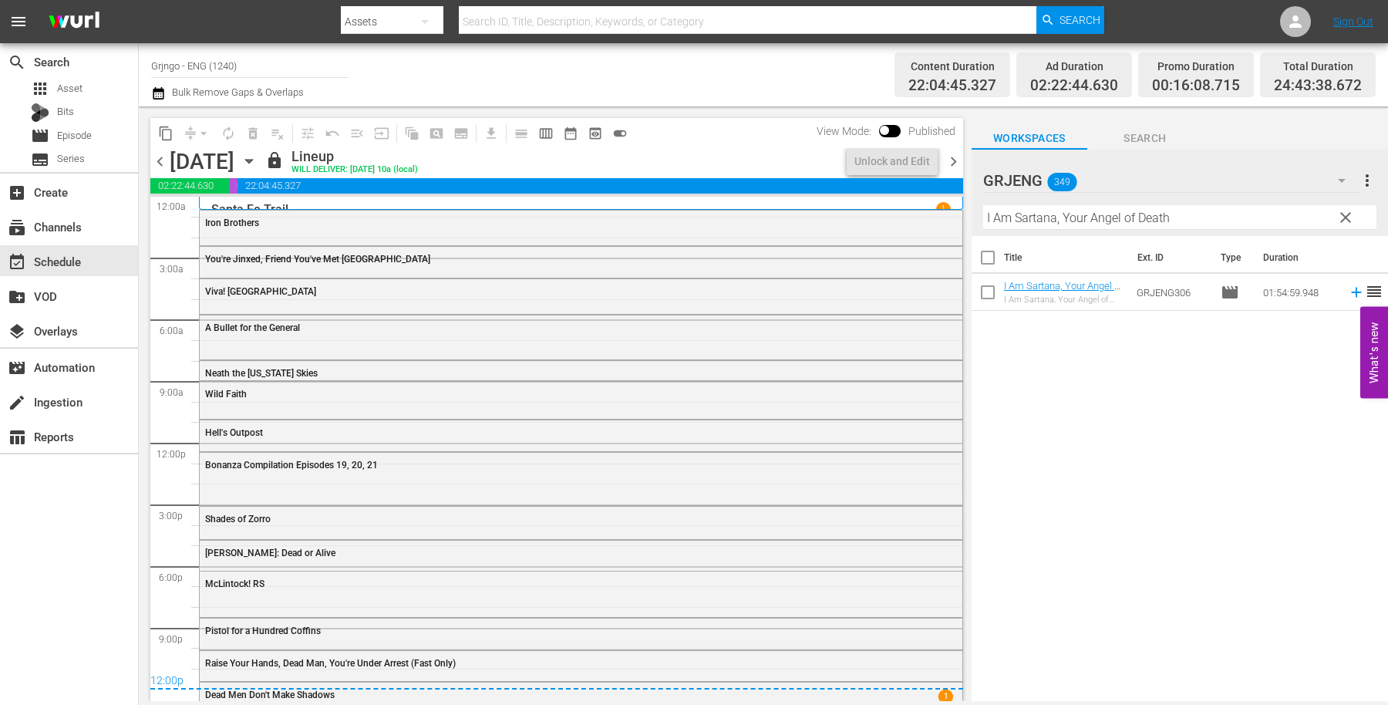
click at [954, 166] on span "chevron_right" at bounding box center [953, 161] width 19 height 19
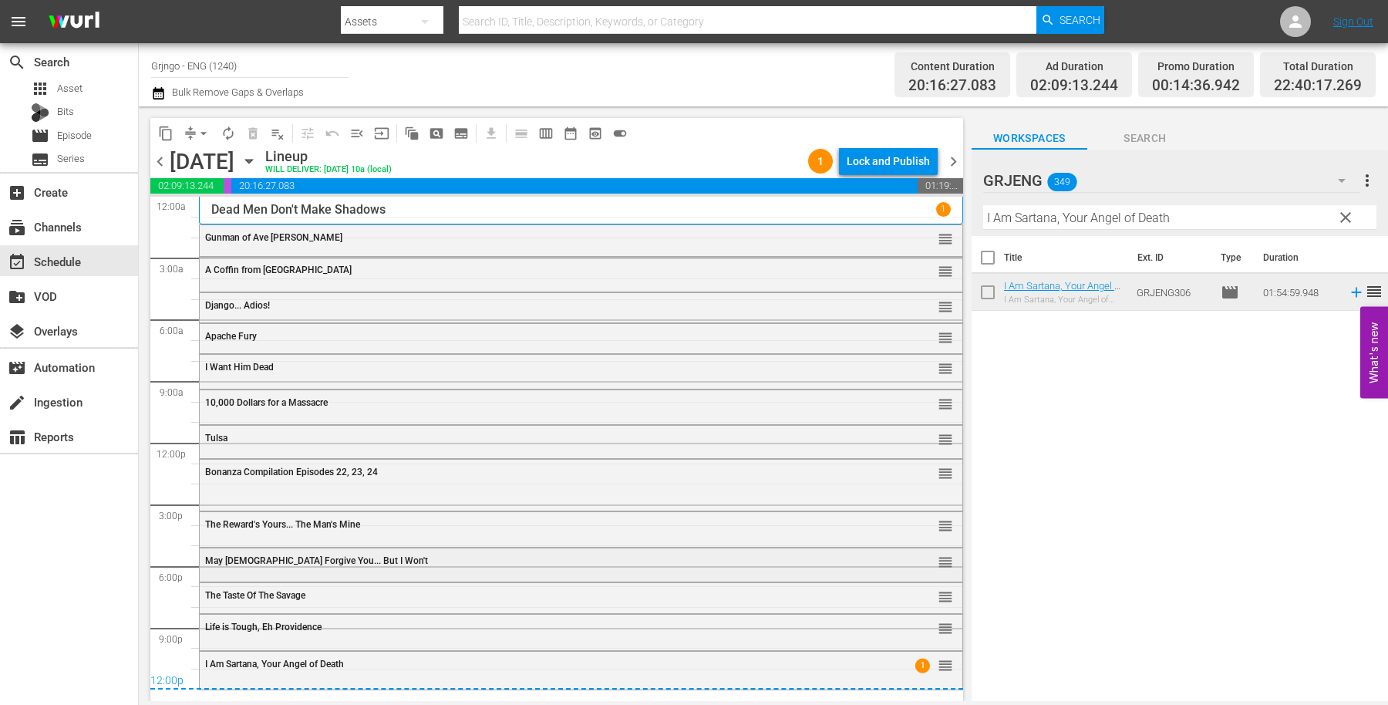
click at [232, 563] on span "May [DEMOGRAPHIC_DATA] Forgive You... But I Won't" at bounding box center [316, 560] width 223 height 11
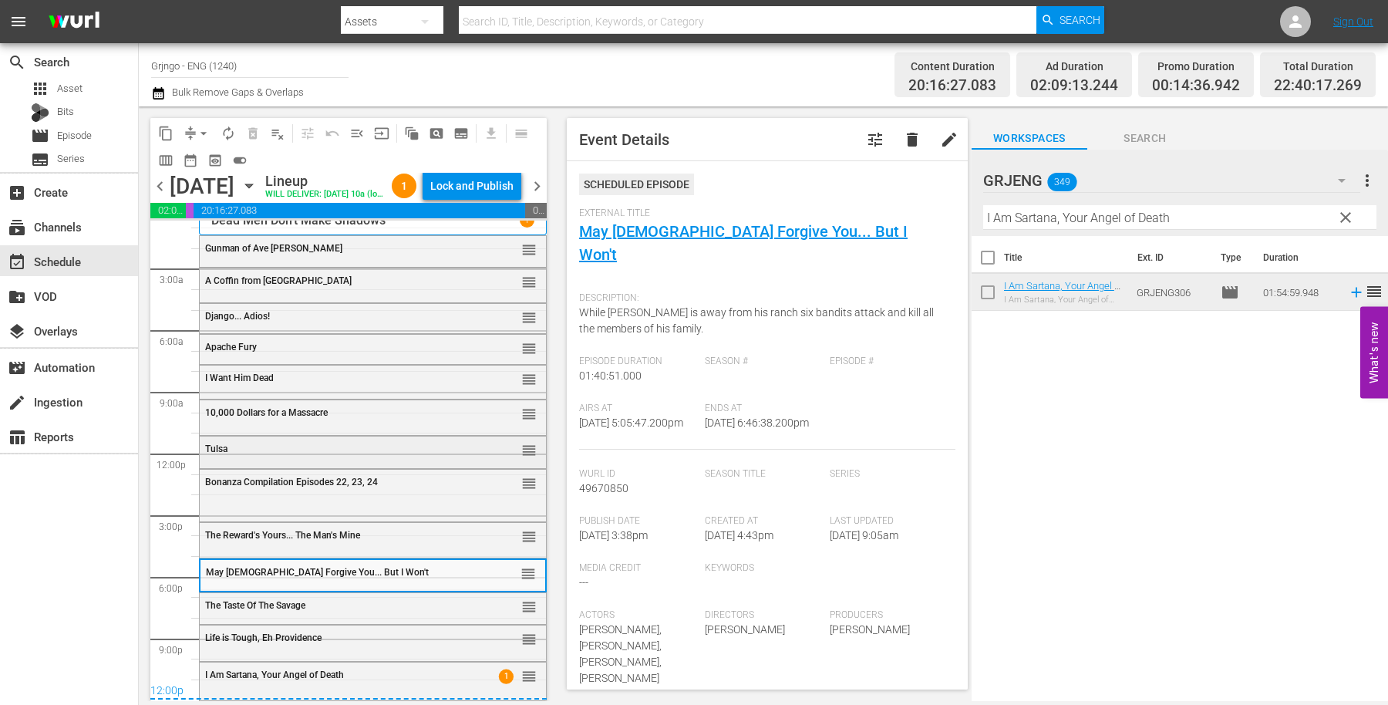
scroll to position [39, 0]
click at [224, 600] on span "The Taste Of The Savage" at bounding box center [255, 605] width 100 height 11
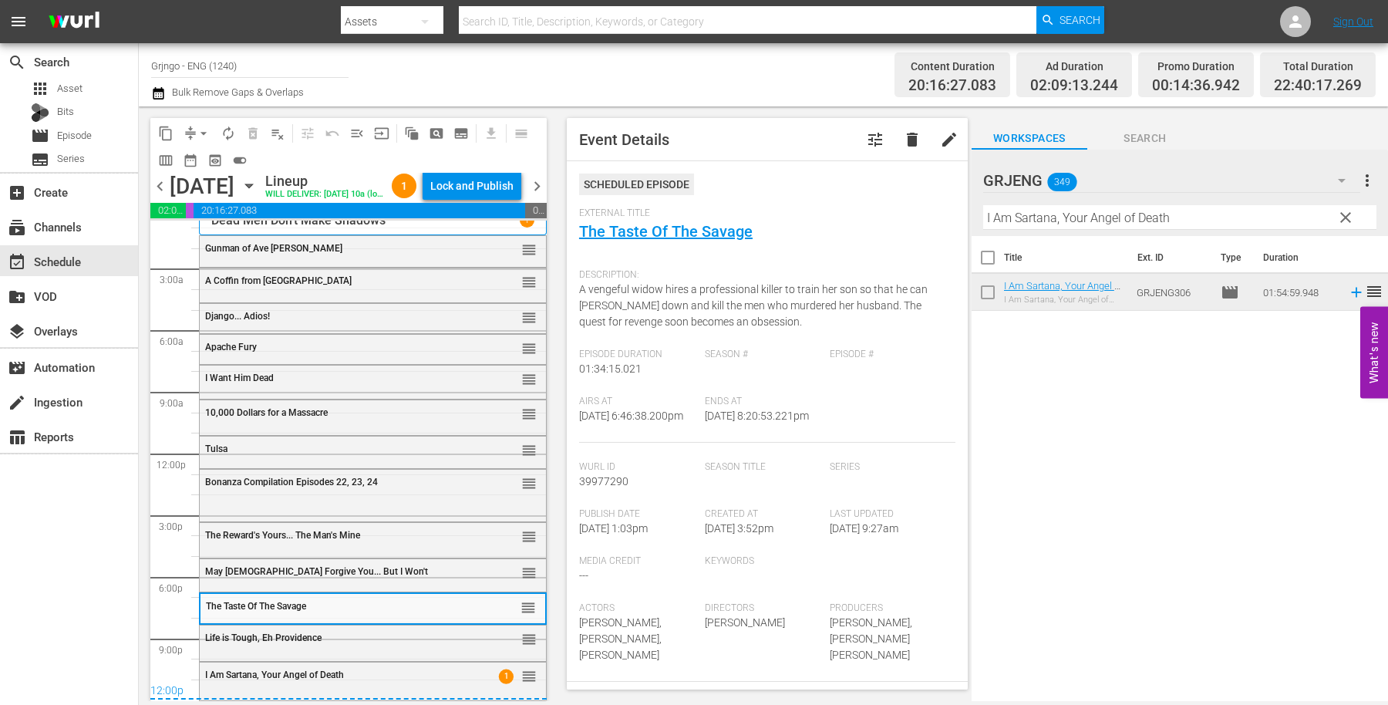
click at [237, 655] on div "Life is Tough, Eh Providence reorder" at bounding box center [373, 641] width 346 height 32
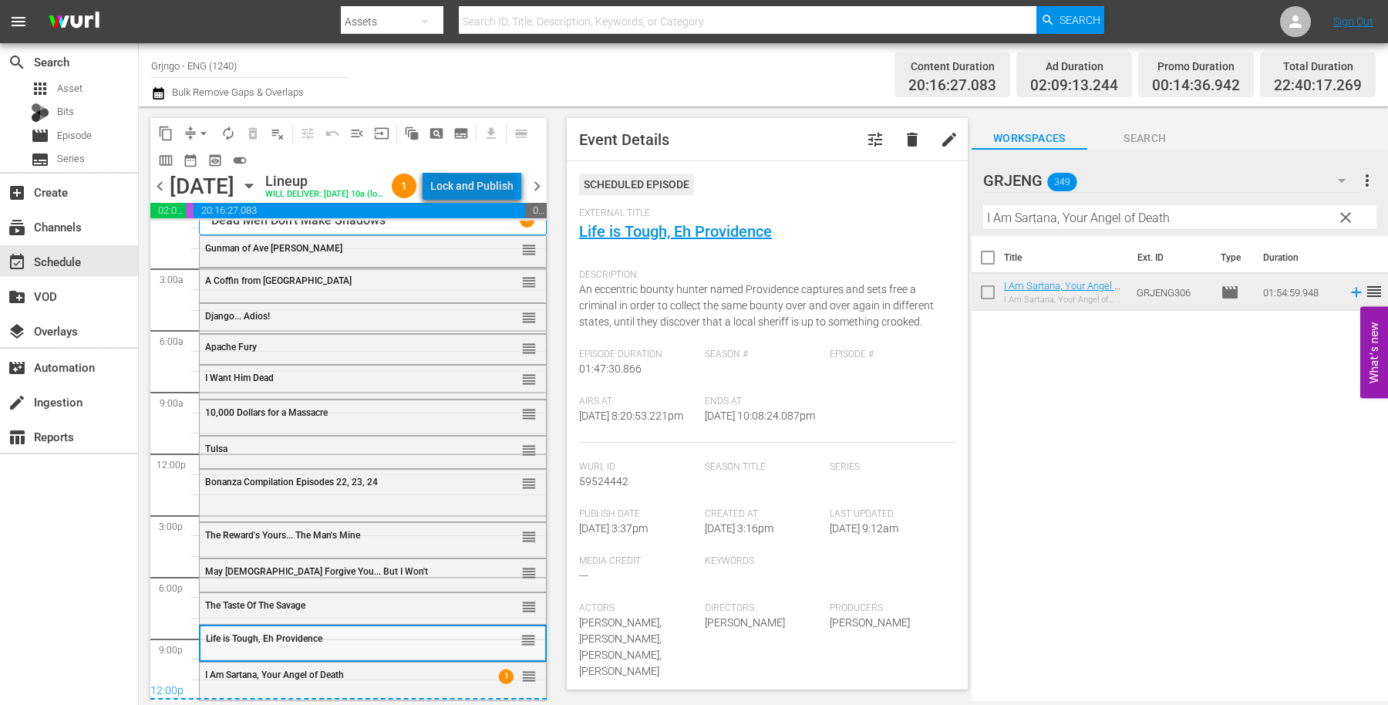
click at [495, 187] on div "Lock and Publish" at bounding box center [471, 186] width 83 height 28
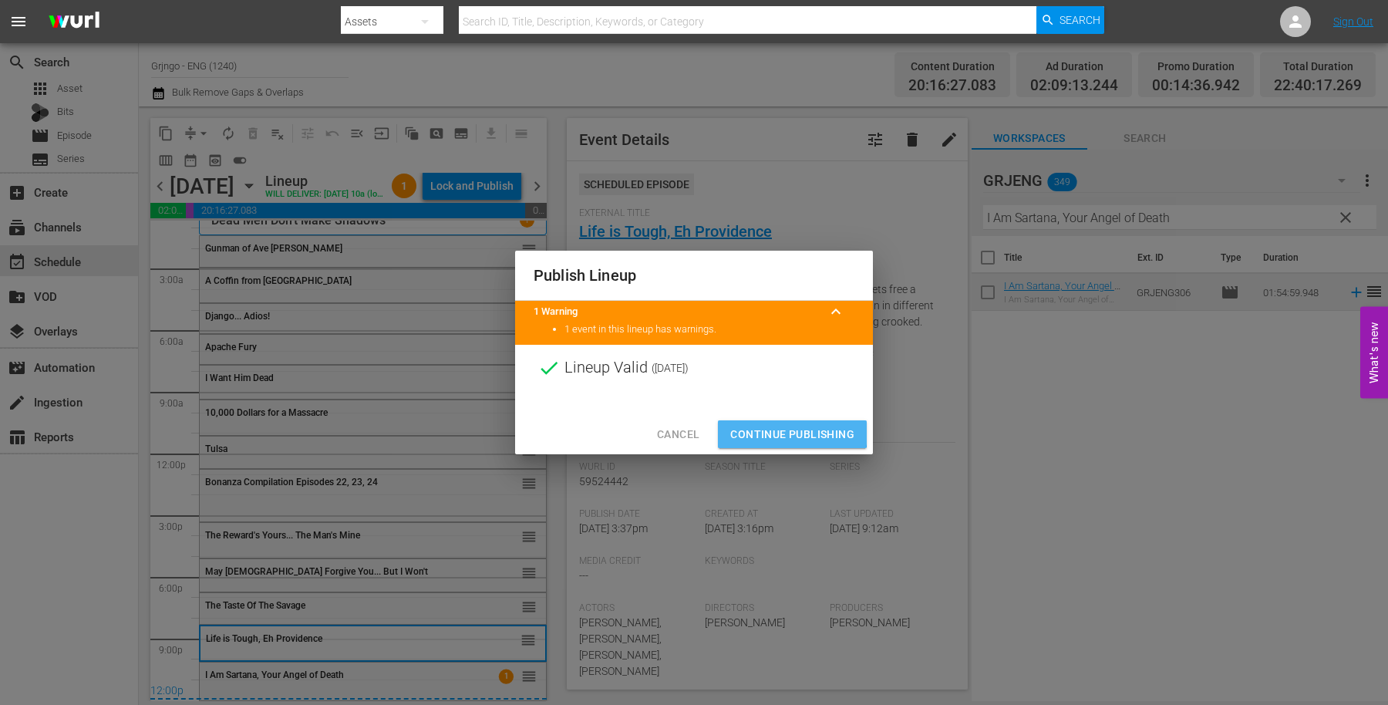
click at [753, 430] on span "Continue Publishing" at bounding box center [792, 434] width 124 height 19
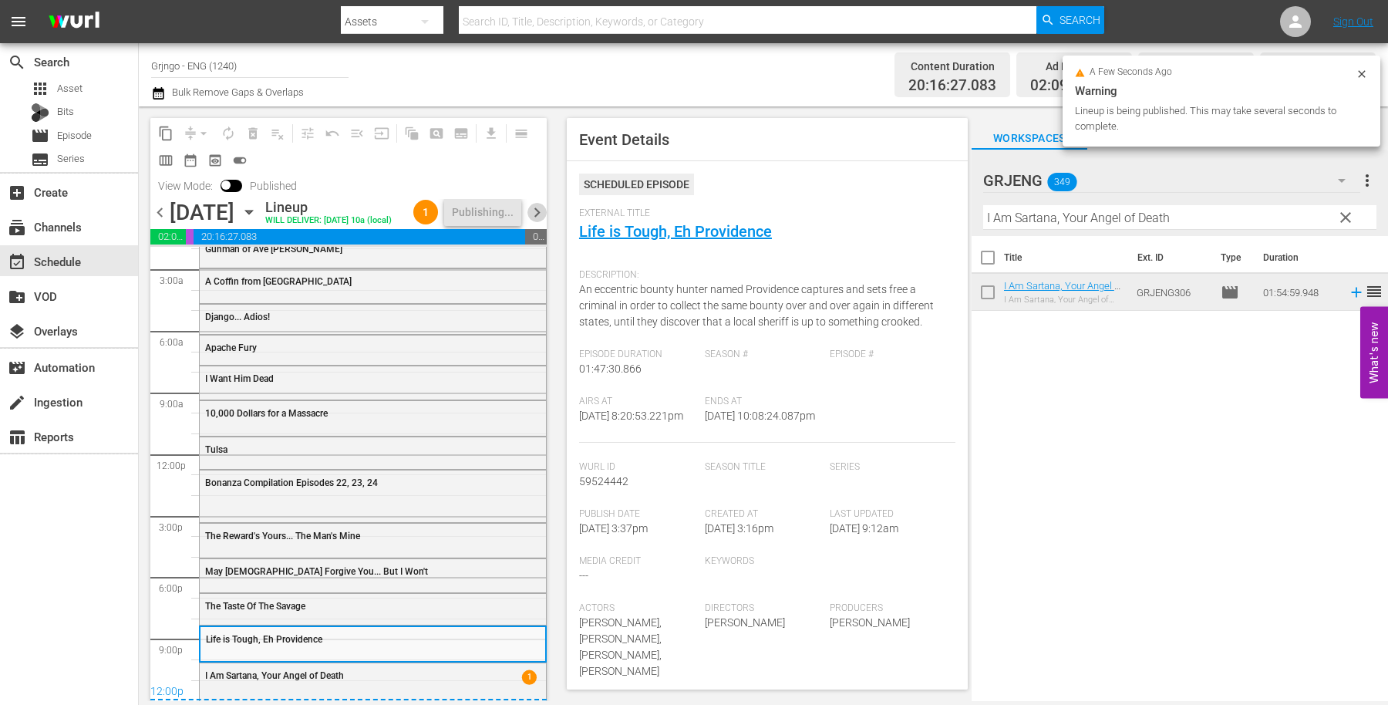
click at [540, 222] on span "chevron_right" at bounding box center [536, 212] width 19 height 19
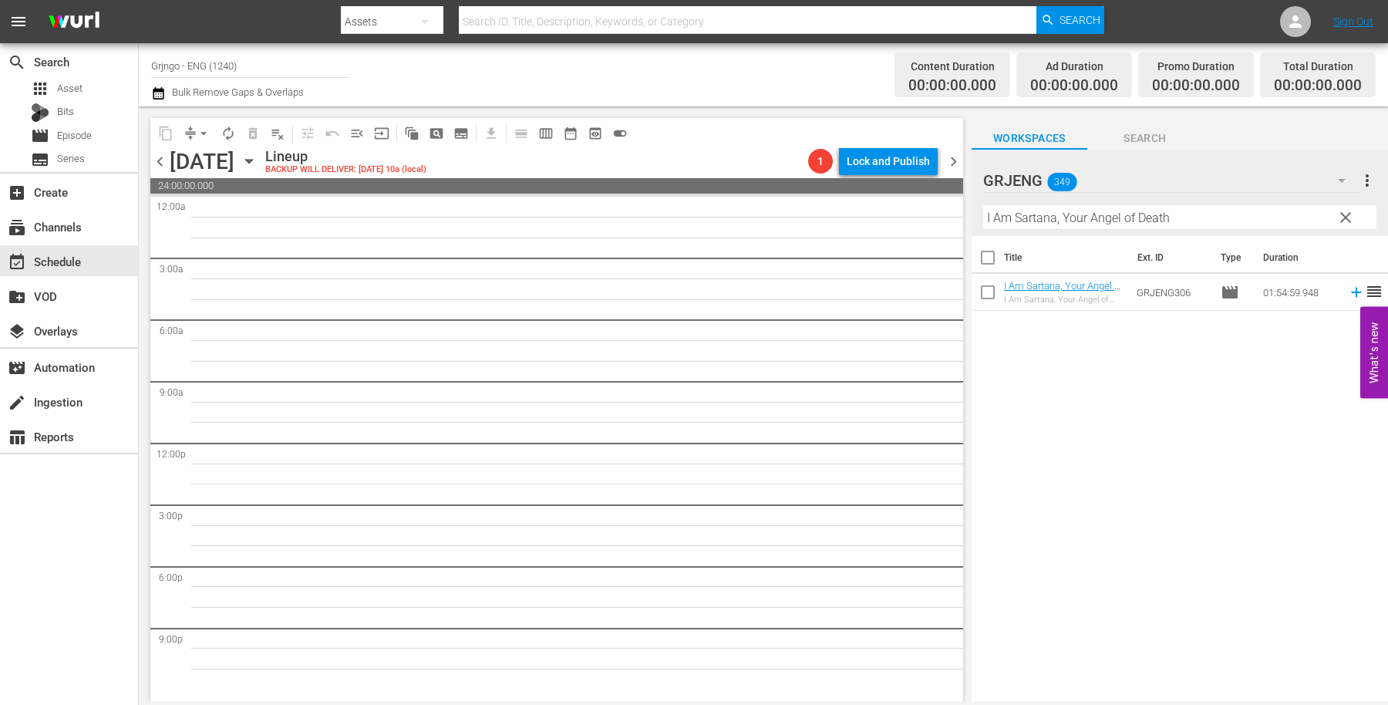
click at [1345, 216] on span "clear" at bounding box center [1345, 217] width 19 height 19
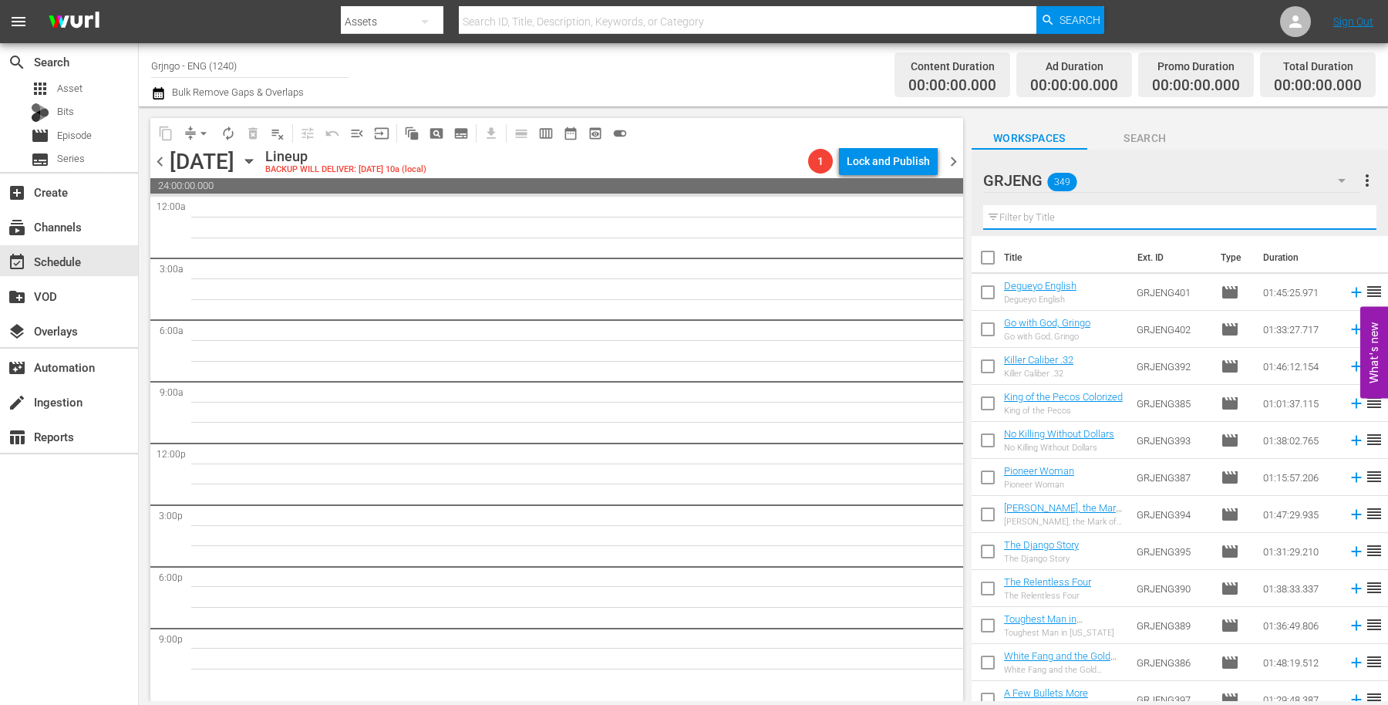
paste input "Seven Alone"
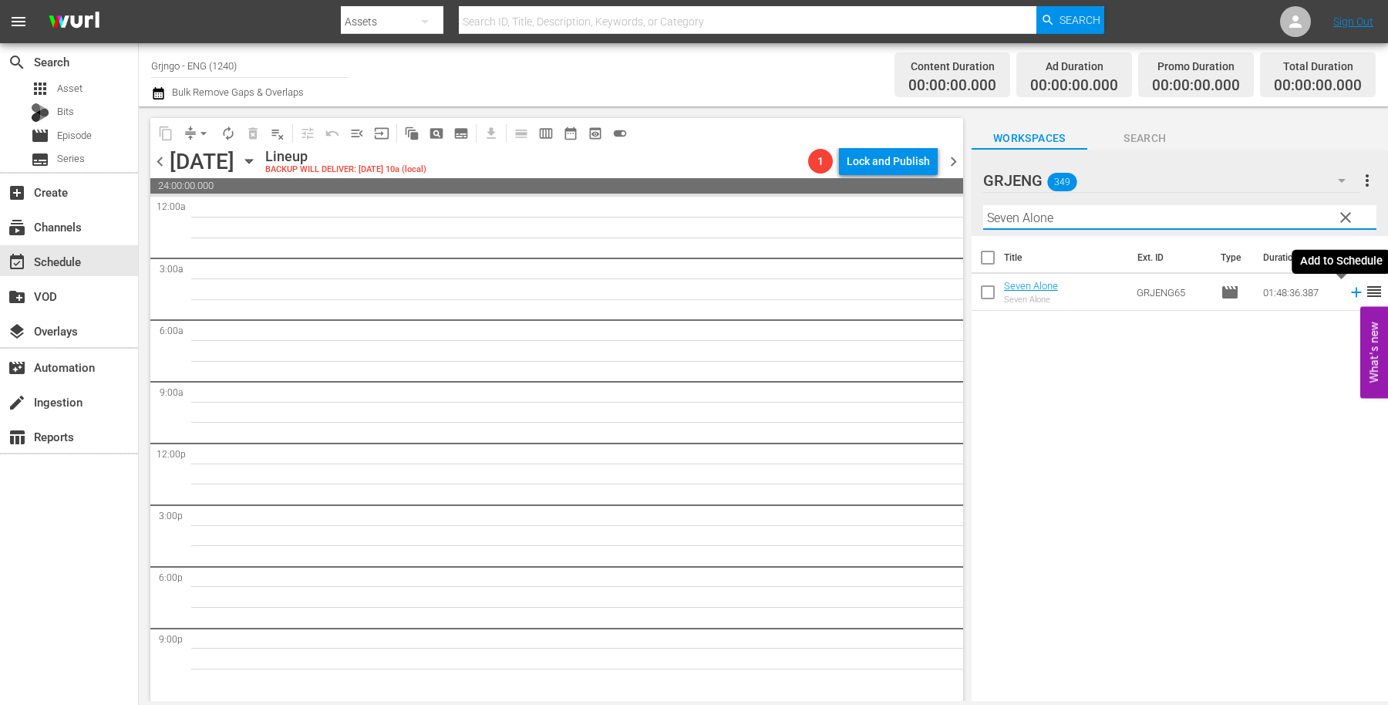
type input "Seven Alone"
click at [1348, 288] on icon at bounding box center [1356, 292] width 17 height 17
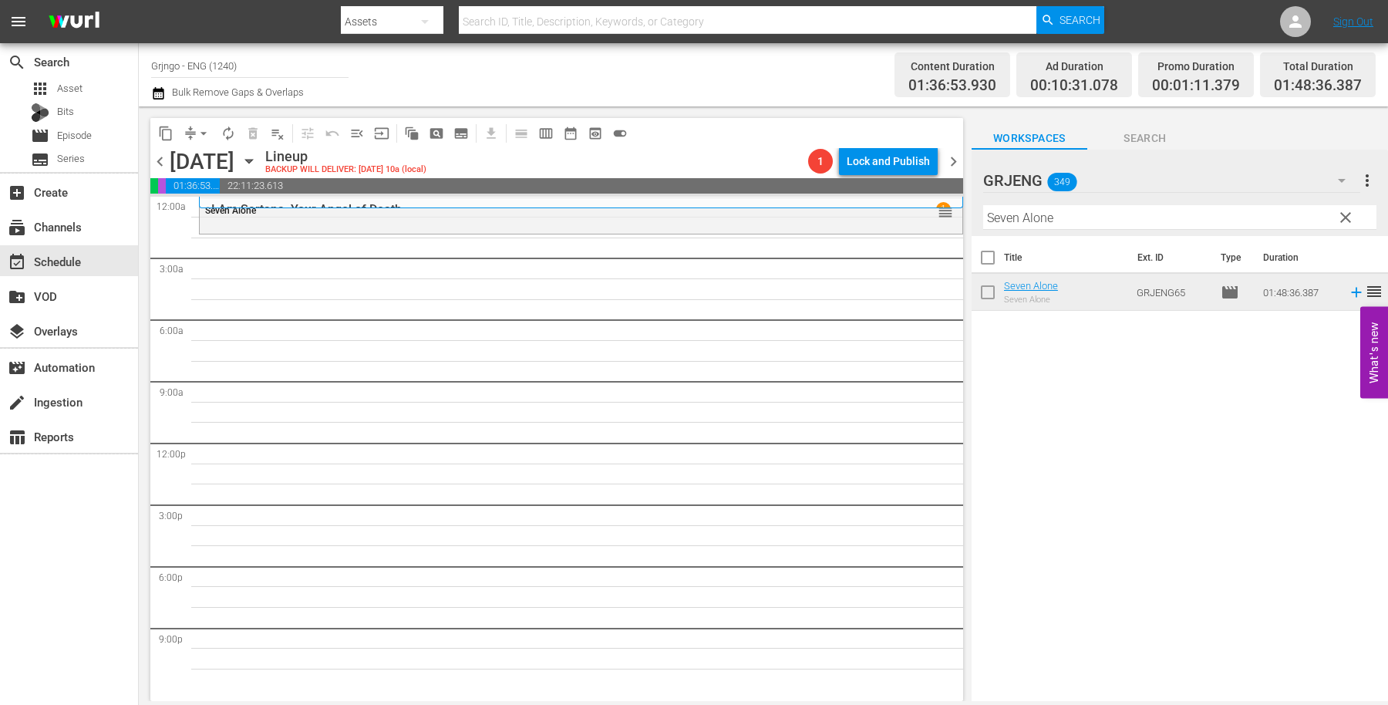
click at [1346, 218] on span "clear" at bounding box center [1345, 217] width 19 height 19
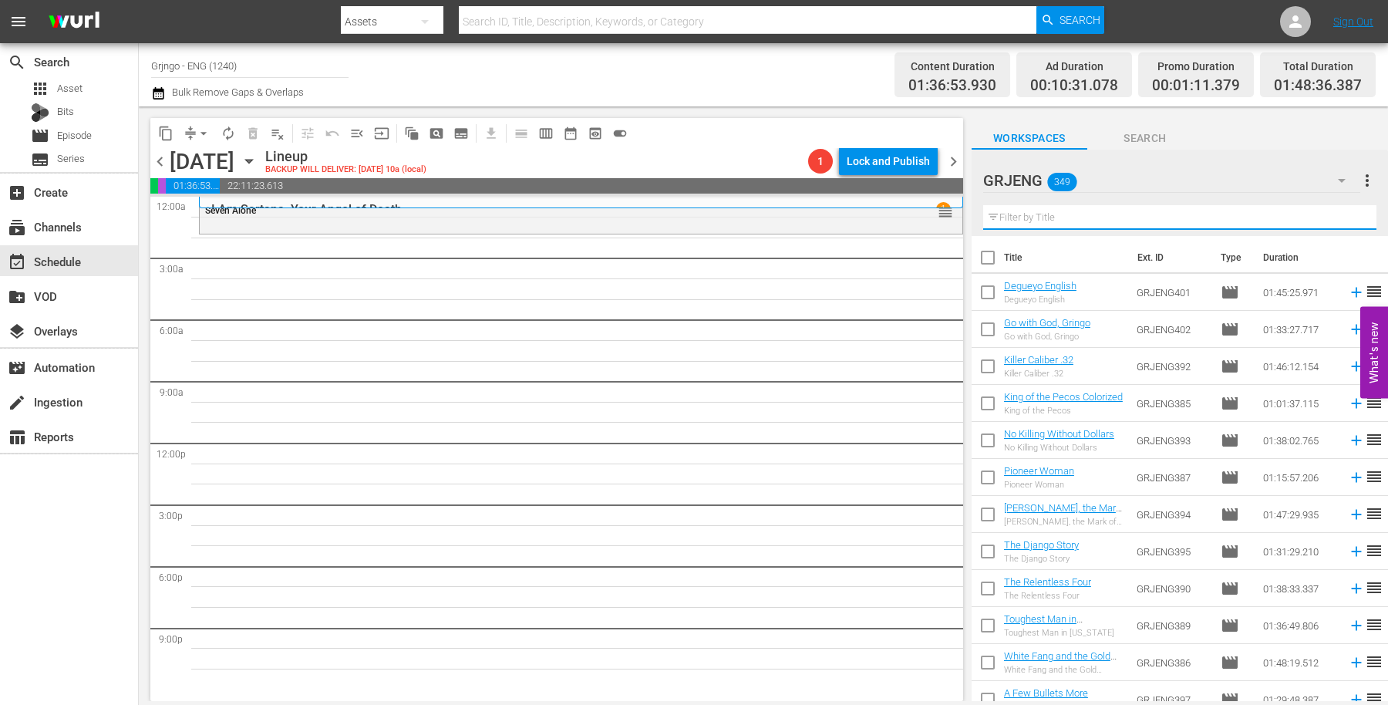
paste input "[PERSON_NAME] and [PERSON_NAME] Strike Again"
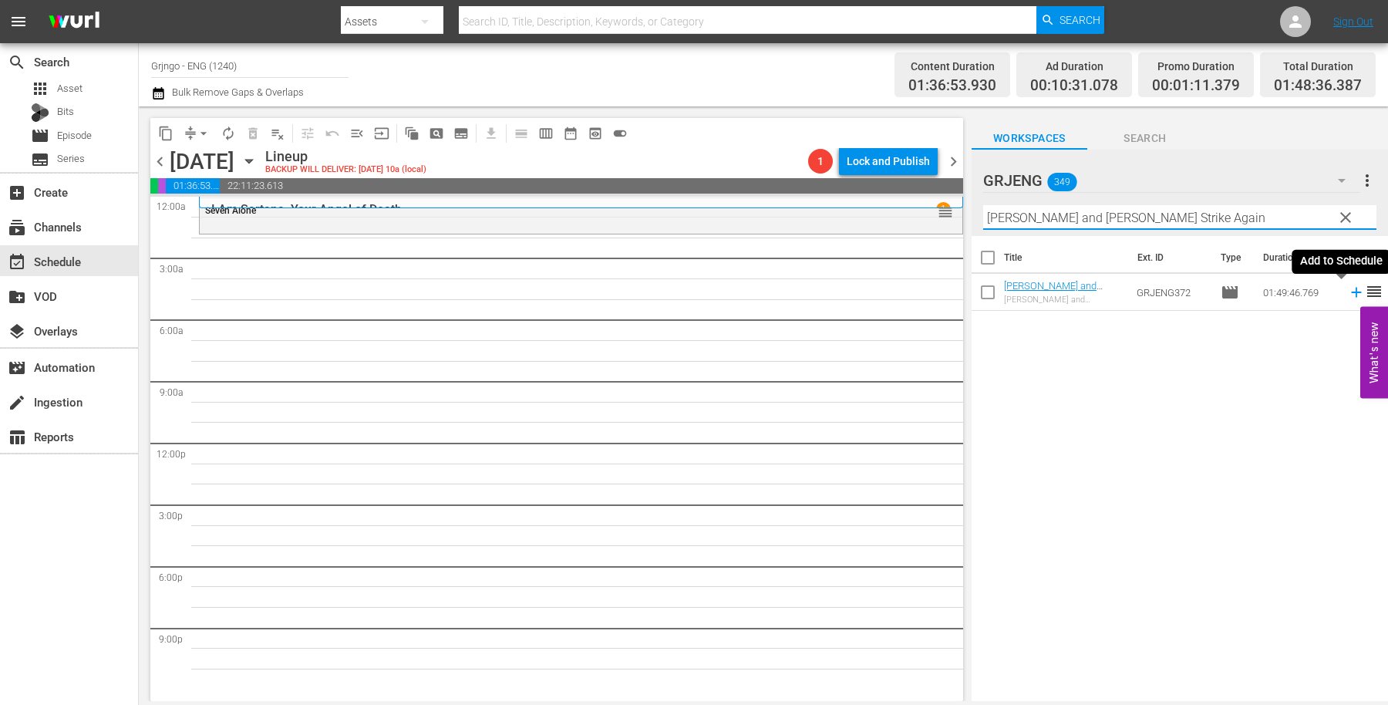
type input "[PERSON_NAME] and [PERSON_NAME] Strike Again"
click at [1348, 289] on icon at bounding box center [1356, 292] width 17 height 17
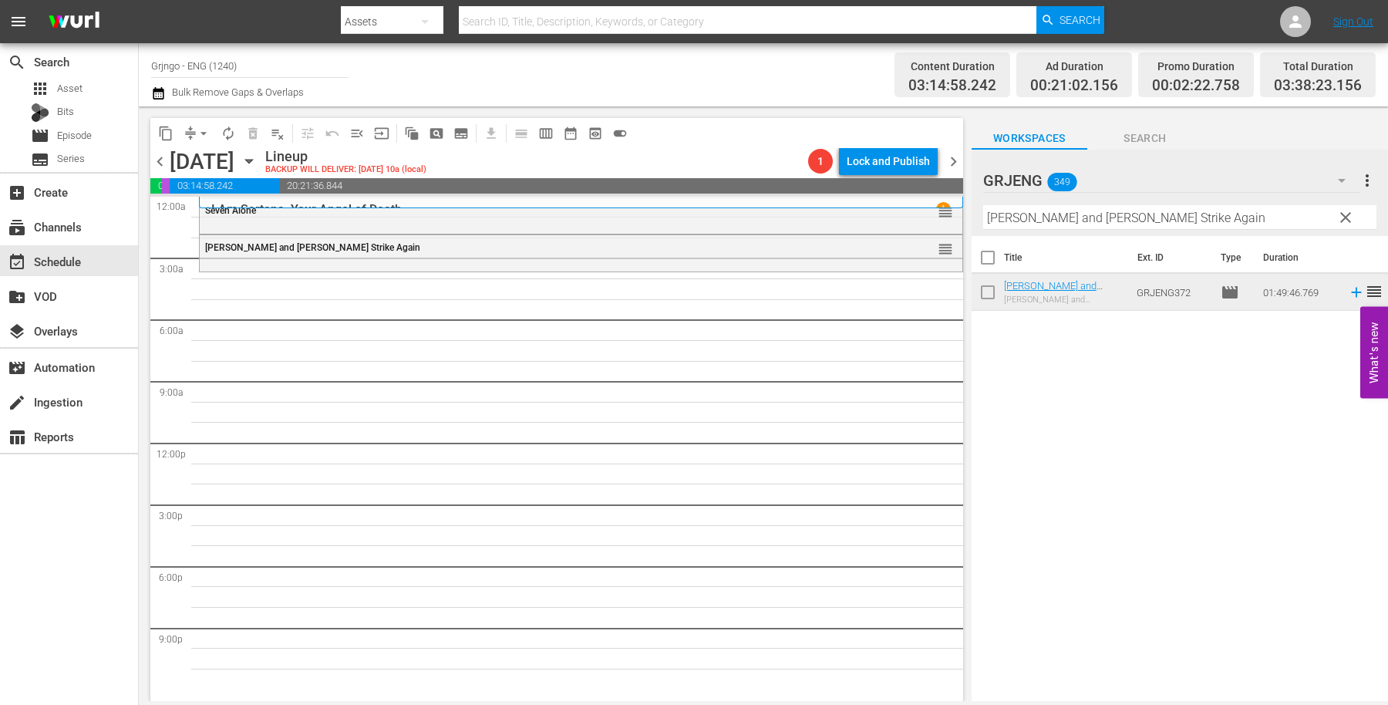
click at [1342, 210] on span "clear" at bounding box center [1345, 217] width 19 height 19
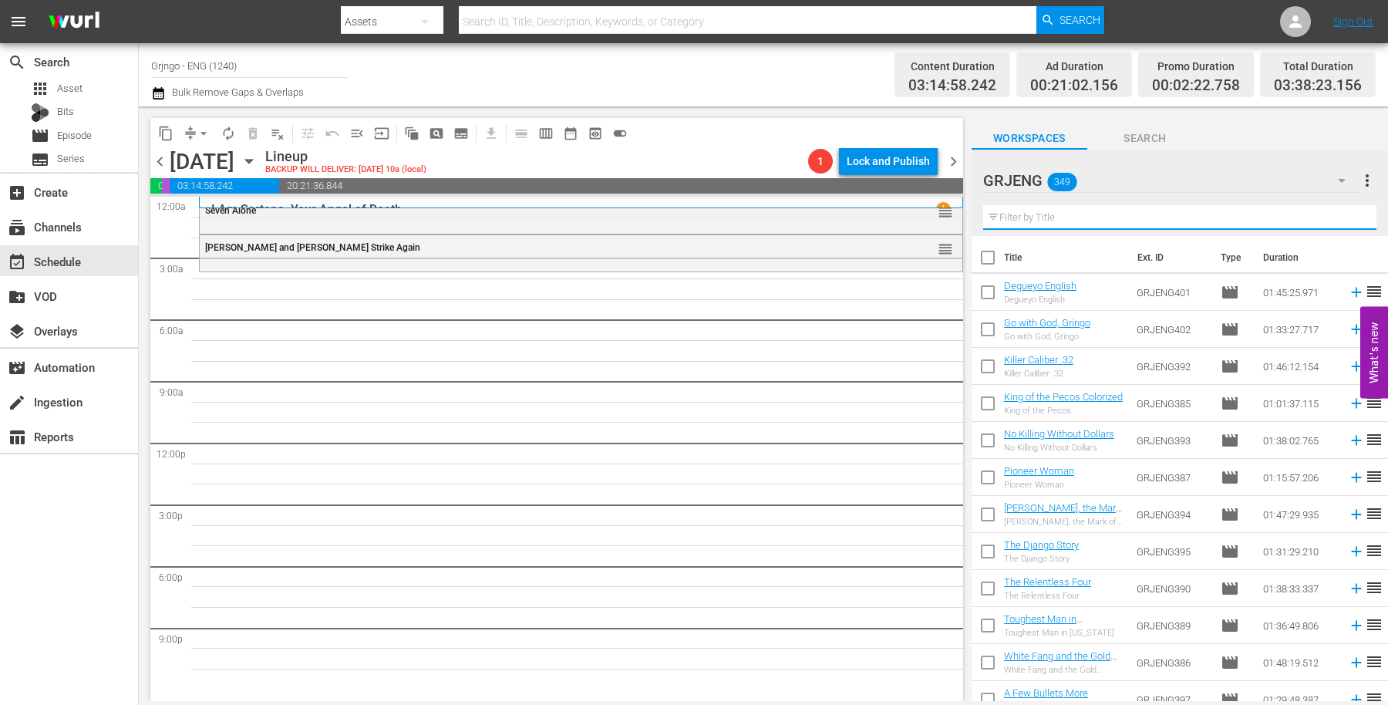
paste input "The Capture"
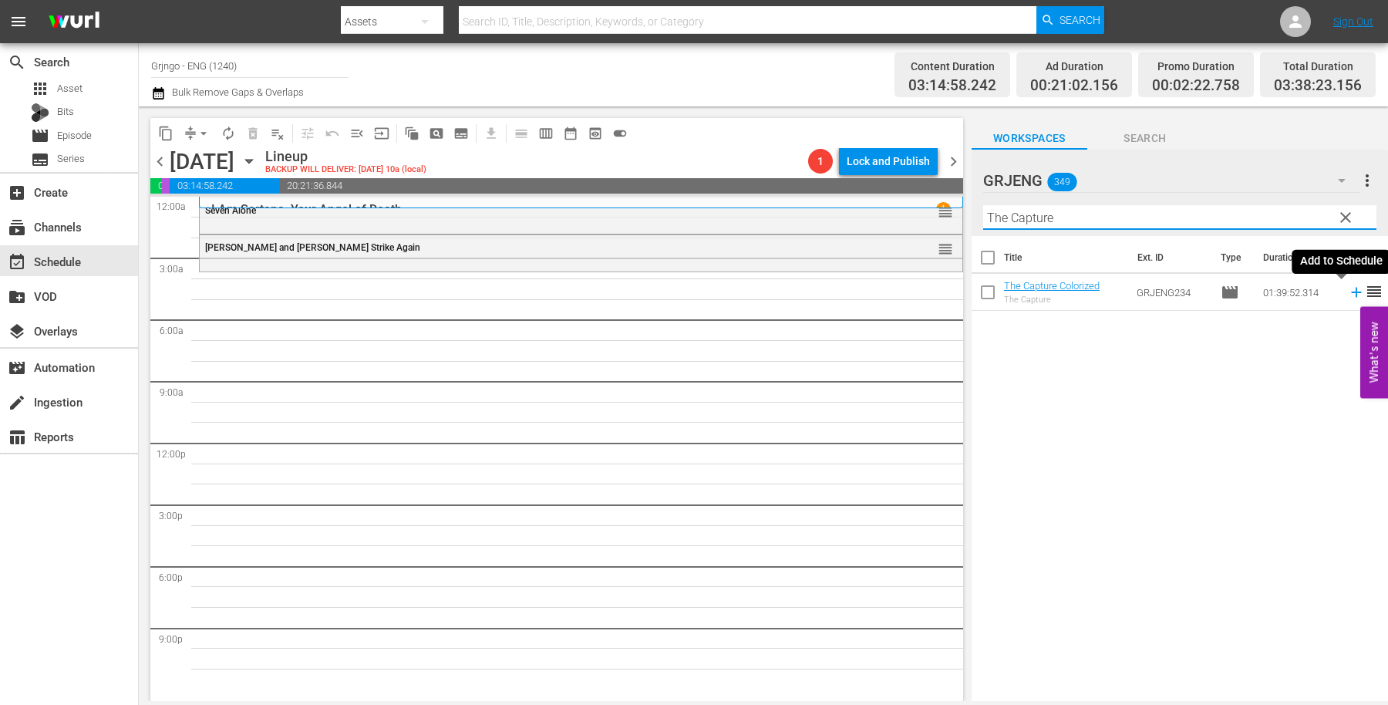
type input "The Capture"
click at [1348, 294] on icon at bounding box center [1356, 292] width 17 height 17
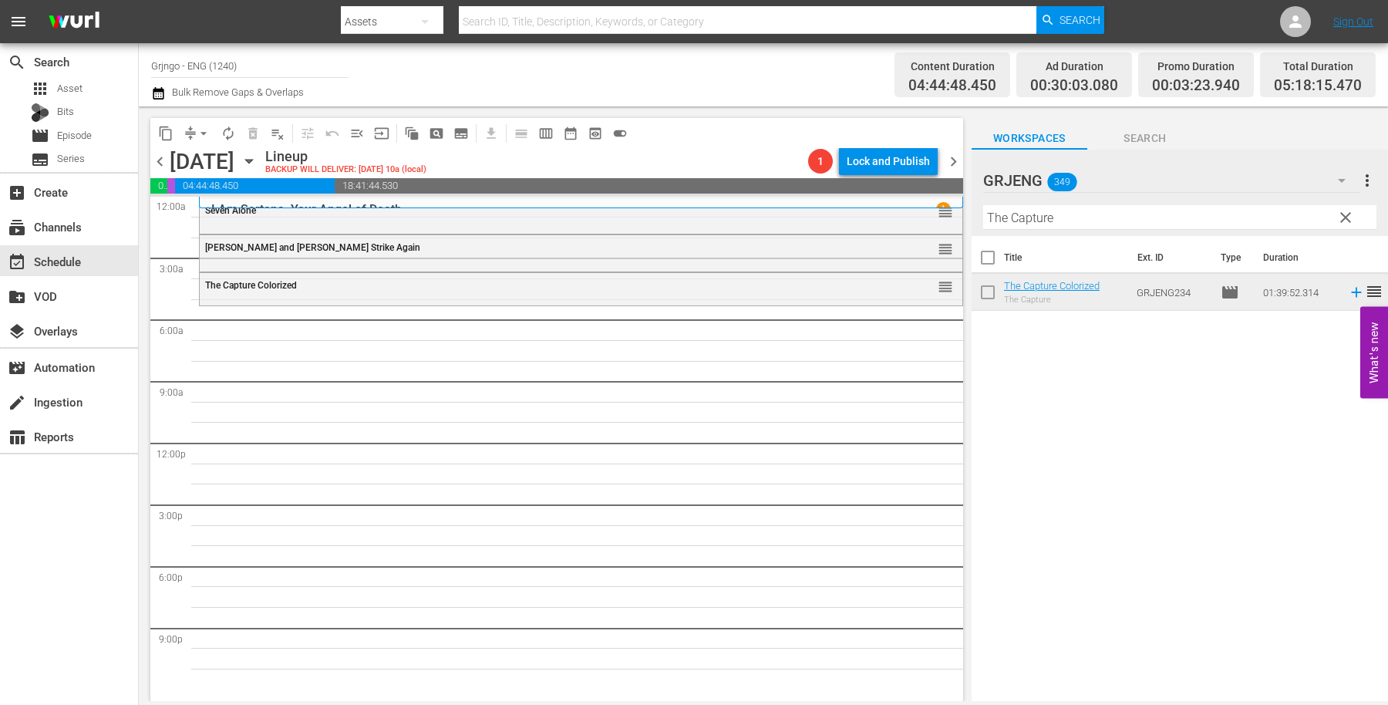
click at [1350, 213] on span "clear" at bounding box center [1345, 217] width 19 height 19
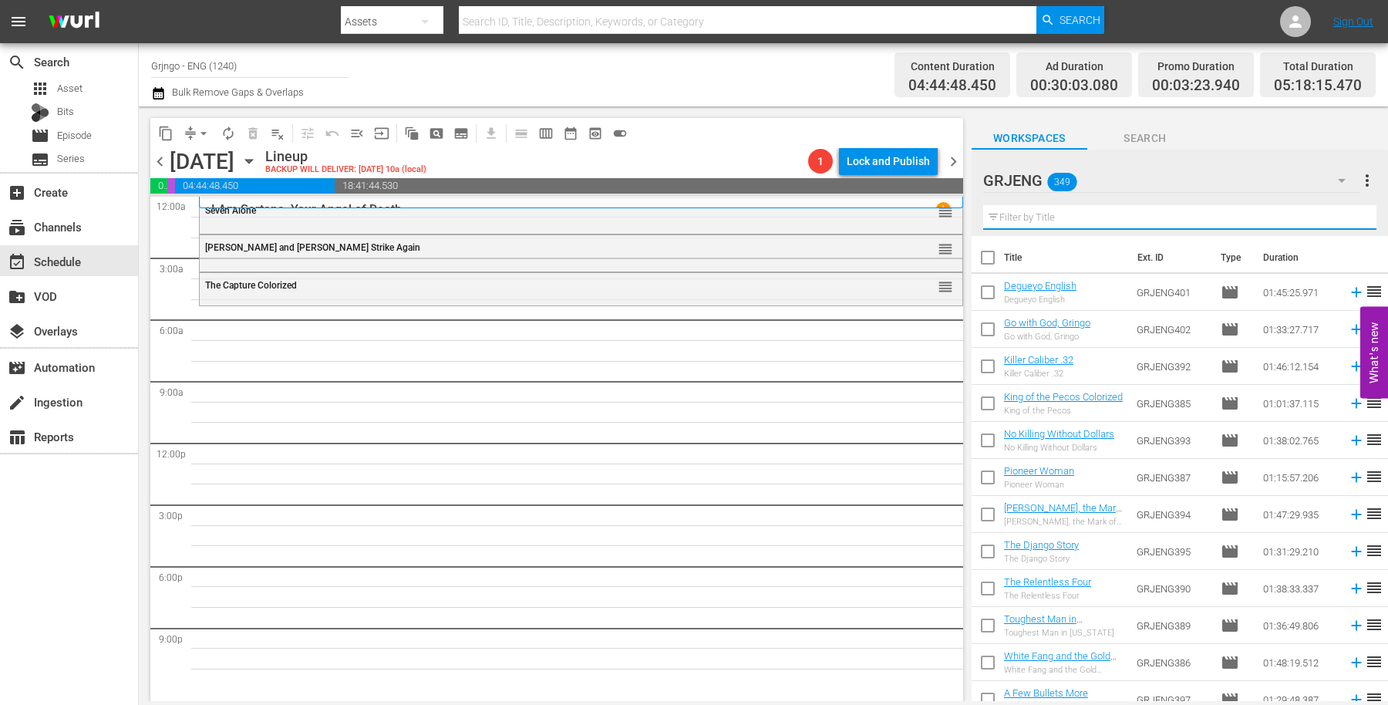
paste input "Bury Them Deep"
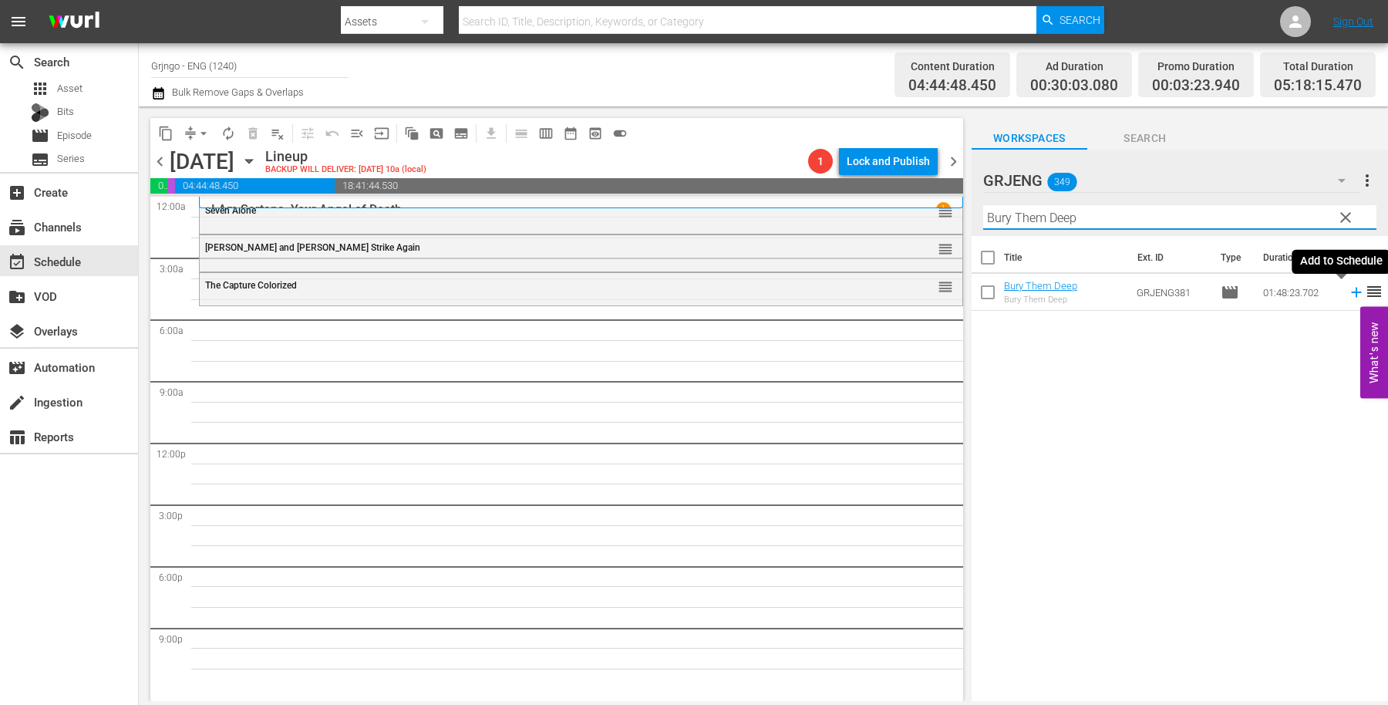
type input "Bury Them Deep"
click at [1348, 288] on icon at bounding box center [1356, 292] width 17 height 17
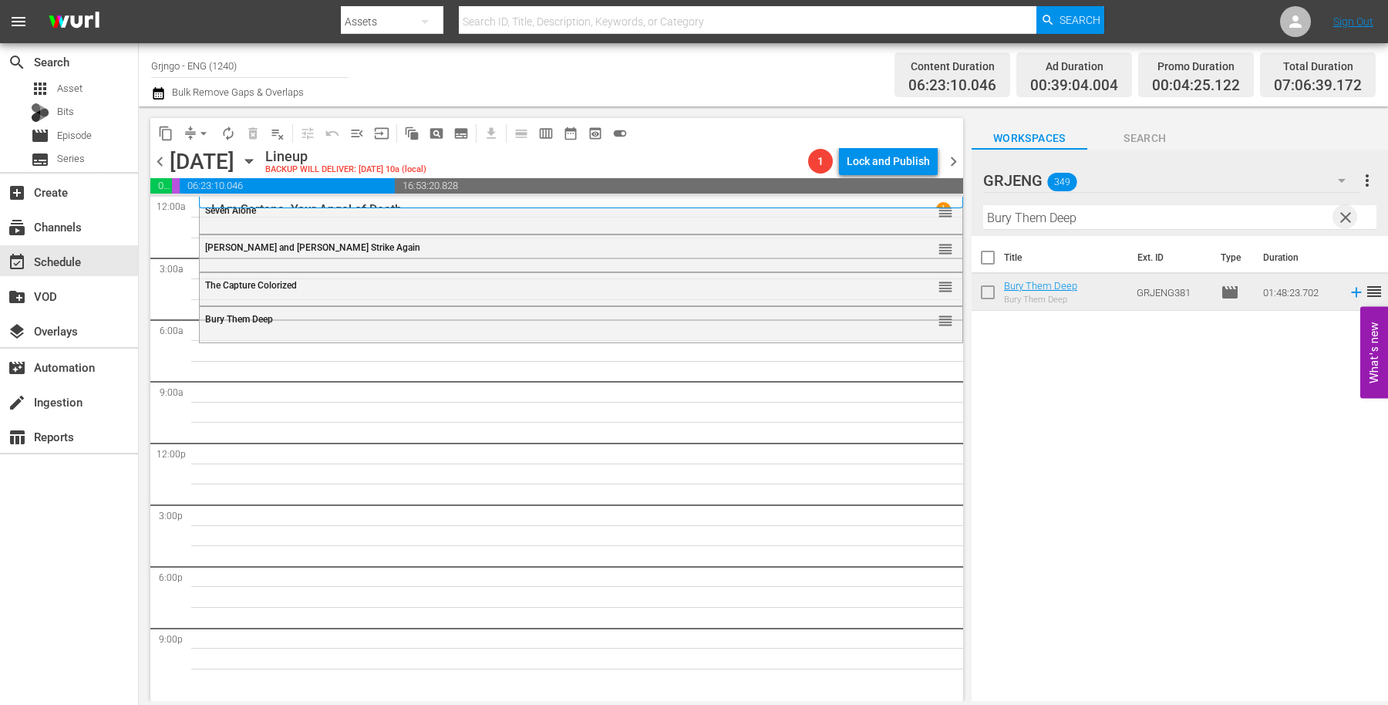
click at [1341, 218] on span "clear" at bounding box center [1345, 217] width 19 height 19
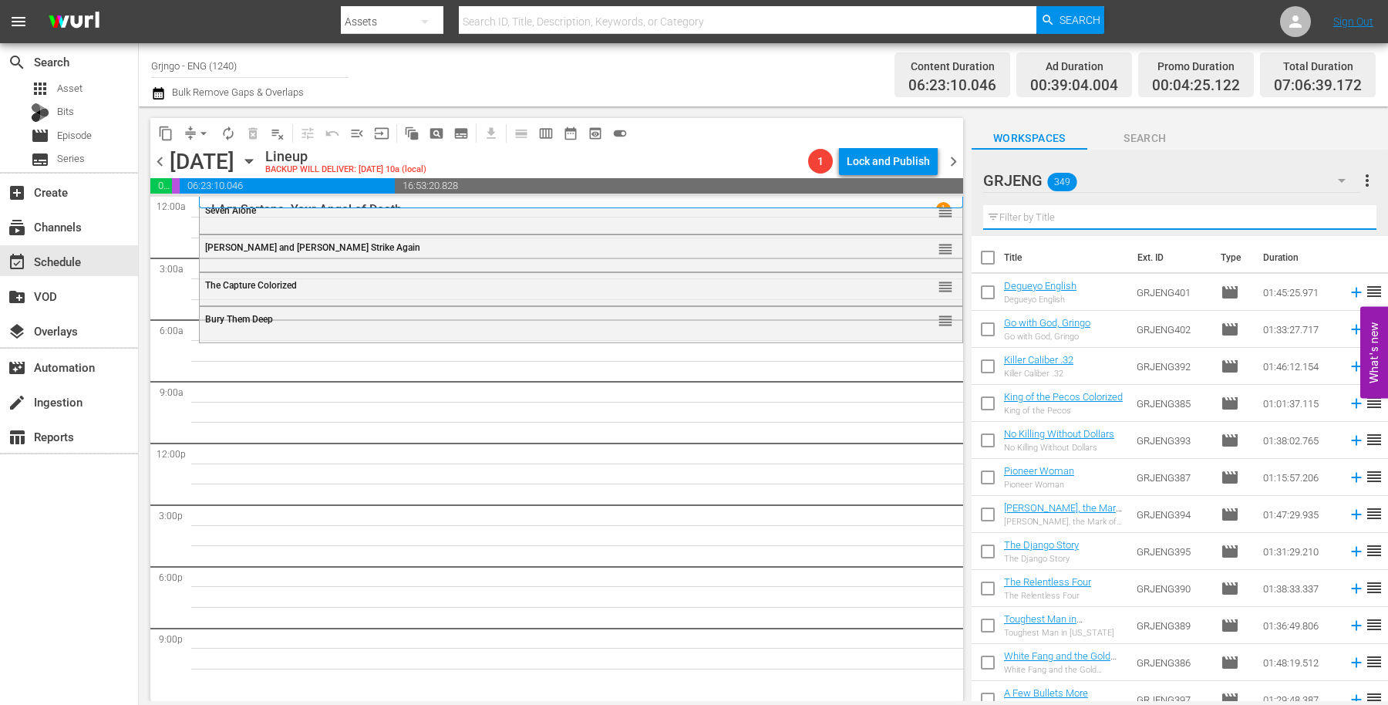
click at [1093, 210] on input "text" at bounding box center [1179, 217] width 393 height 25
paste input "The Shooting"
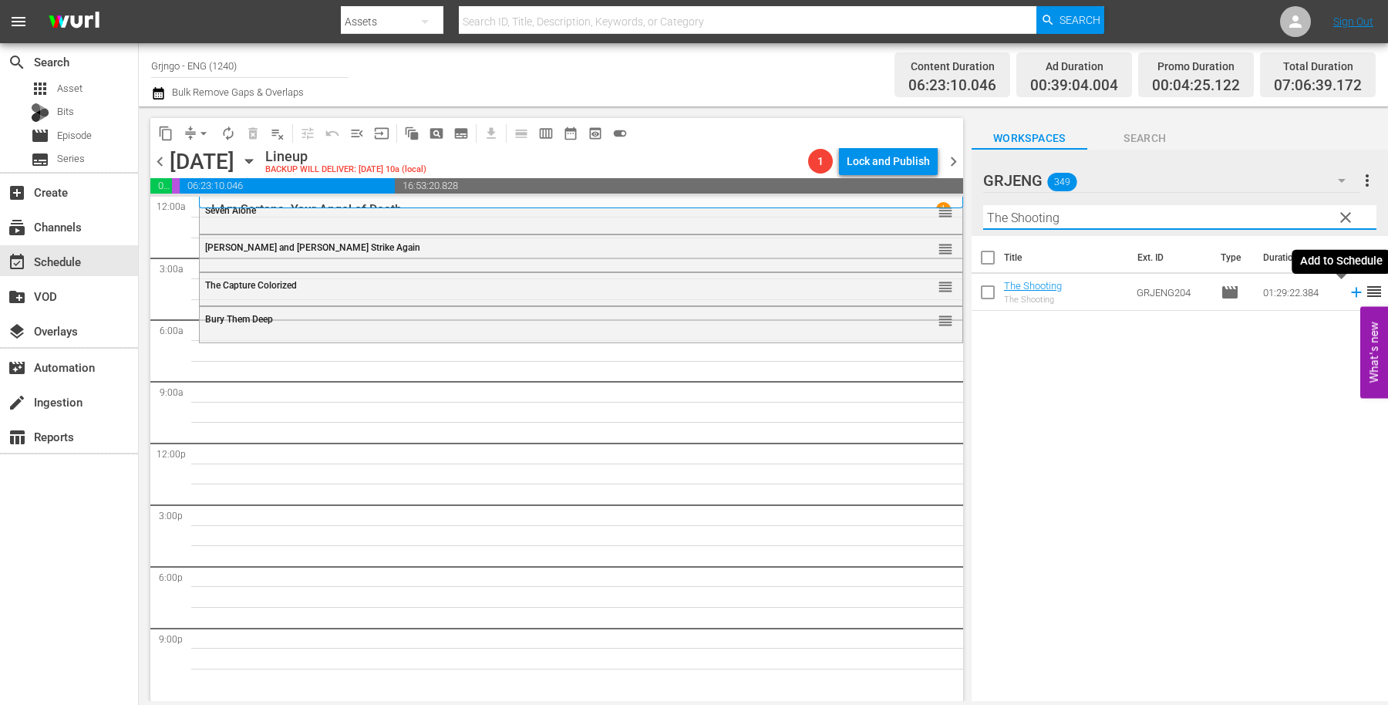
type input "The Shooting"
click at [1351, 291] on icon at bounding box center [1356, 293] width 10 height 10
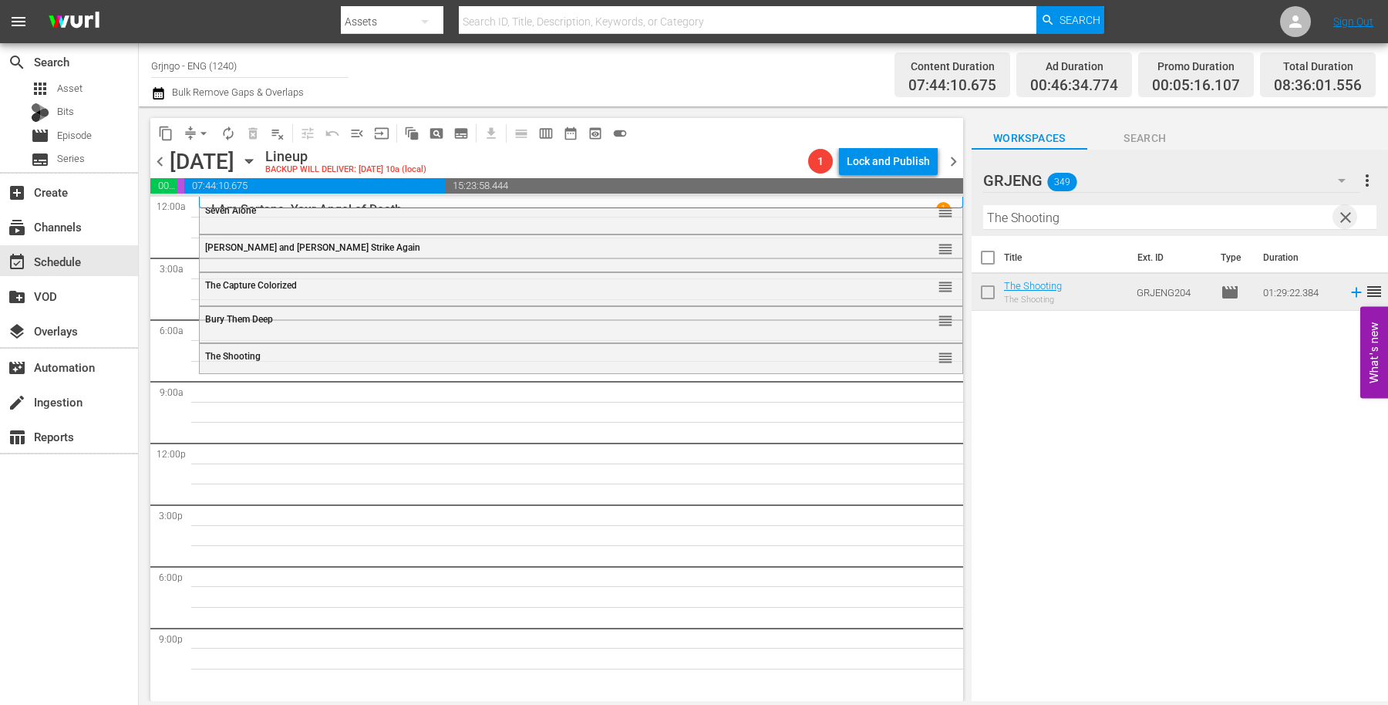
click at [1343, 216] on span "clear" at bounding box center [1345, 217] width 19 height 19
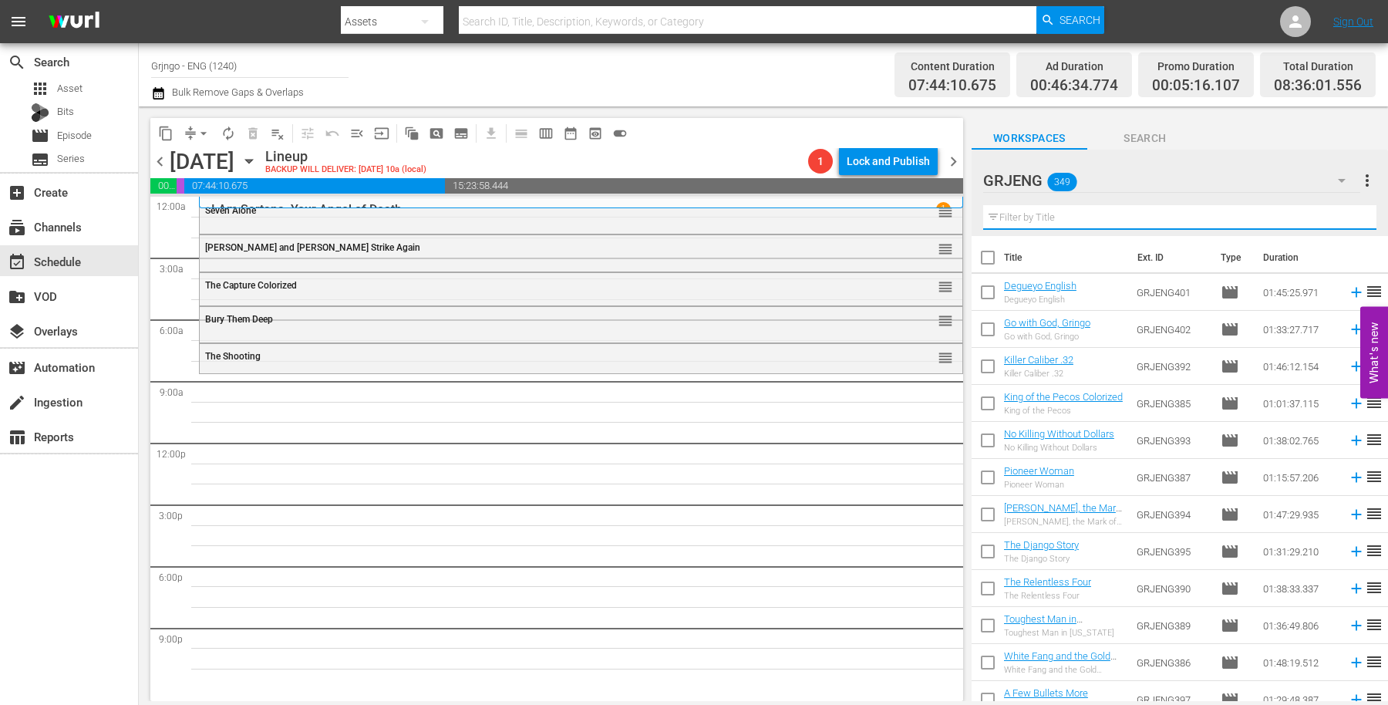
click at [1034, 211] on input "text" at bounding box center [1179, 217] width 393 height 25
paste input "The Ruthless Four"
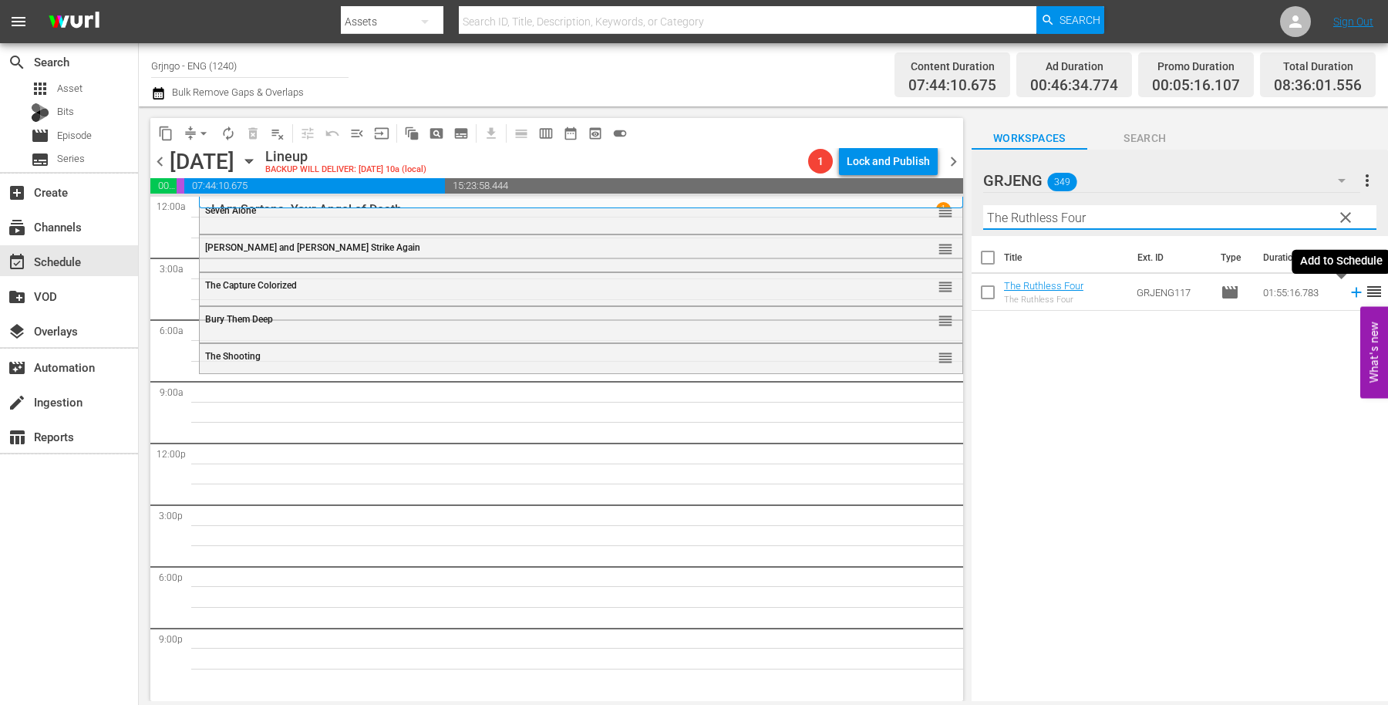
type input "The Ruthless Four"
click at [1351, 290] on icon at bounding box center [1356, 293] width 10 height 10
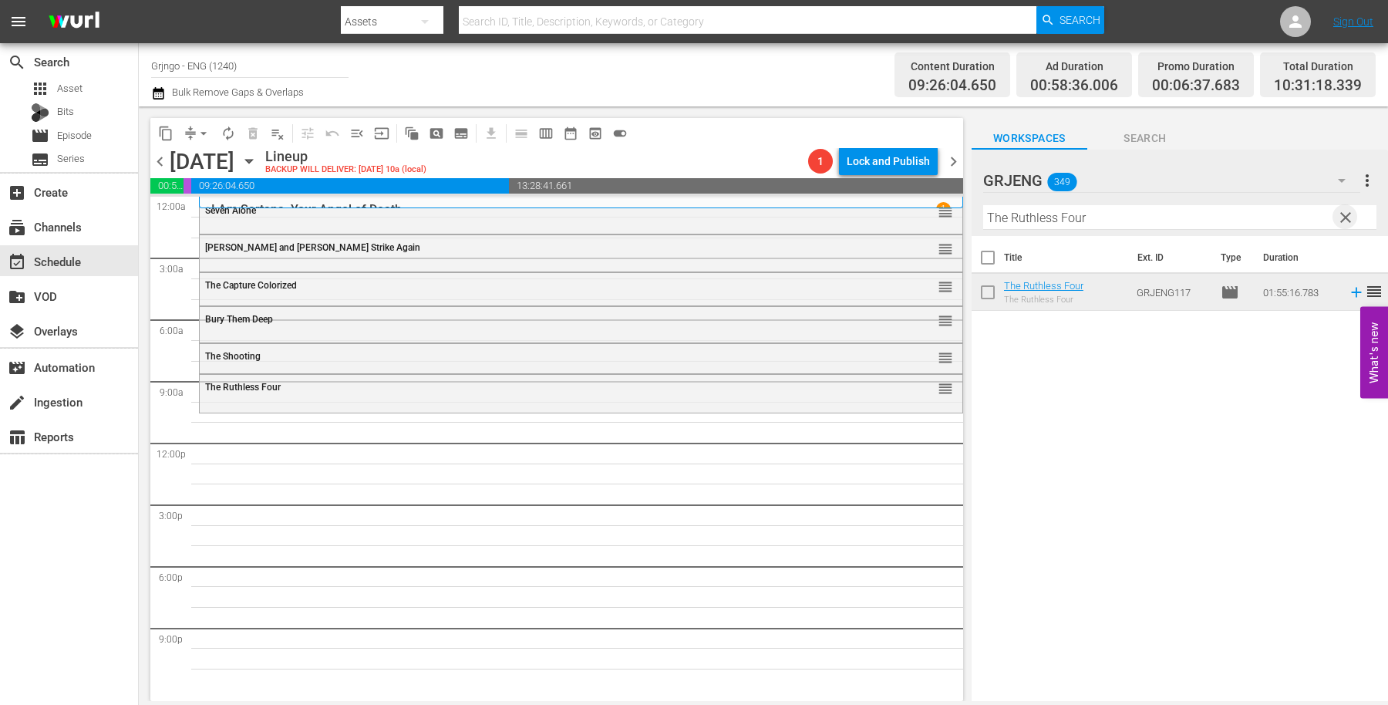
click at [1344, 217] on span "clear" at bounding box center [1345, 217] width 19 height 19
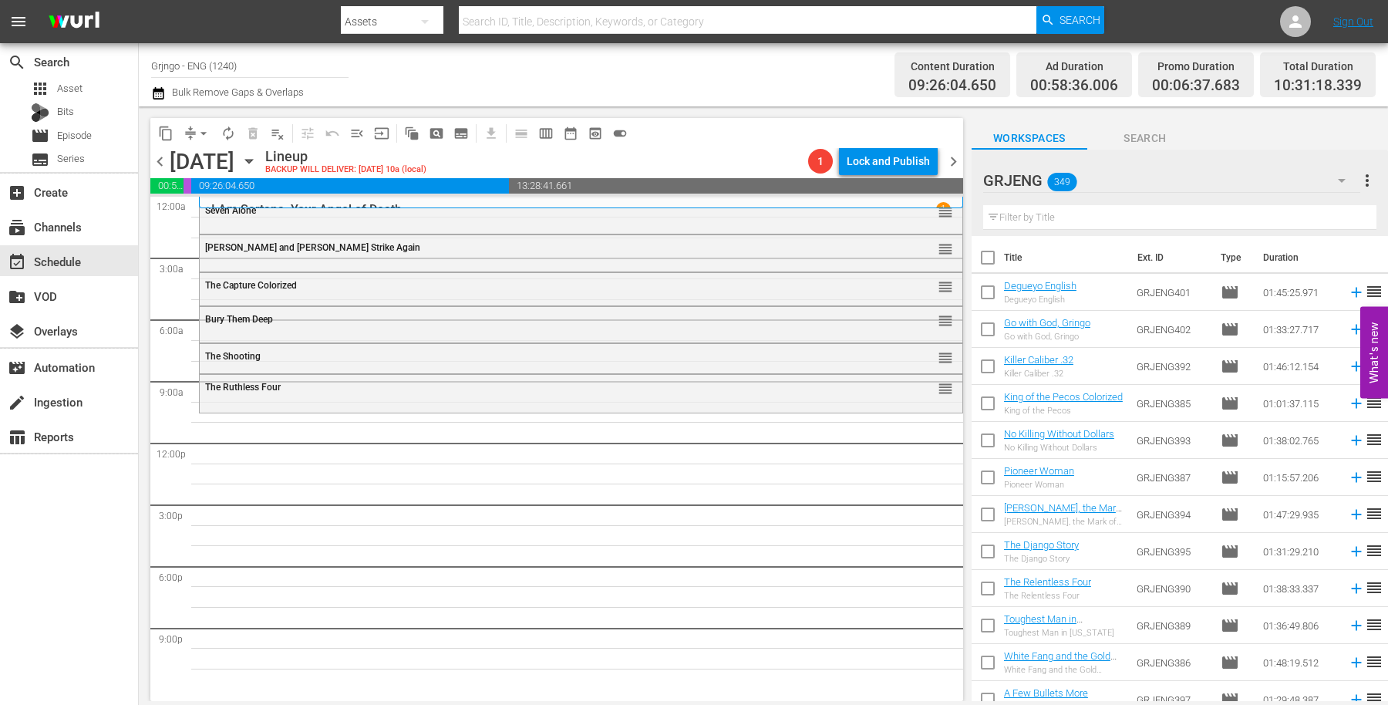
click at [1014, 213] on input "text" at bounding box center [1179, 217] width 393 height 25
paste input "Bonanza Compilation Episodes 25, 26, 27"
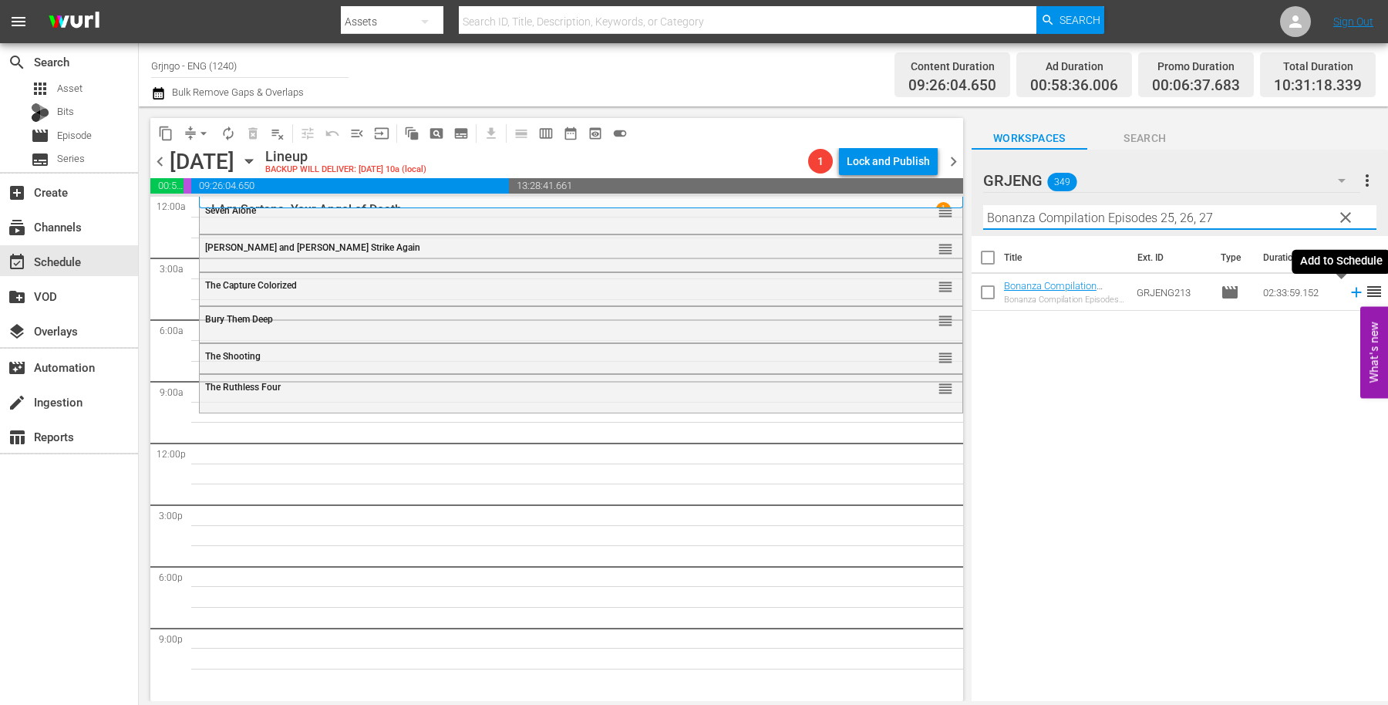
type input "Bonanza Compilation Episodes 25, 26, 27"
click at [1351, 293] on icon at bounding box center [1356, 293] width 10 height 10
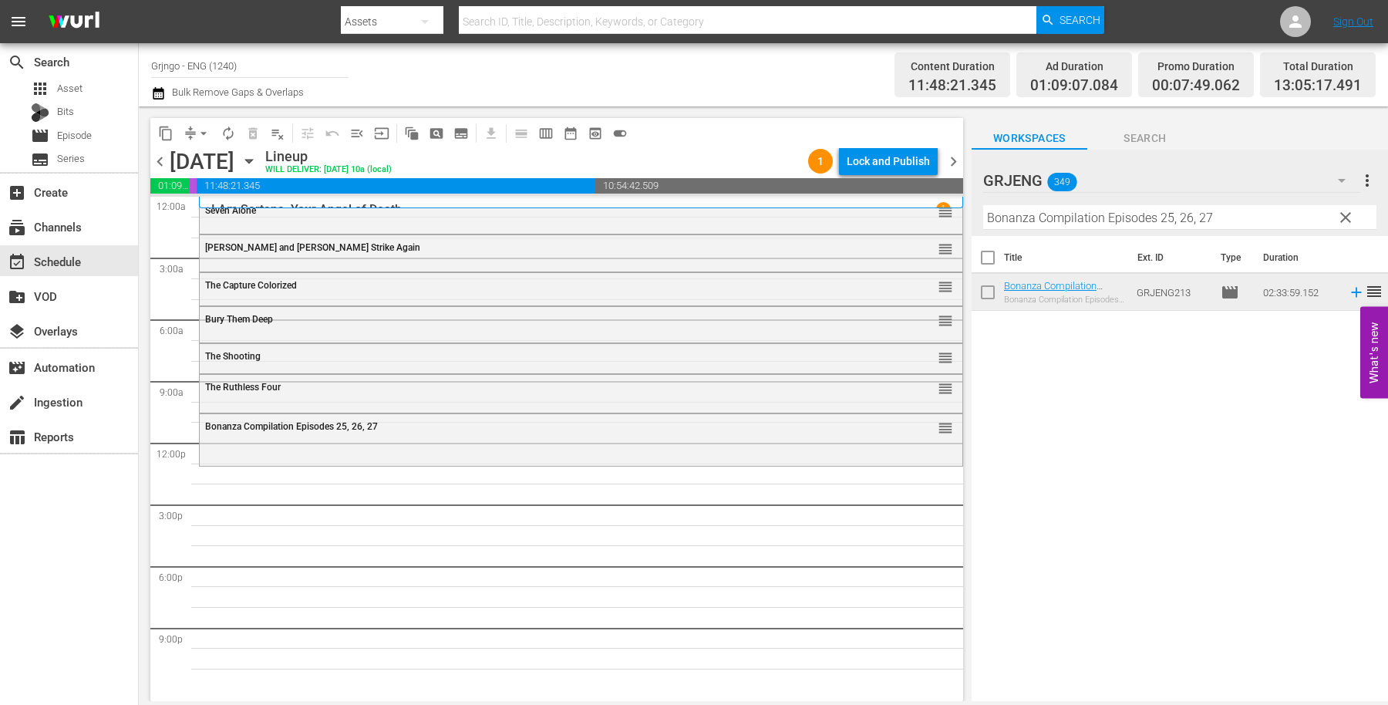
click at [1345, 210] on span "clear" at bounding box center [1345, 217] width 19 height 19
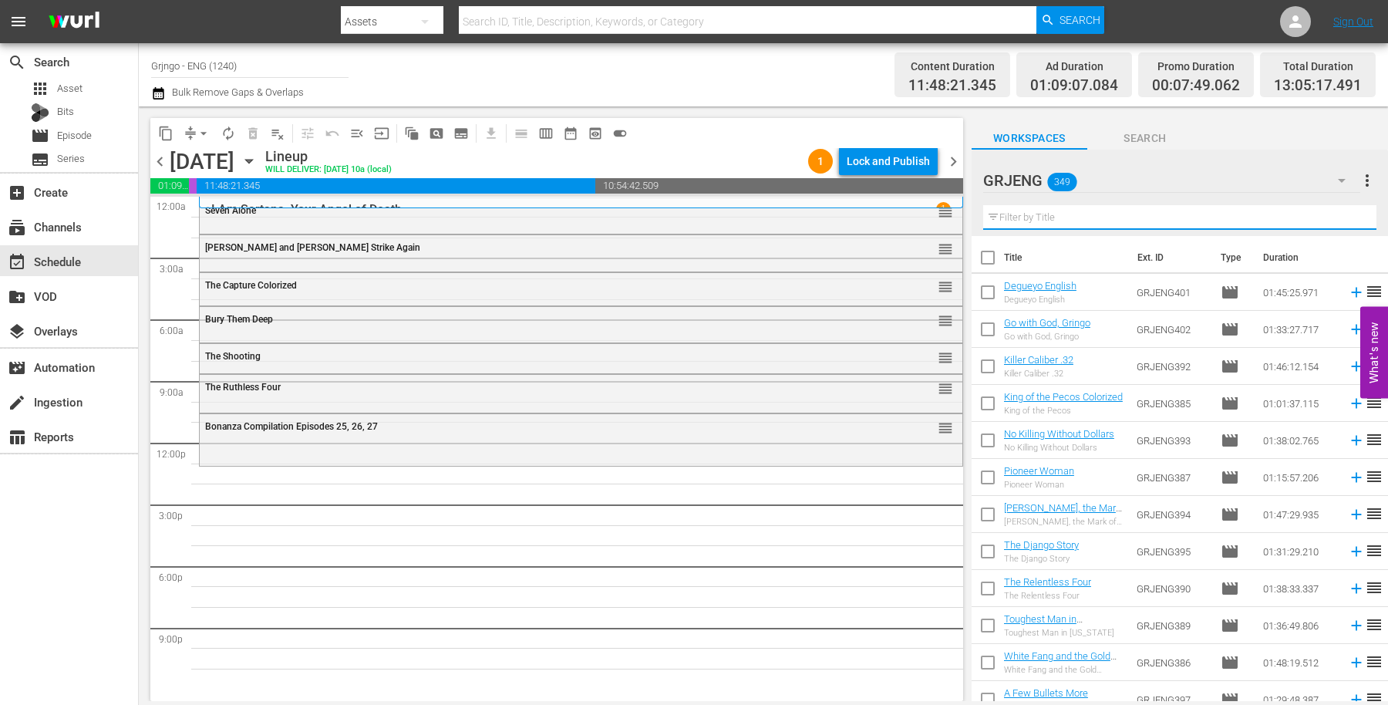
paste input "[PERSON_NAME] and [PERSON_NAME]"
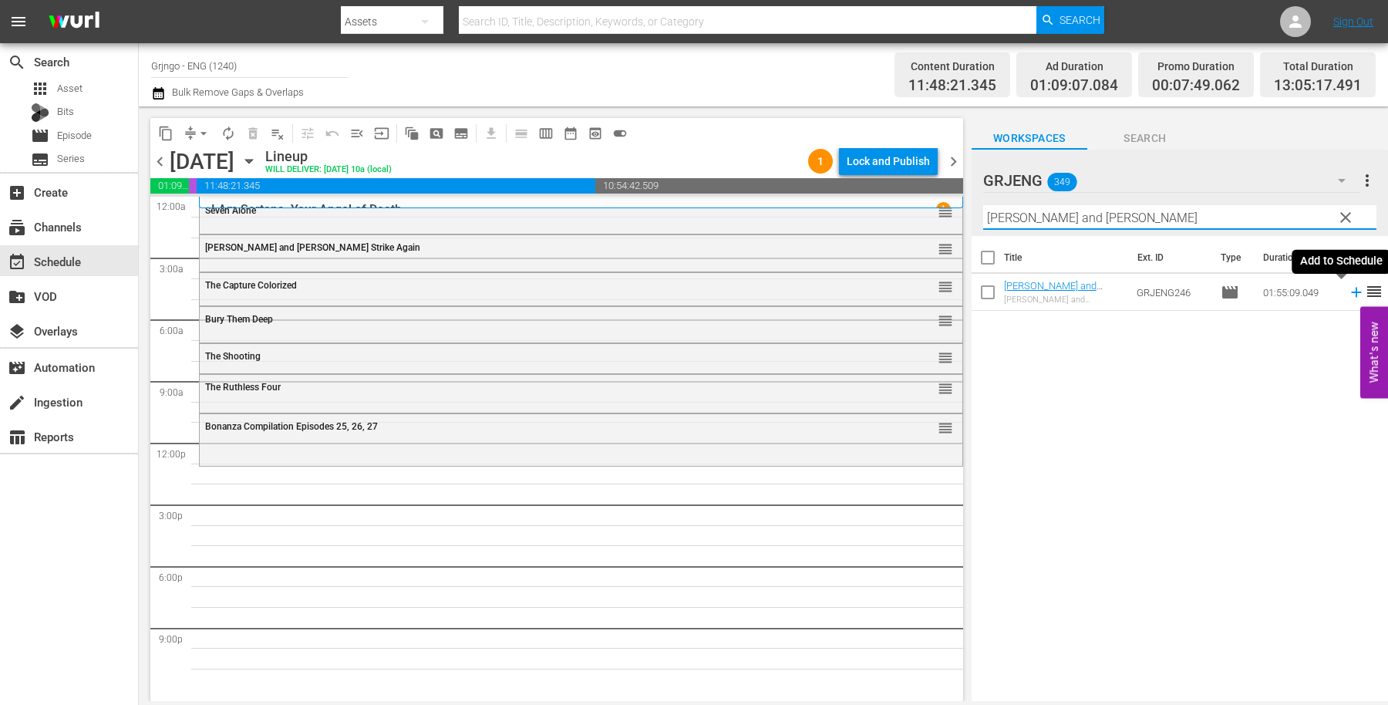
type input "[PERSON_NAME] and [PERSON_NAME]"
click at [1351, 291] on icon at bounding box center [1356, 293] width 10 height 10
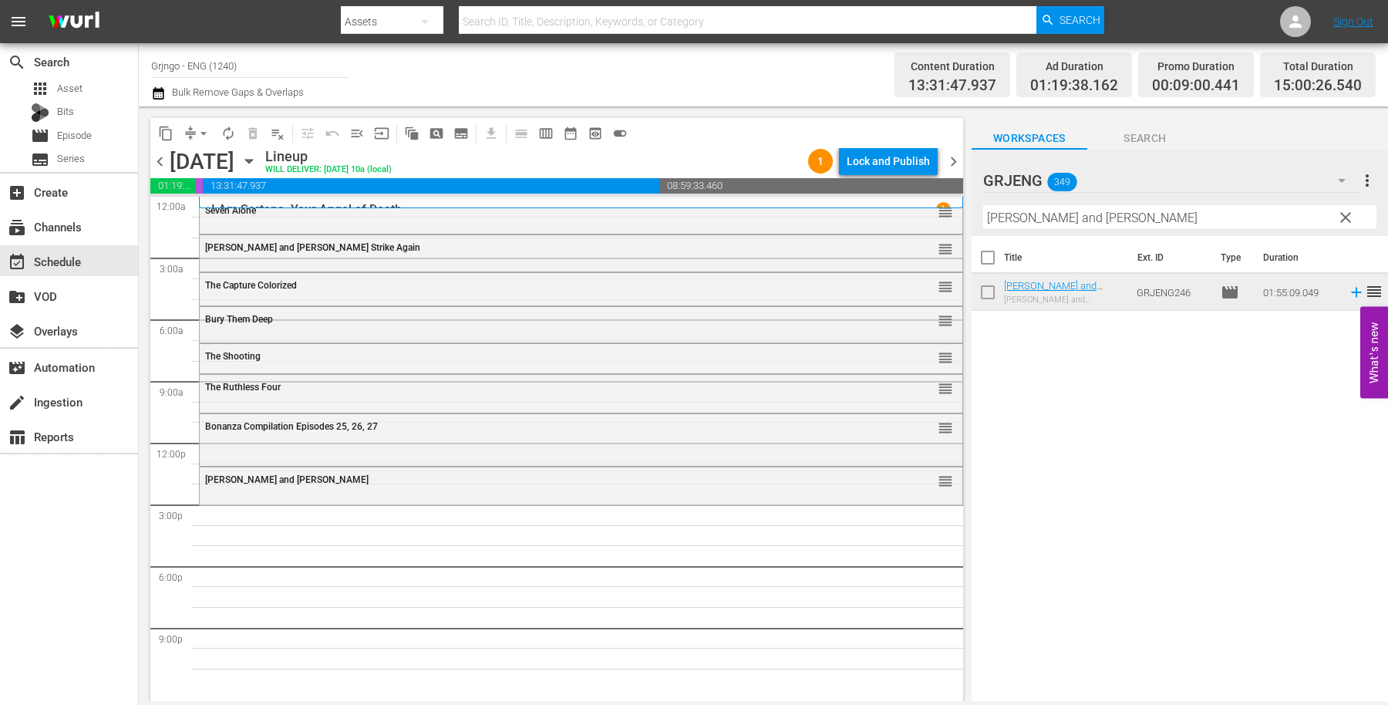
click at [1342, 212] on span "clear" at bounding box center [1345, 217] width 19 height 19
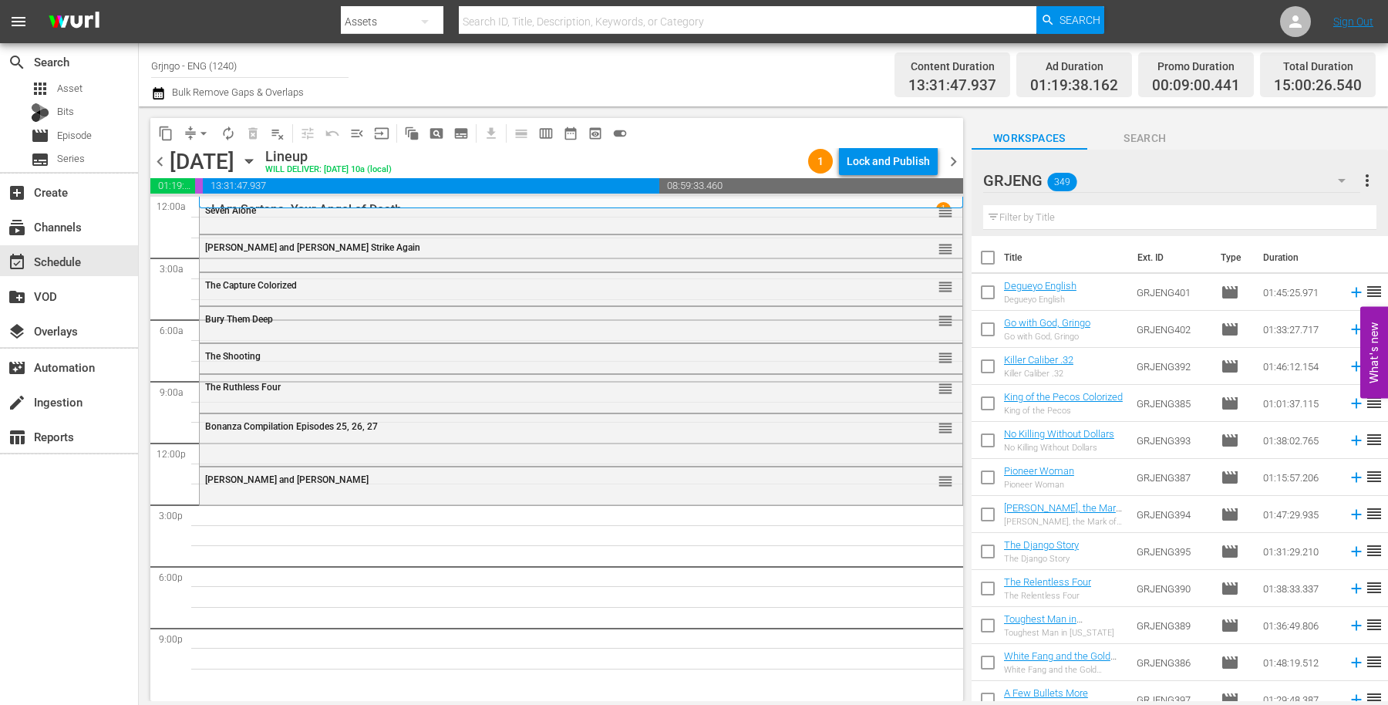
click at [1073, 212] on input "text" at bounding box center [1179, 217] width 393 height 25
paste input "Long Days of Vengeance"
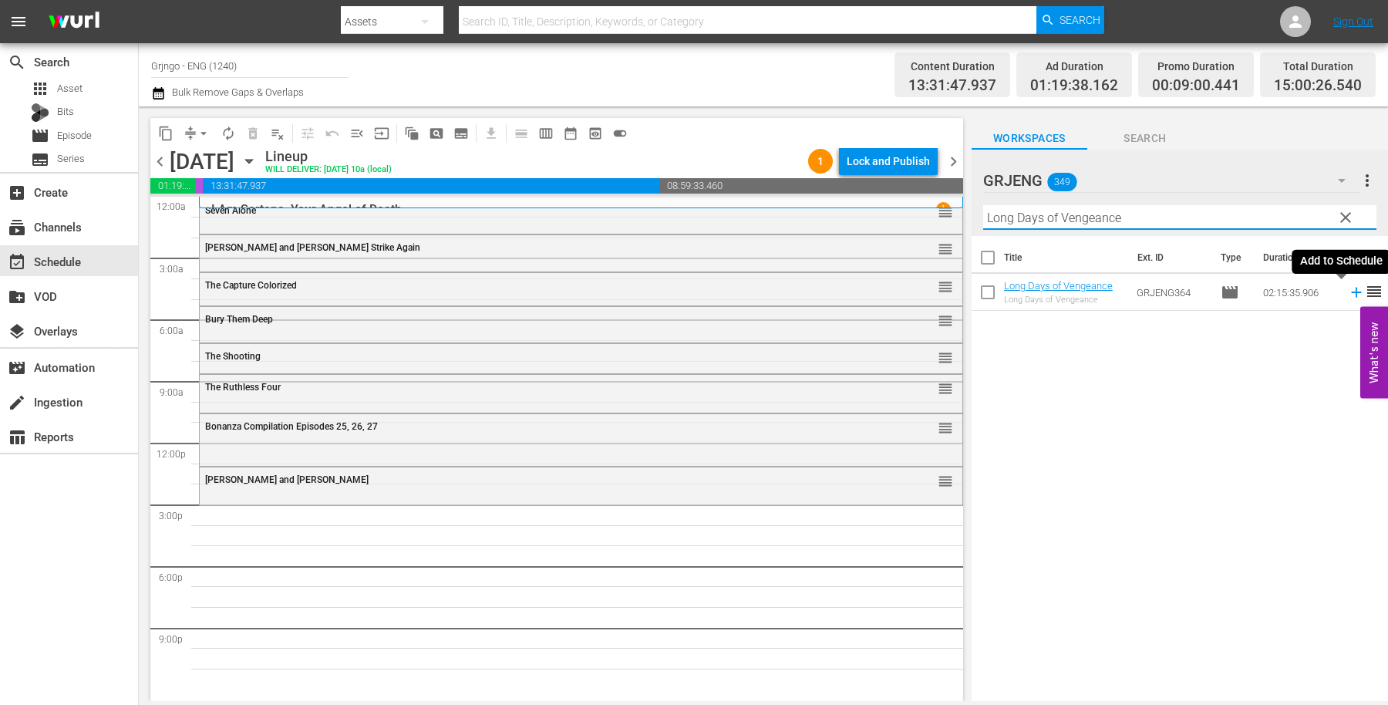
type input "Long Days of Vengeance"
click at [1351, 291] on icon at bounding box center [1356, 293] width 10 height 10
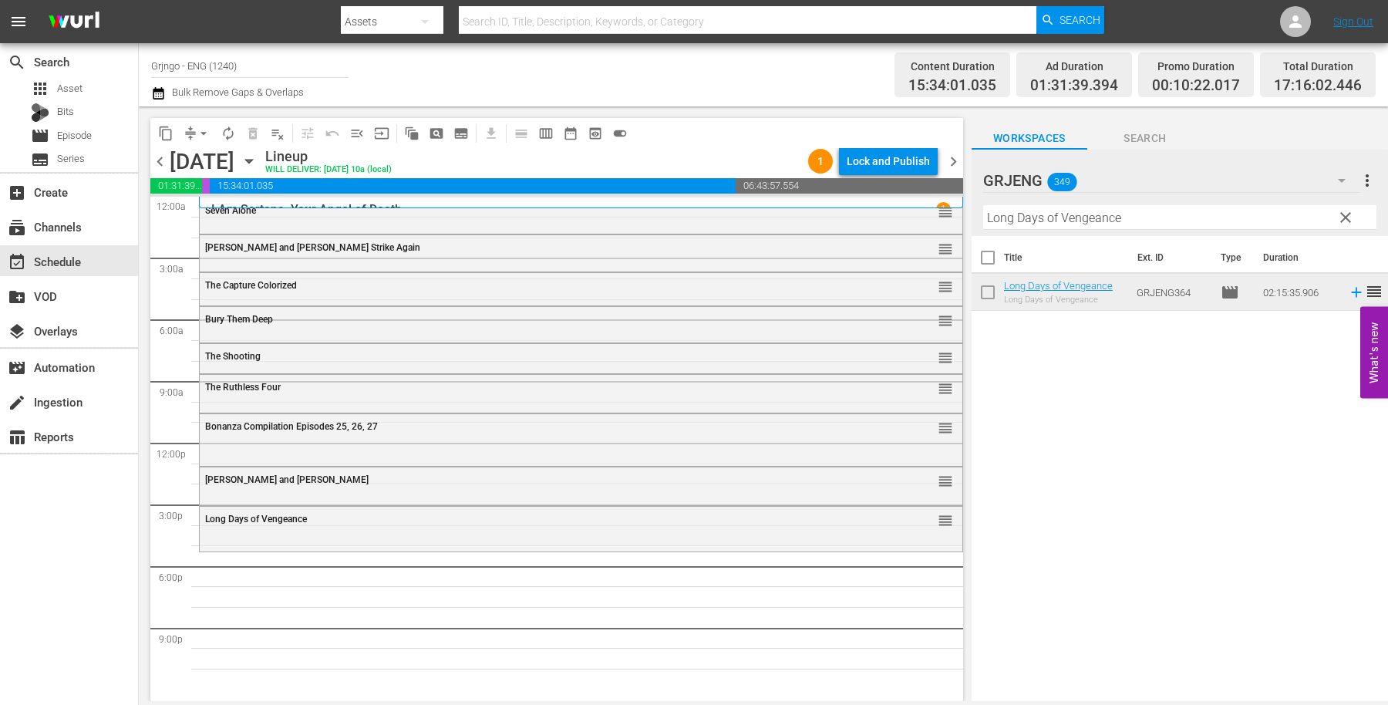
click at [1337, 214] on span "clear" at bounding box center [1345, 217] width 19 height 19
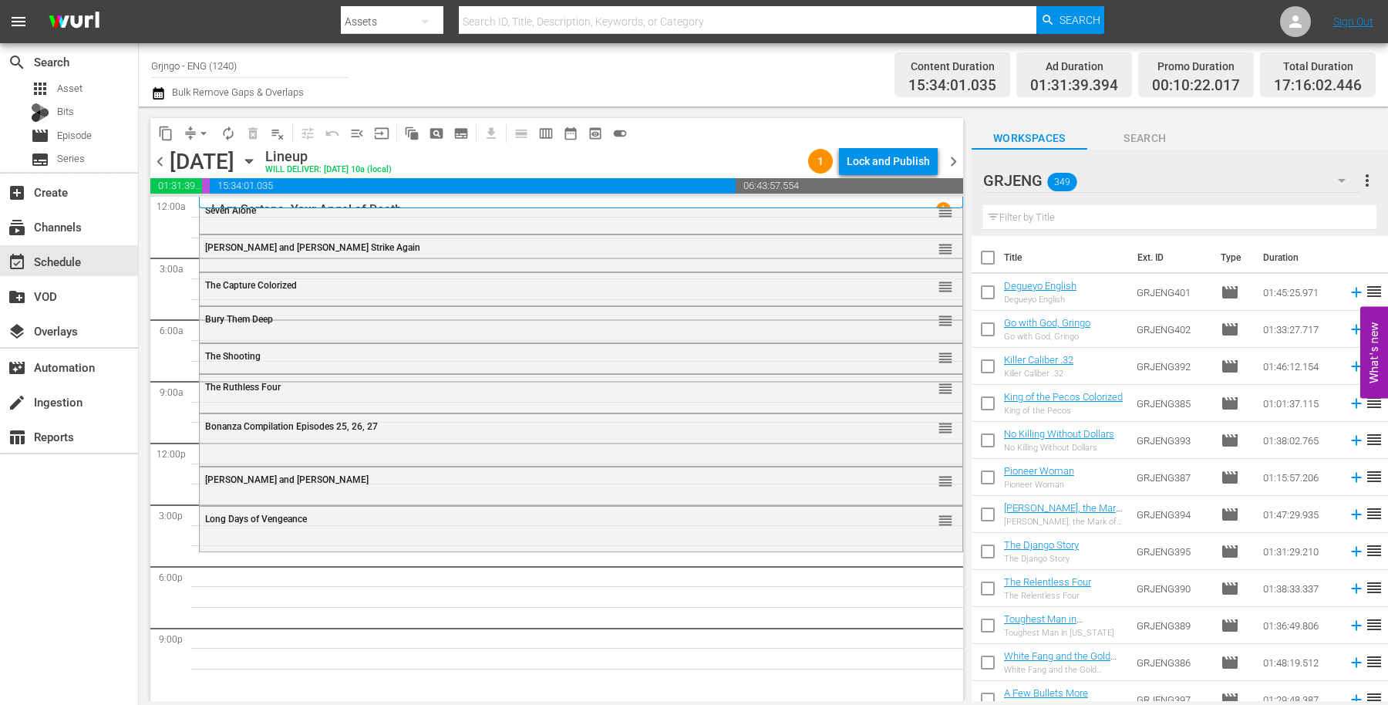
click at [1099, 214] on input "text" at bounding box center [1179, 217] width 393 height 25
paste input "Wanted"
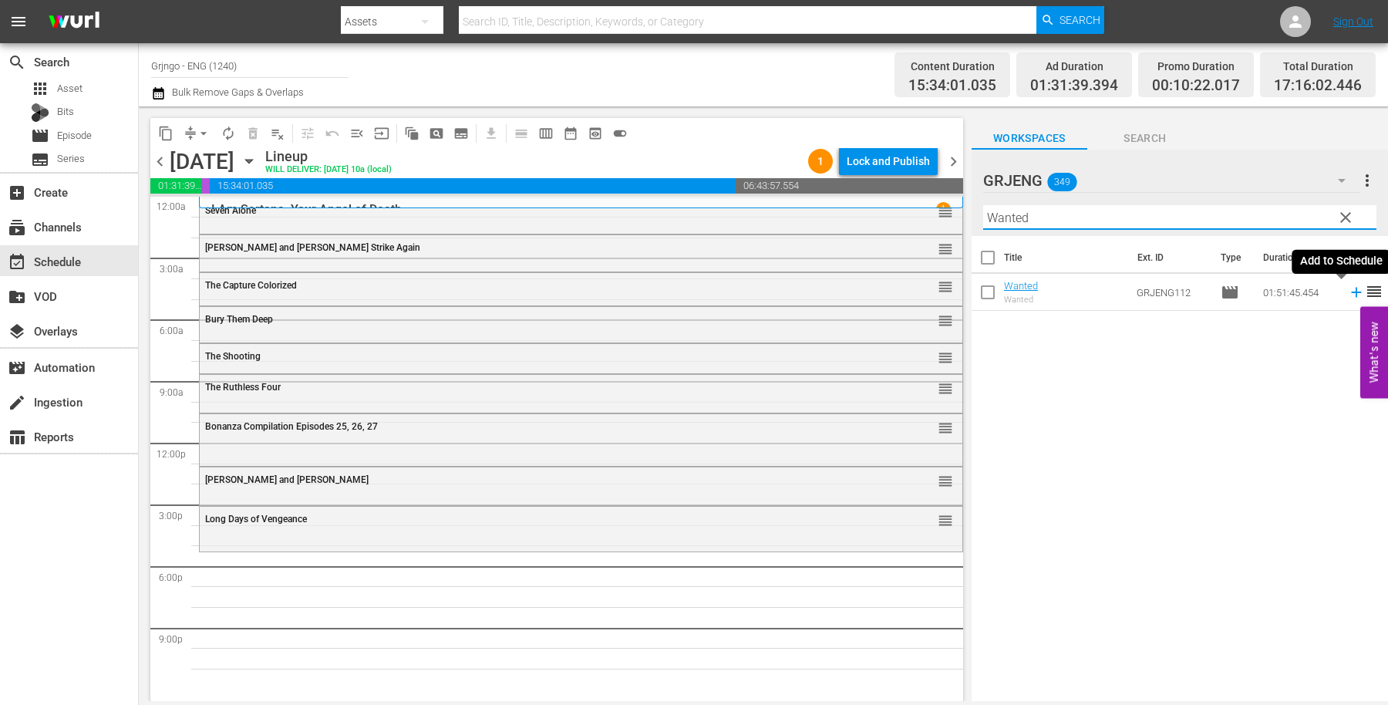
type input "Wanted"
click at [1351, 292] on icon at bounding box center [1356, 293] width 10 height 10
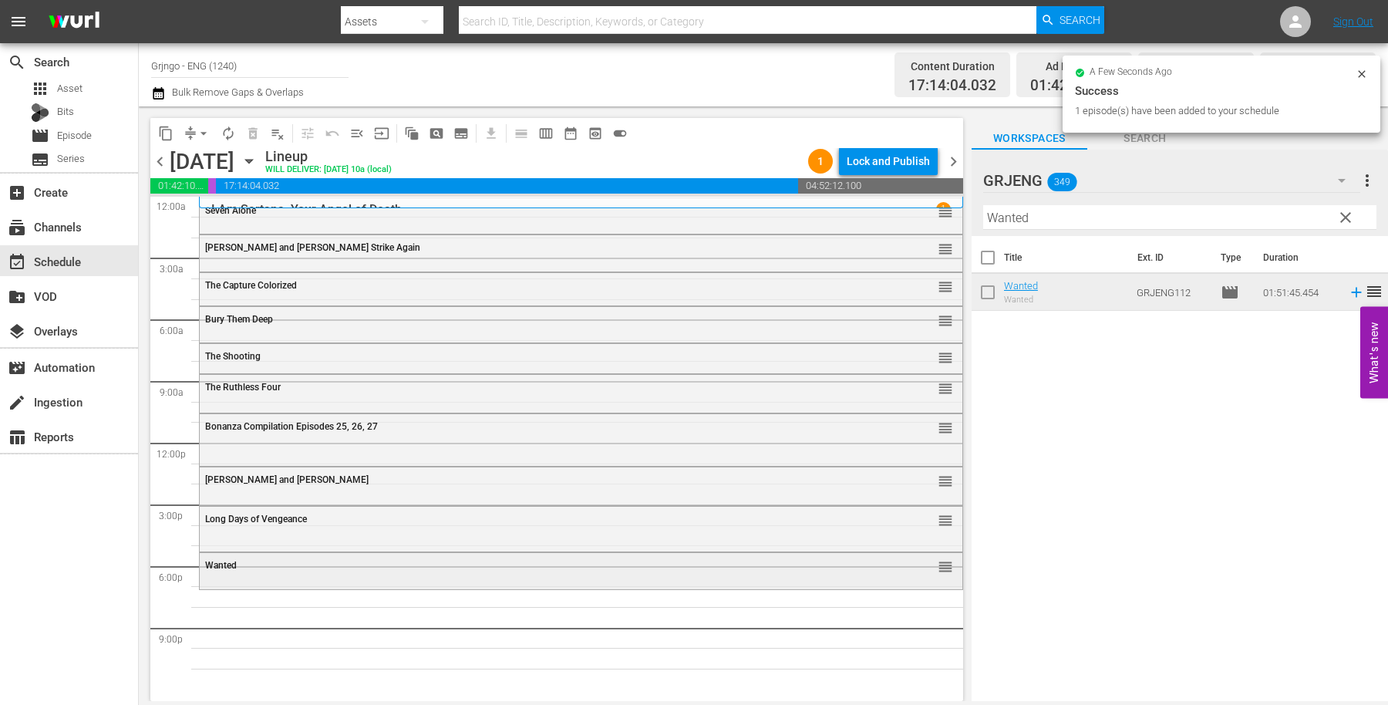
click at [377, 571] on div "Wanted reorder" at bounding box center [581, 566] width 763 height 26
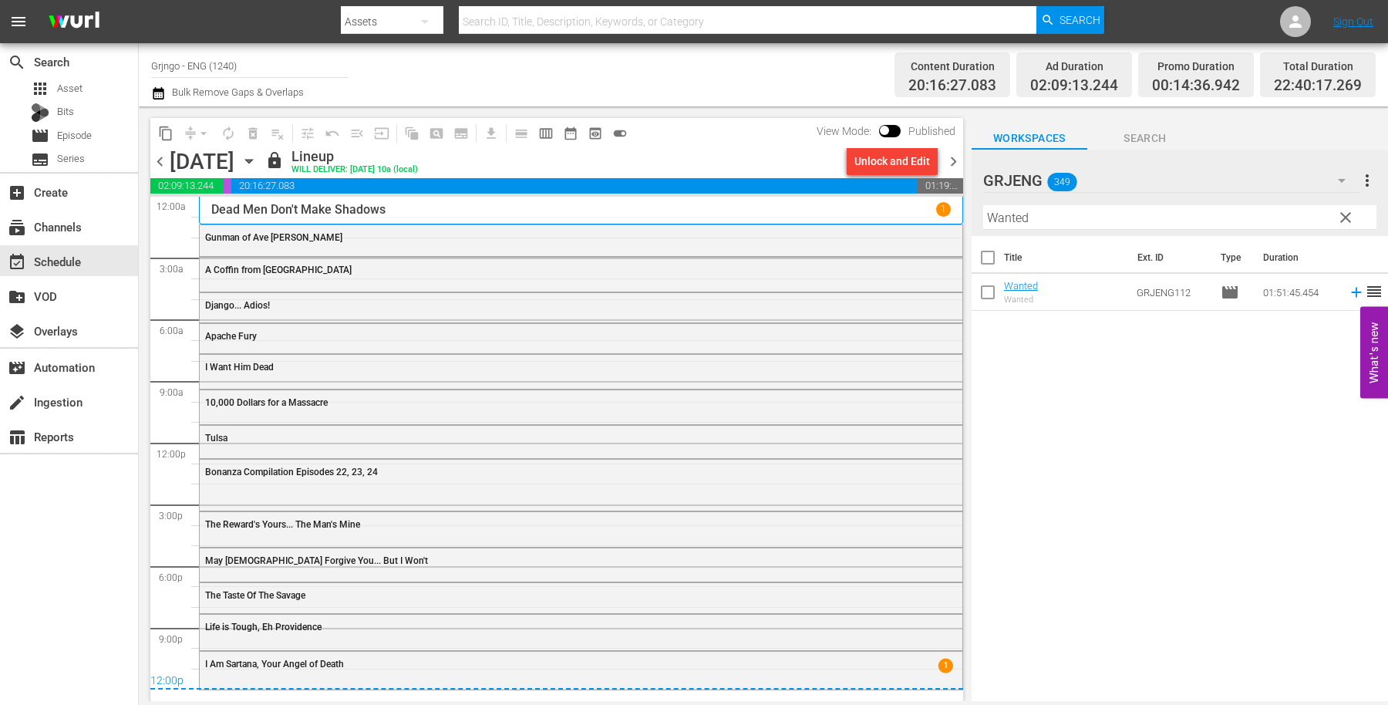
drag, startPoint x: 947, startPoint y: 158, endPoint x: 765, endPoint y: 25, distance: 225.2
click at [947, 158] on span "chevron_right" at bounding box center [953, 161] width 19 height 19
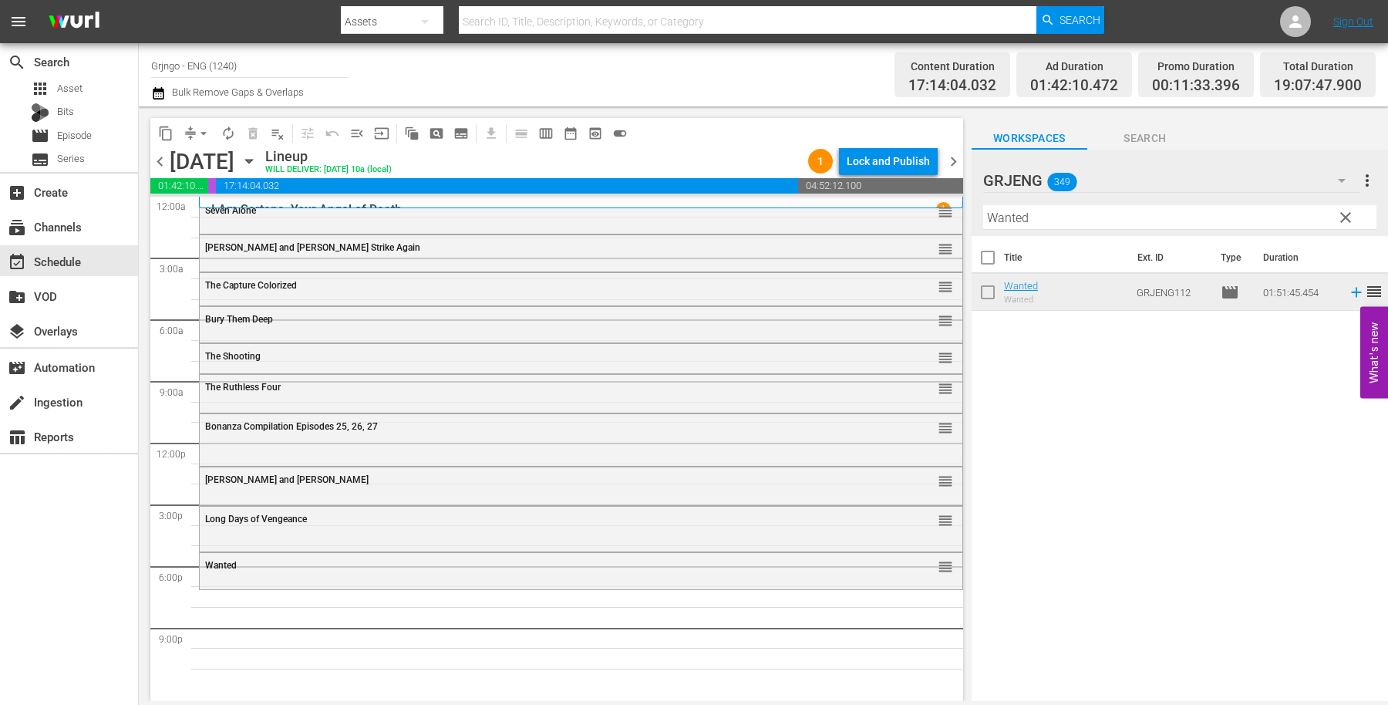
click at [1347, 216] on span "clear" at bounding box center [1345, 217] width 19 height 19
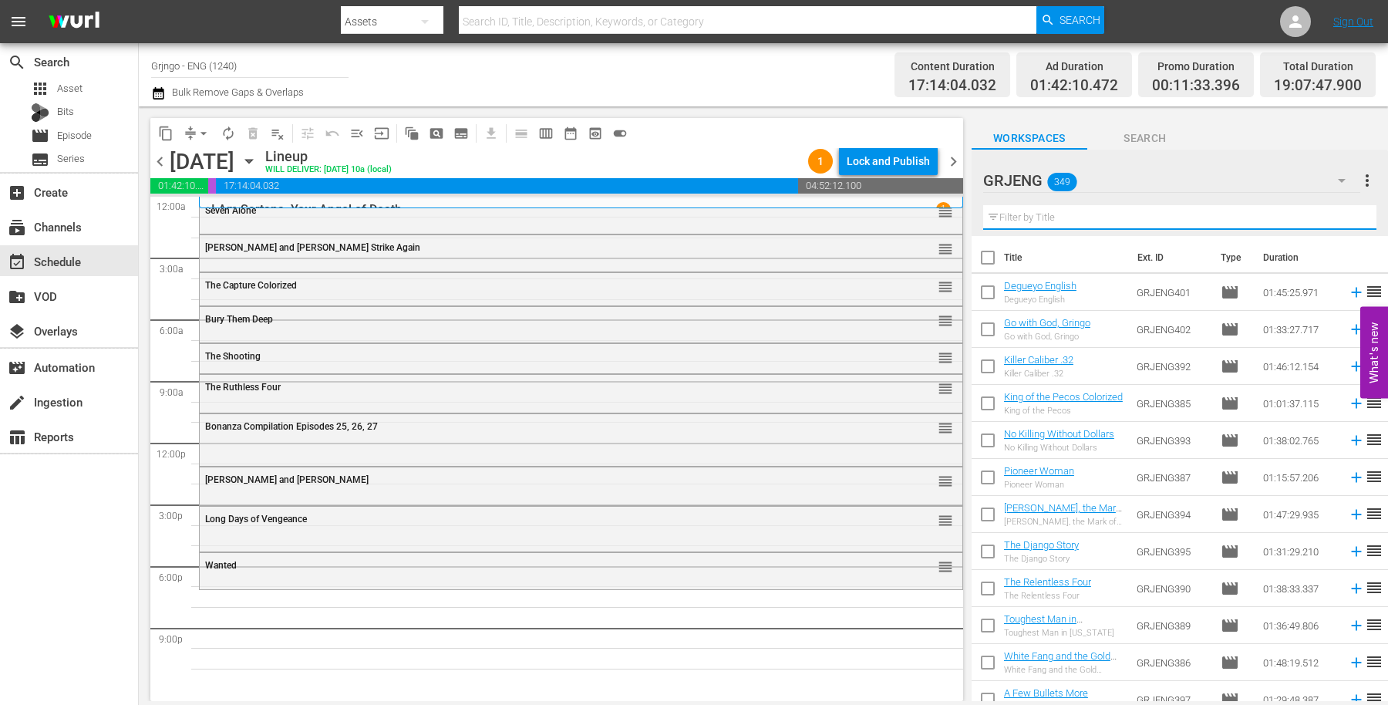
paste input "Adiós Gringo"
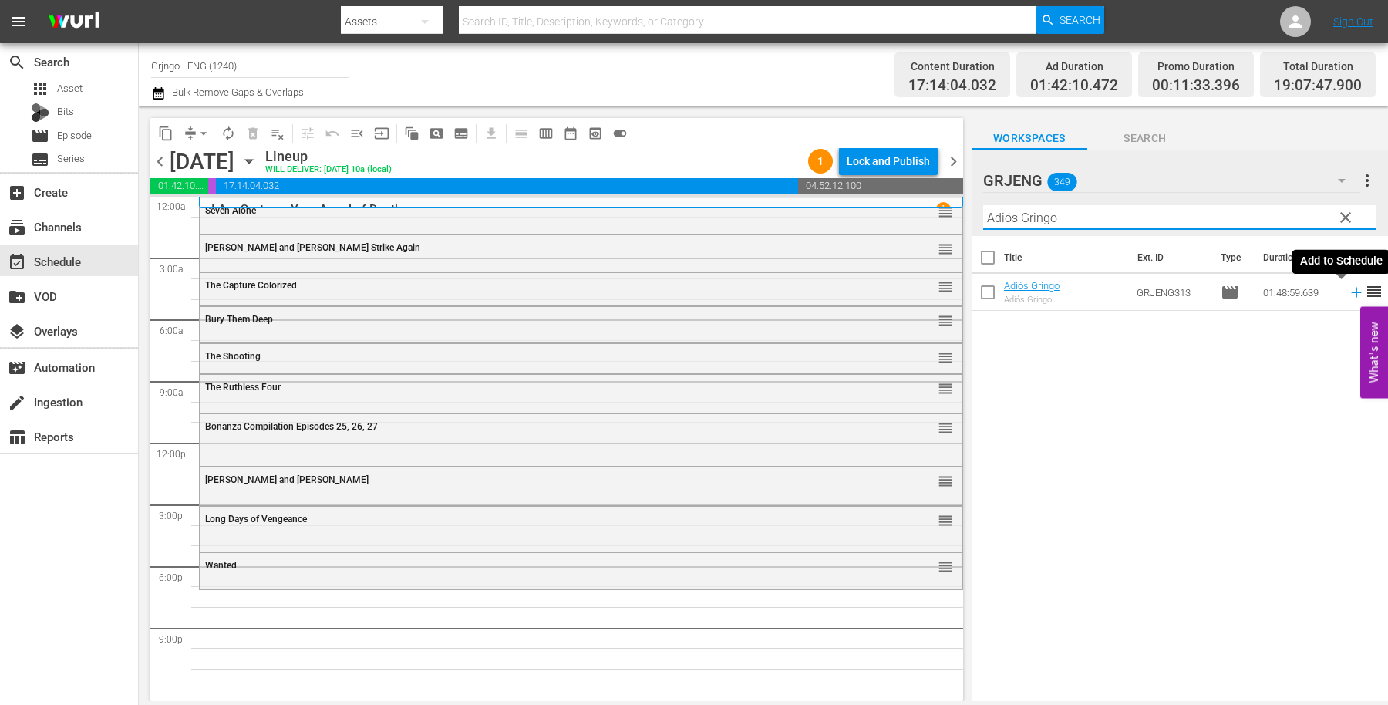
type input "Adiós Gringo"
click at [1348, 289] on icon at bounding box center [1356, 292] width 17 height 17
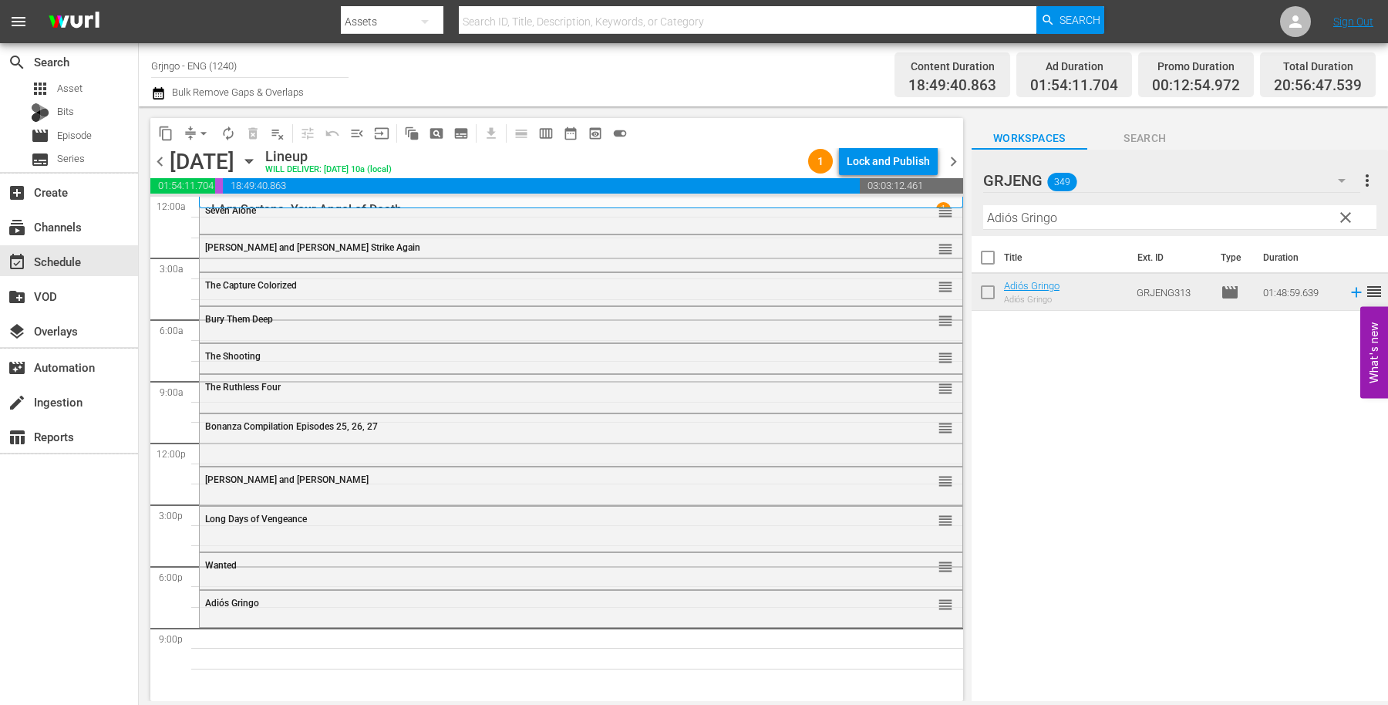
click at [1344, 217] on span "clear" at bounding box center [1345, 217] width 19 height 19
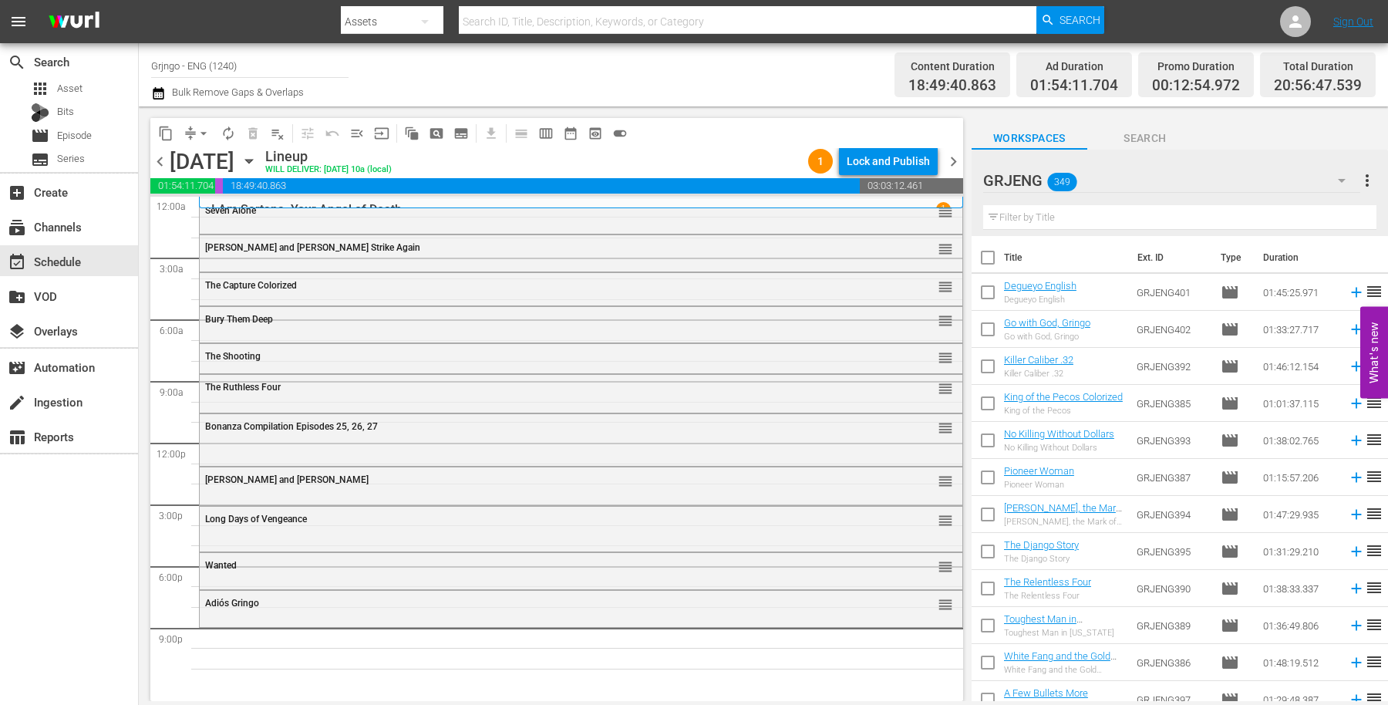
click at [1053, 214] on input "text" at bounding box center [1179, 217] width 393 height 25
paste input "Alive or Preferably Dead"
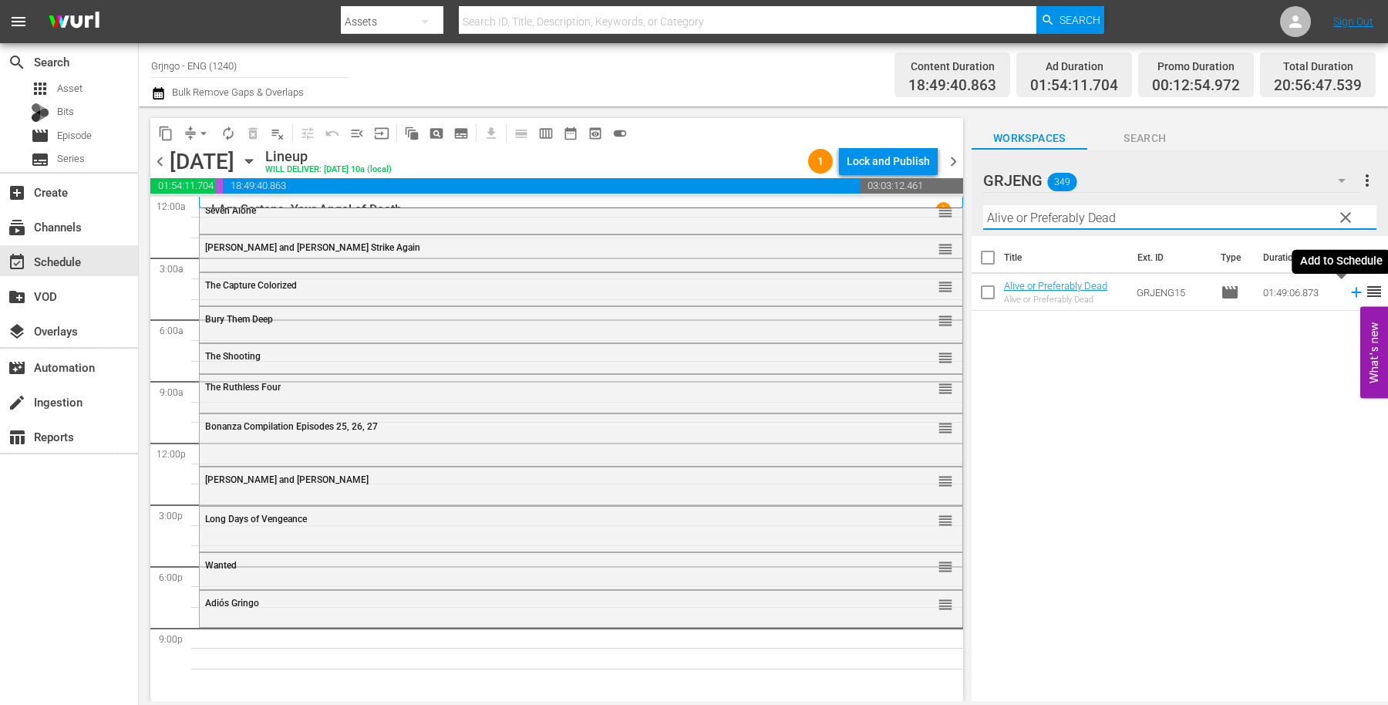
type input "Alive or Preferably Dead"
click at [1351, 293] on icon at bounding box center [1356, 293] width 10 height 10
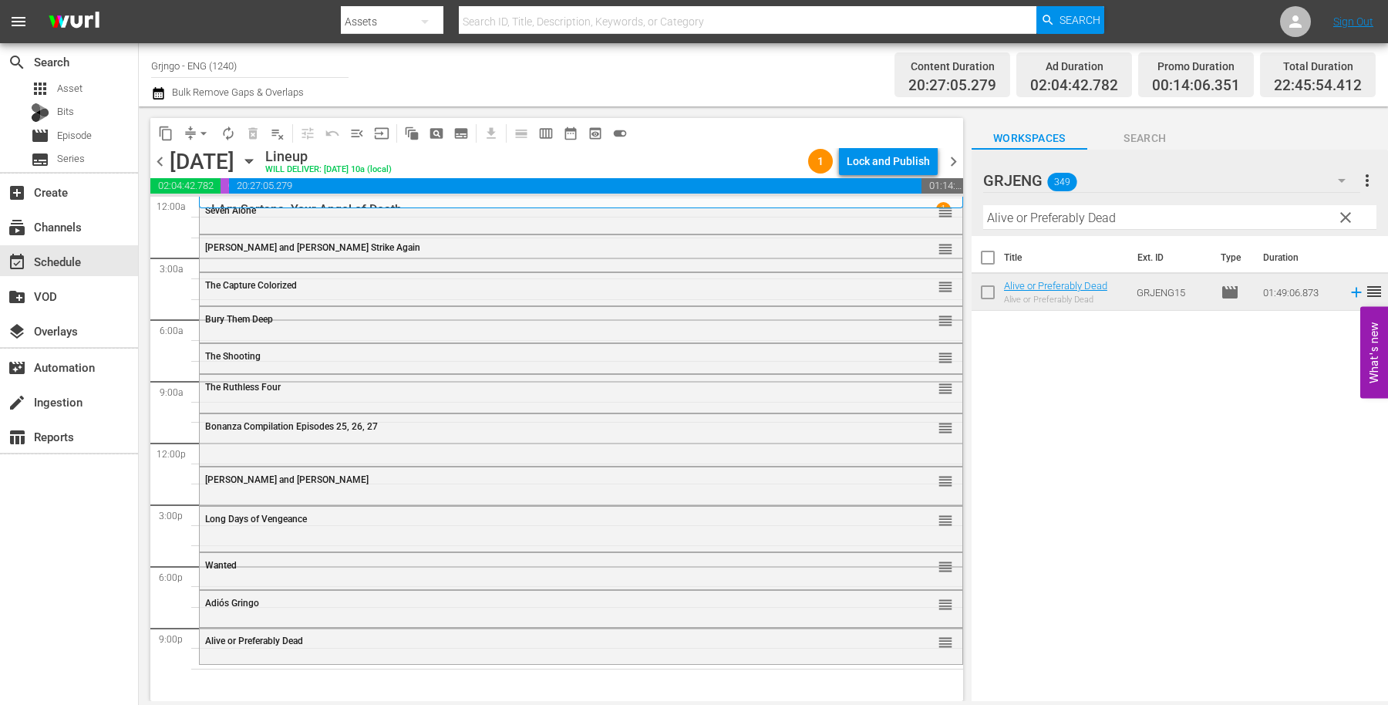
click at [1345, 209] on span "clear" at bounding box center [1345, 217] width 19 height 19
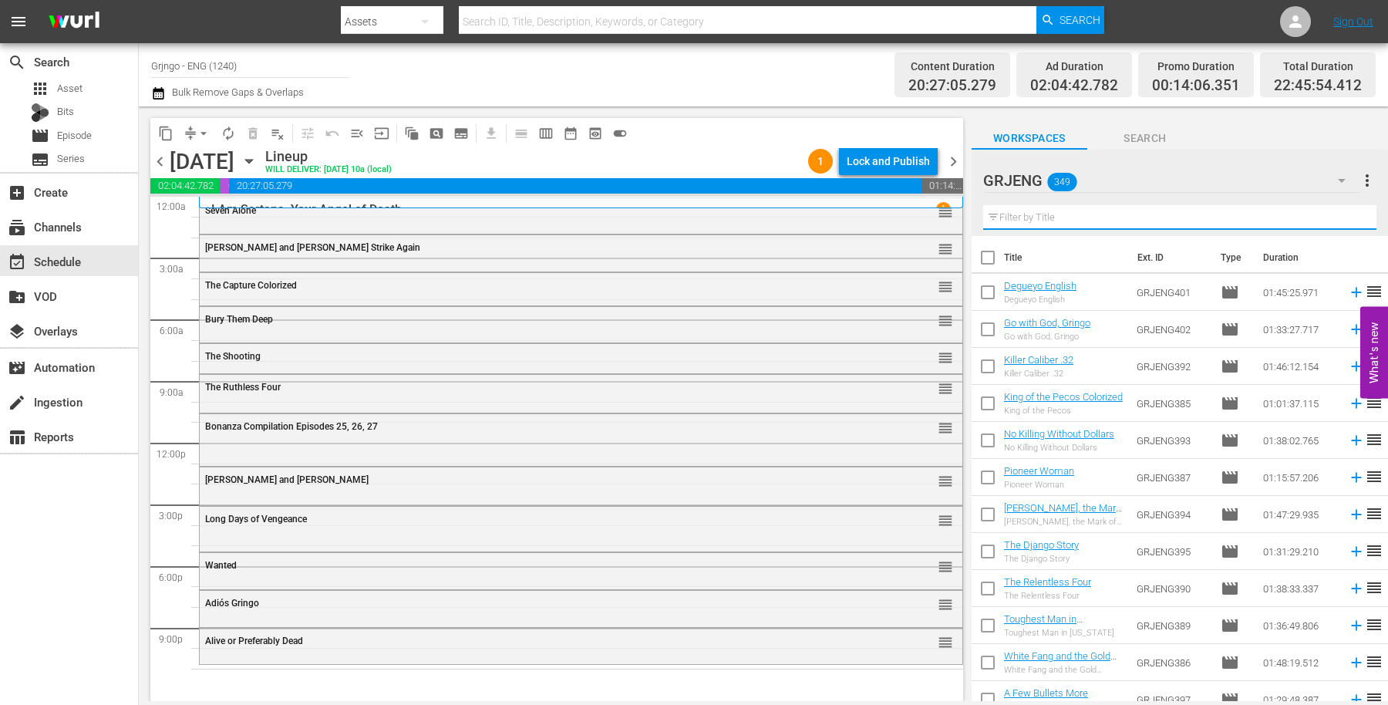
paste input "[US_STATE]"
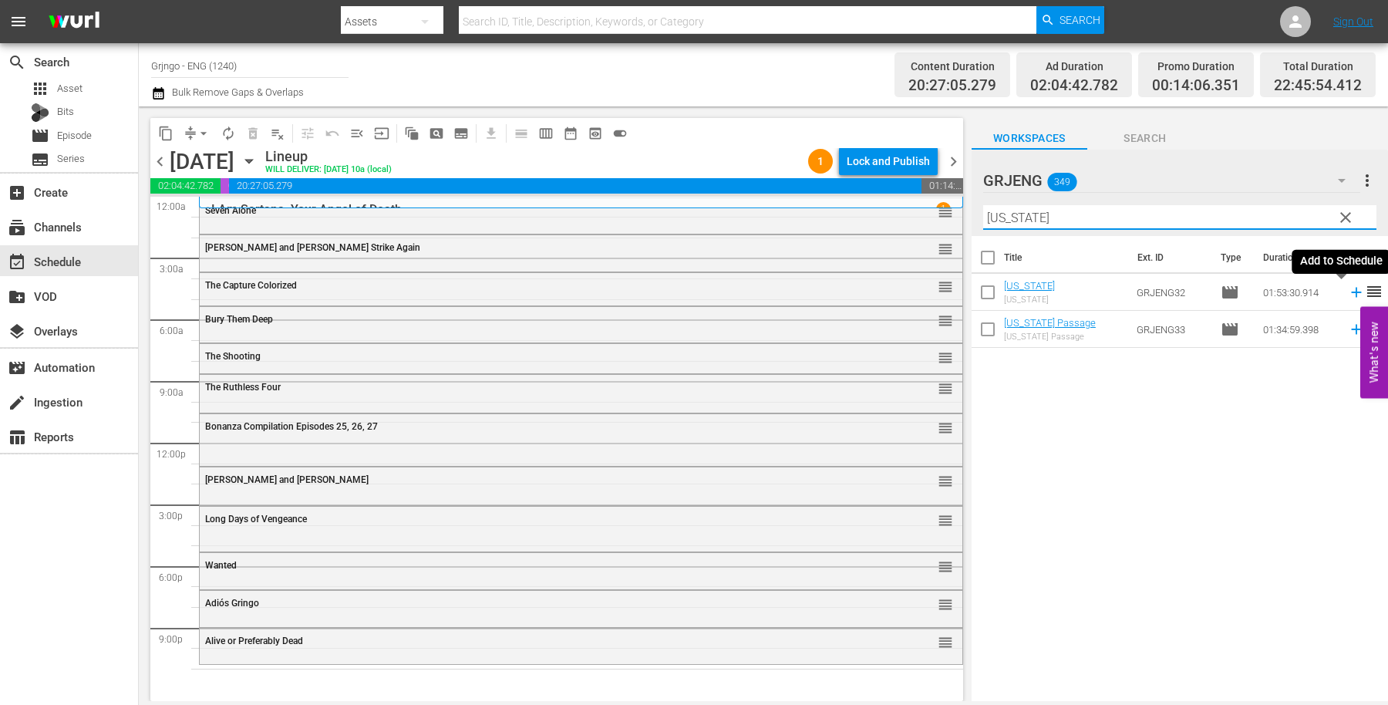
type input "[US_STATE]"
click at [1351, 291] on icon at bounding box center [1356, 293] width 10 height 10
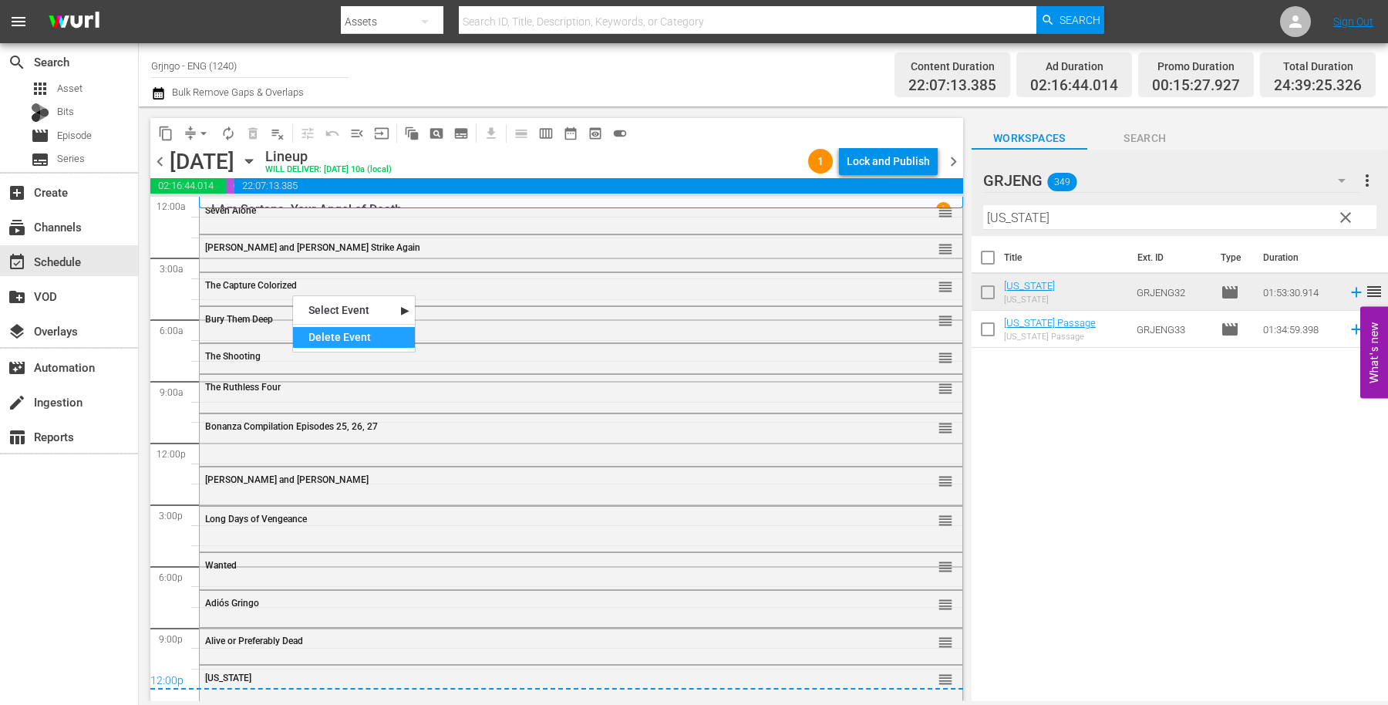
click at [325, 342] on div "Delete Event" at bounding box center [354, 337] width 122 height 21
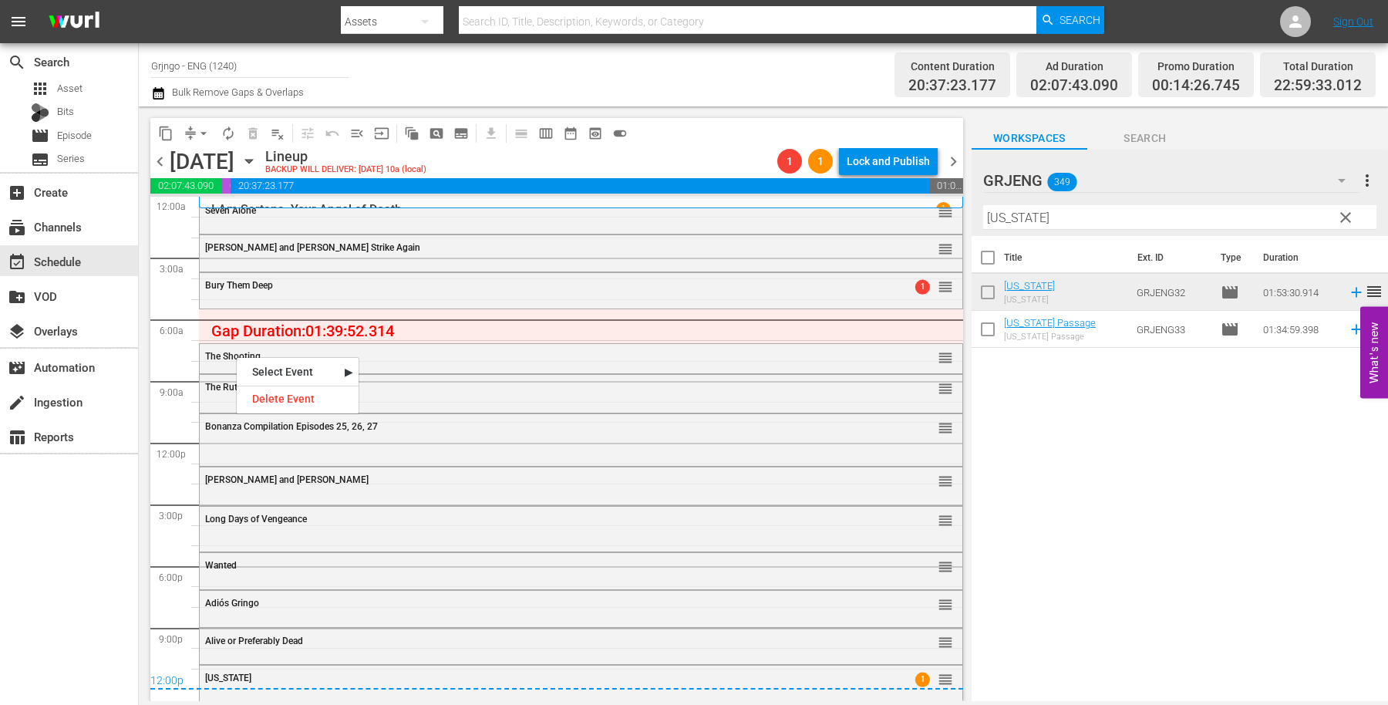
click at [295, 397] on div "Delete Event" at bounding box center [298, 399] width 122 height 21
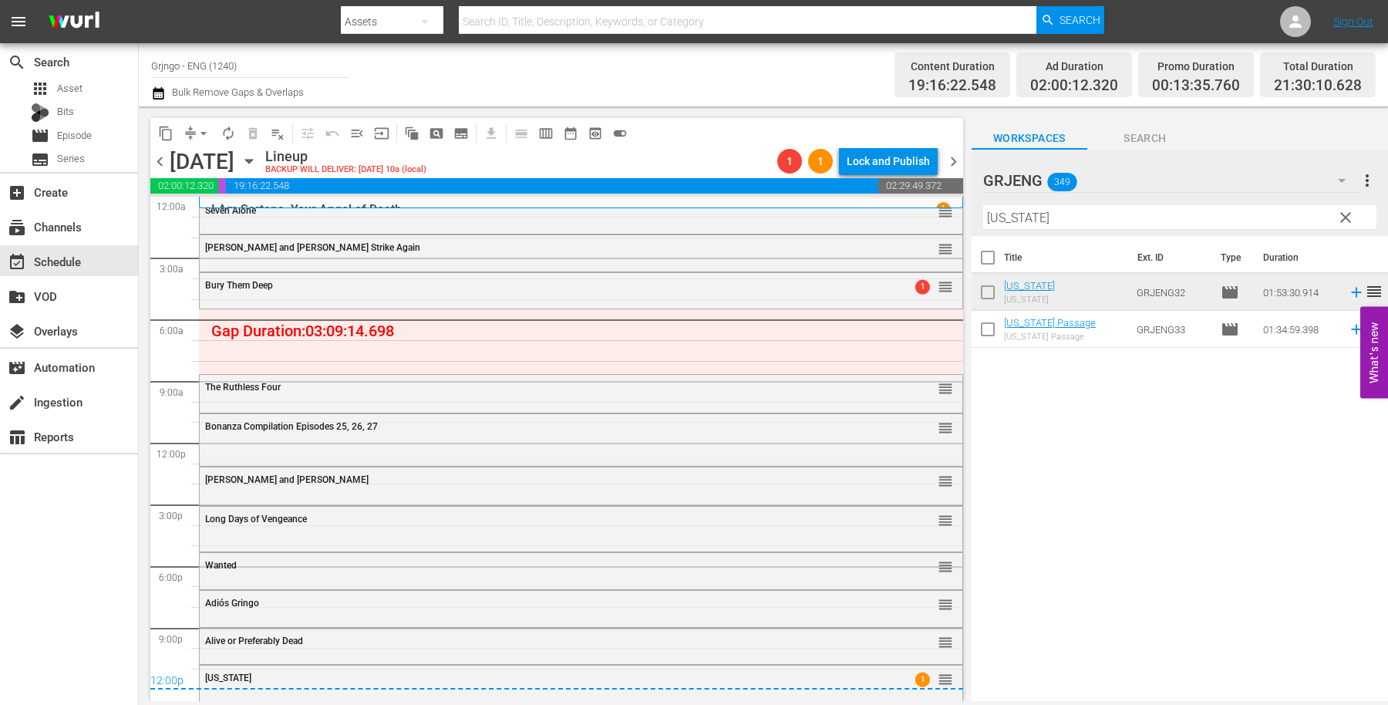
click at [1349, 217] on span "clear" at bounding box center [1345, 217] width 19 height 19
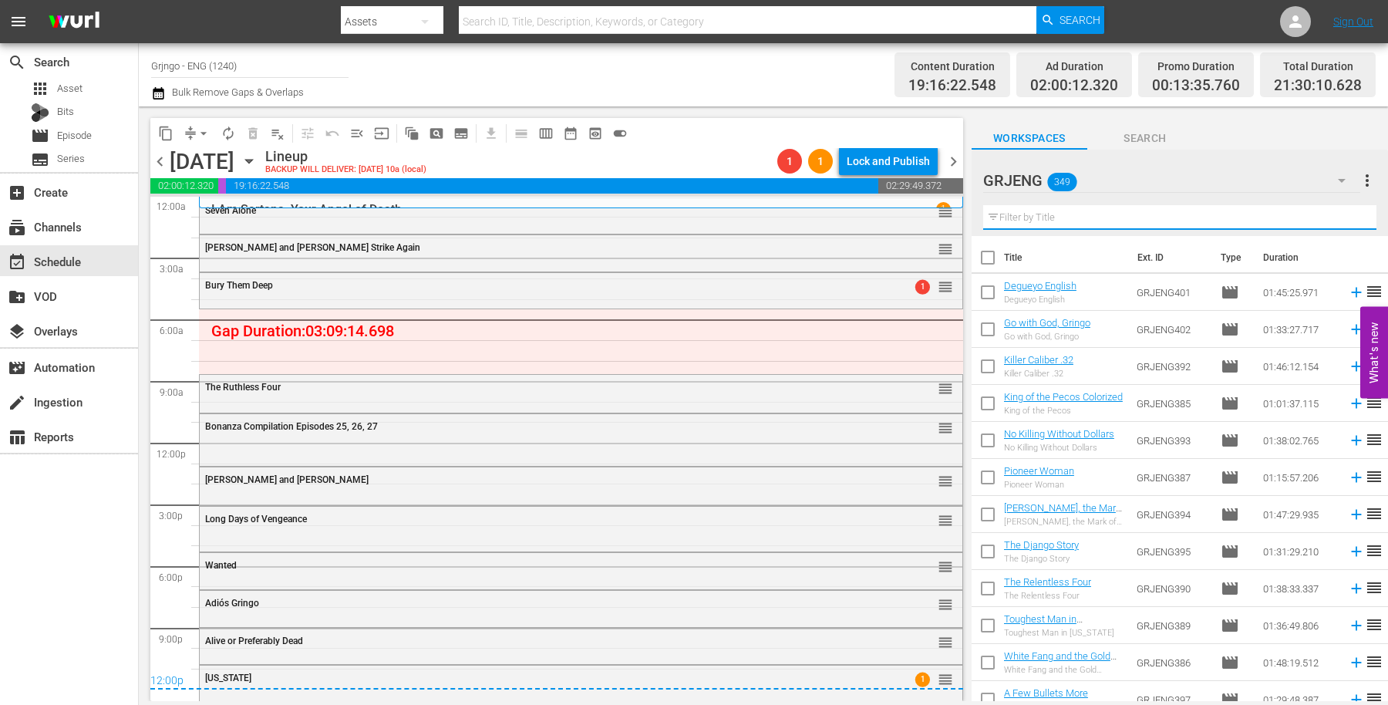
paste input "Sitting Bull"
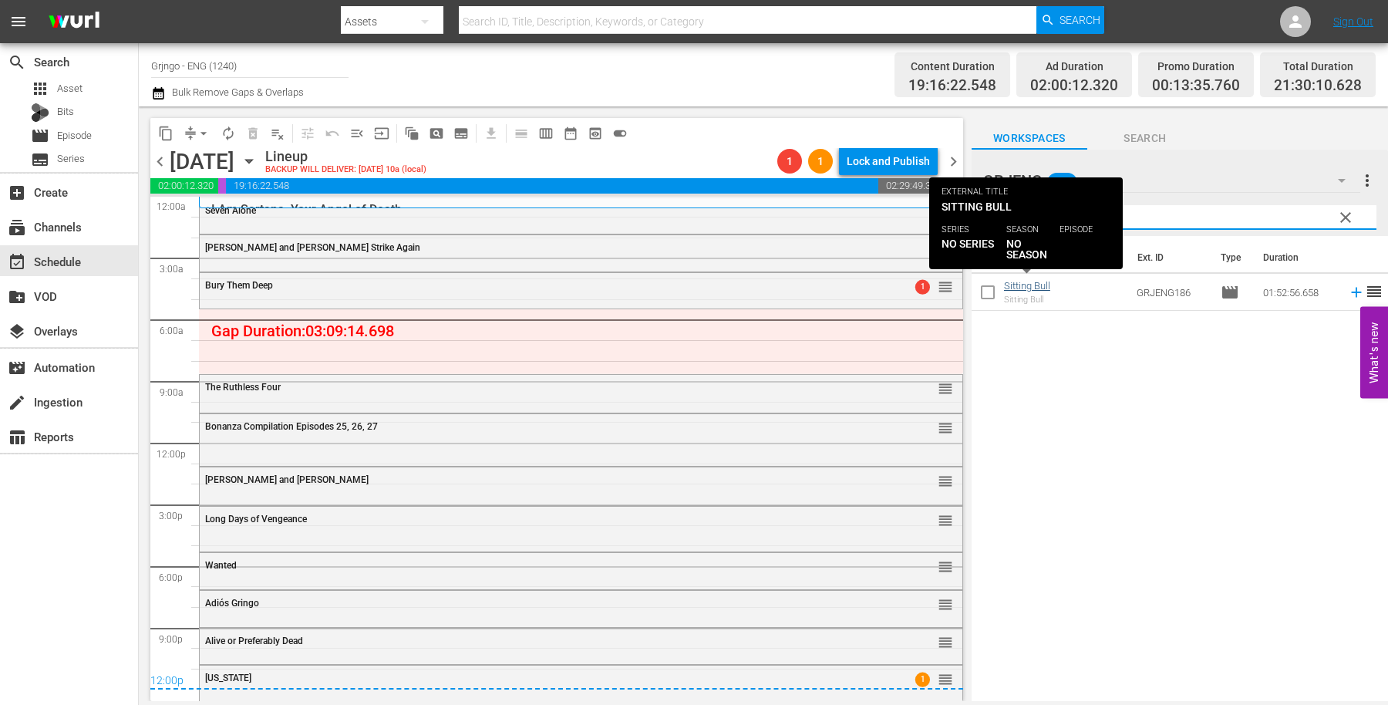
type input "Sitting Bull"
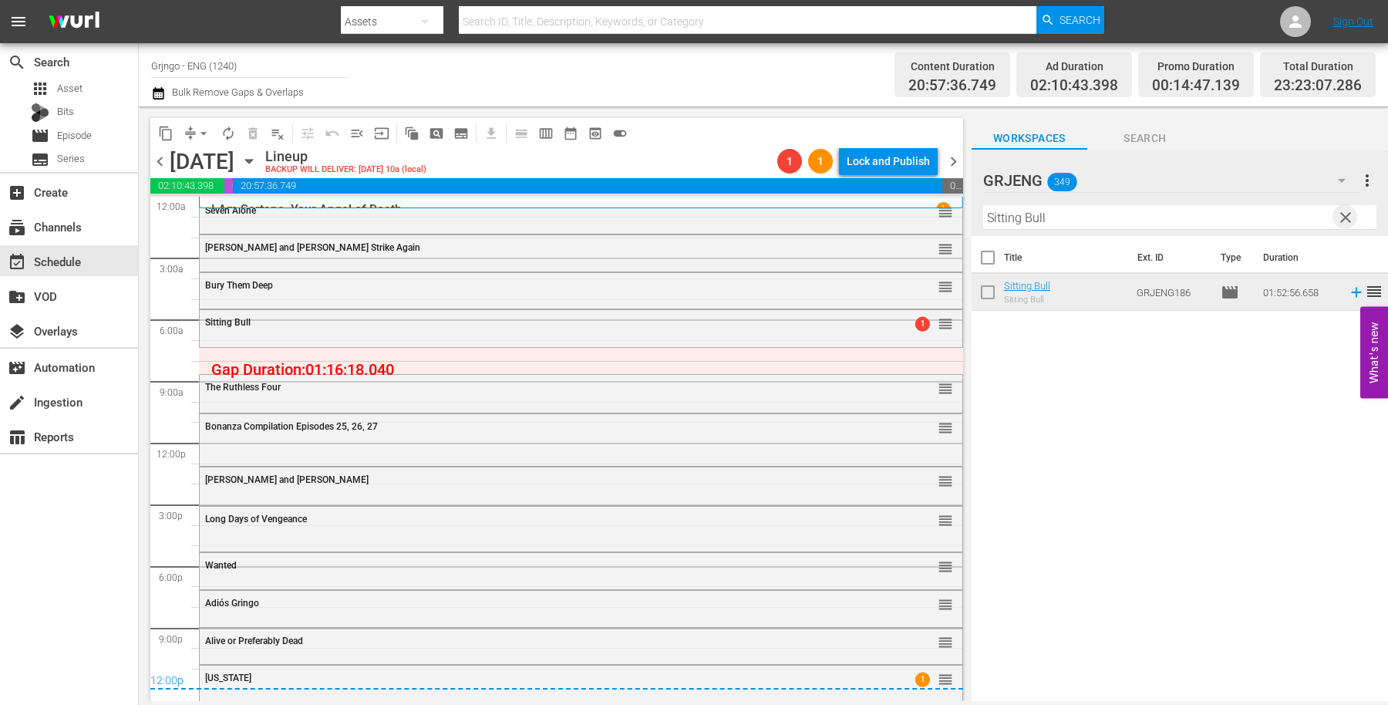
click at [1337, 217] on span "clear" at bounding box center [1345, 217] width 19 height 19
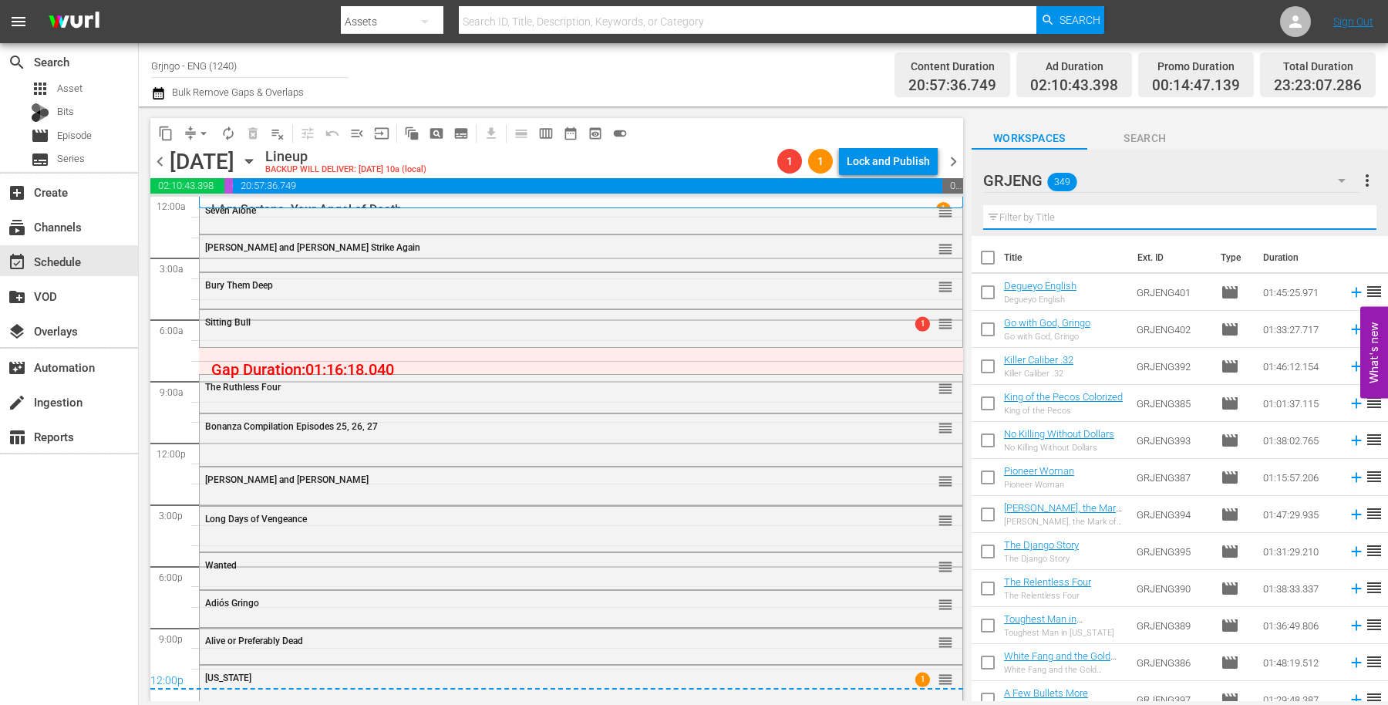
paste input "Fighters from Ave [PERSON_NAME]"
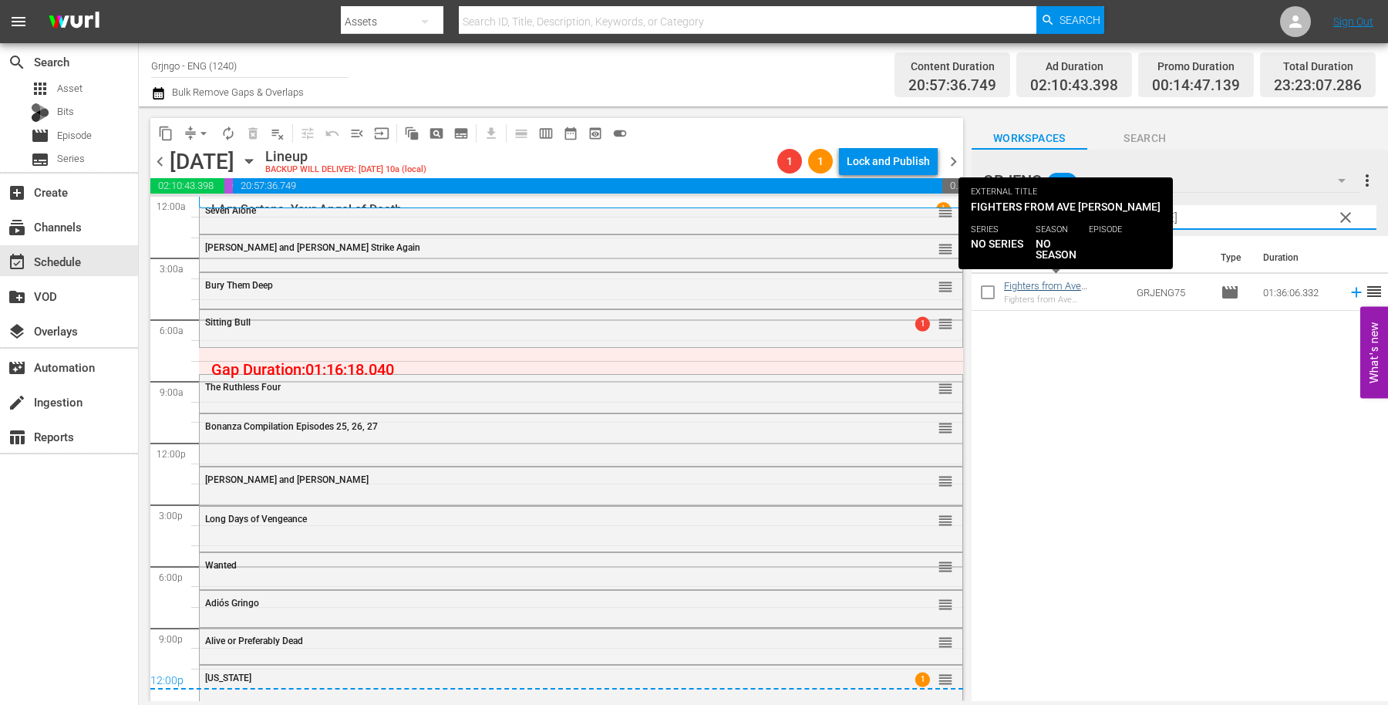
type input "Fighters from Ave [PERSON_NAME]"
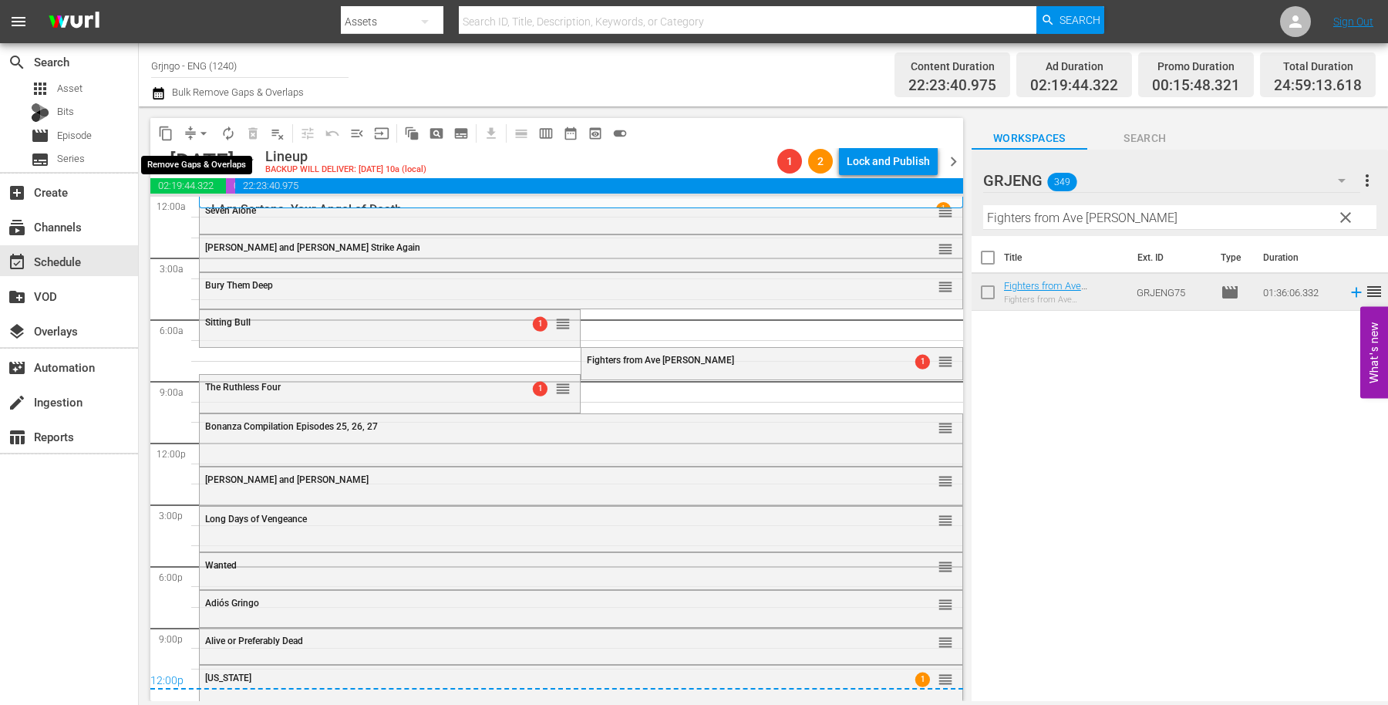
click at [204, 130] on span "arrow_drop_down" at bounding box center [203, 133] width 15 height 15
click at [216, 216] on li "Align to End of Previous Day" at bounding box center [204, 214] width 162 height 25
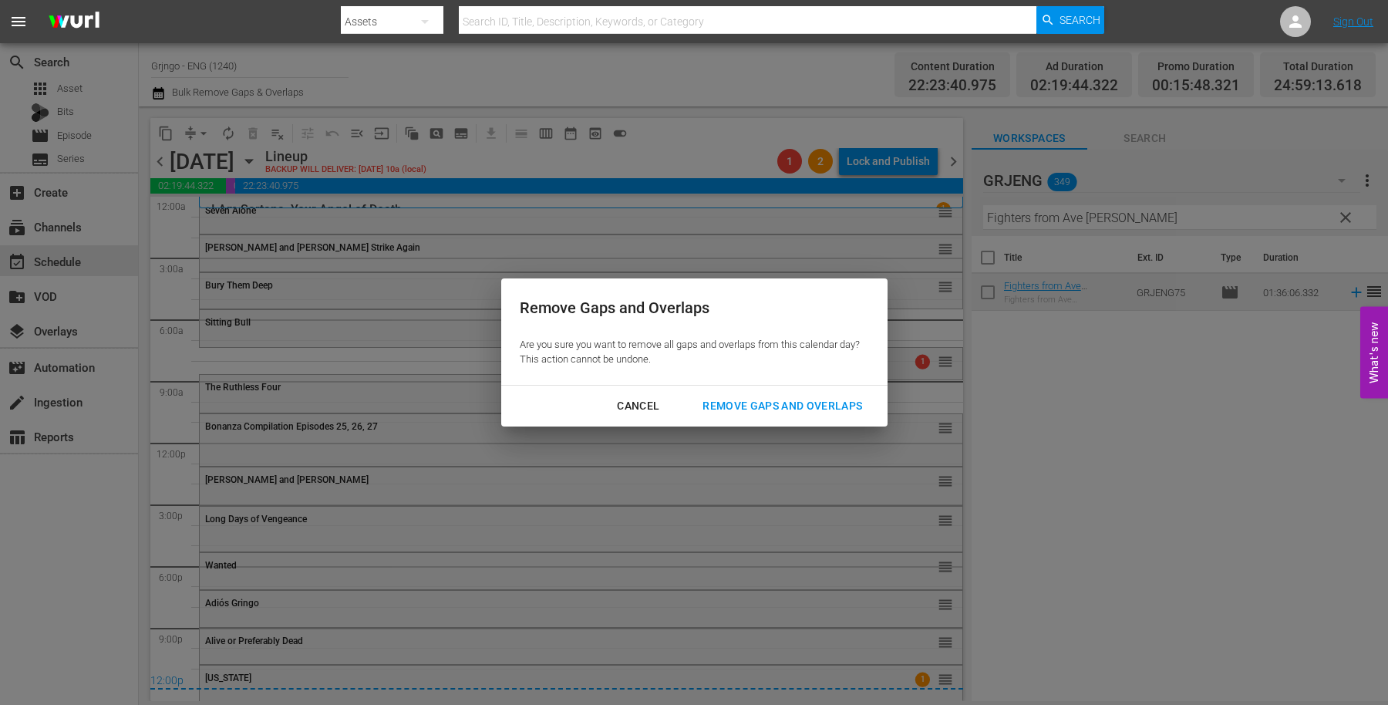
click at [726, 399] on div "Remove Gaps and Overlaps" at bounding box center [782, 405] width 184 height 19
